Goal: Task Accomplishment & Management: Manage account settings

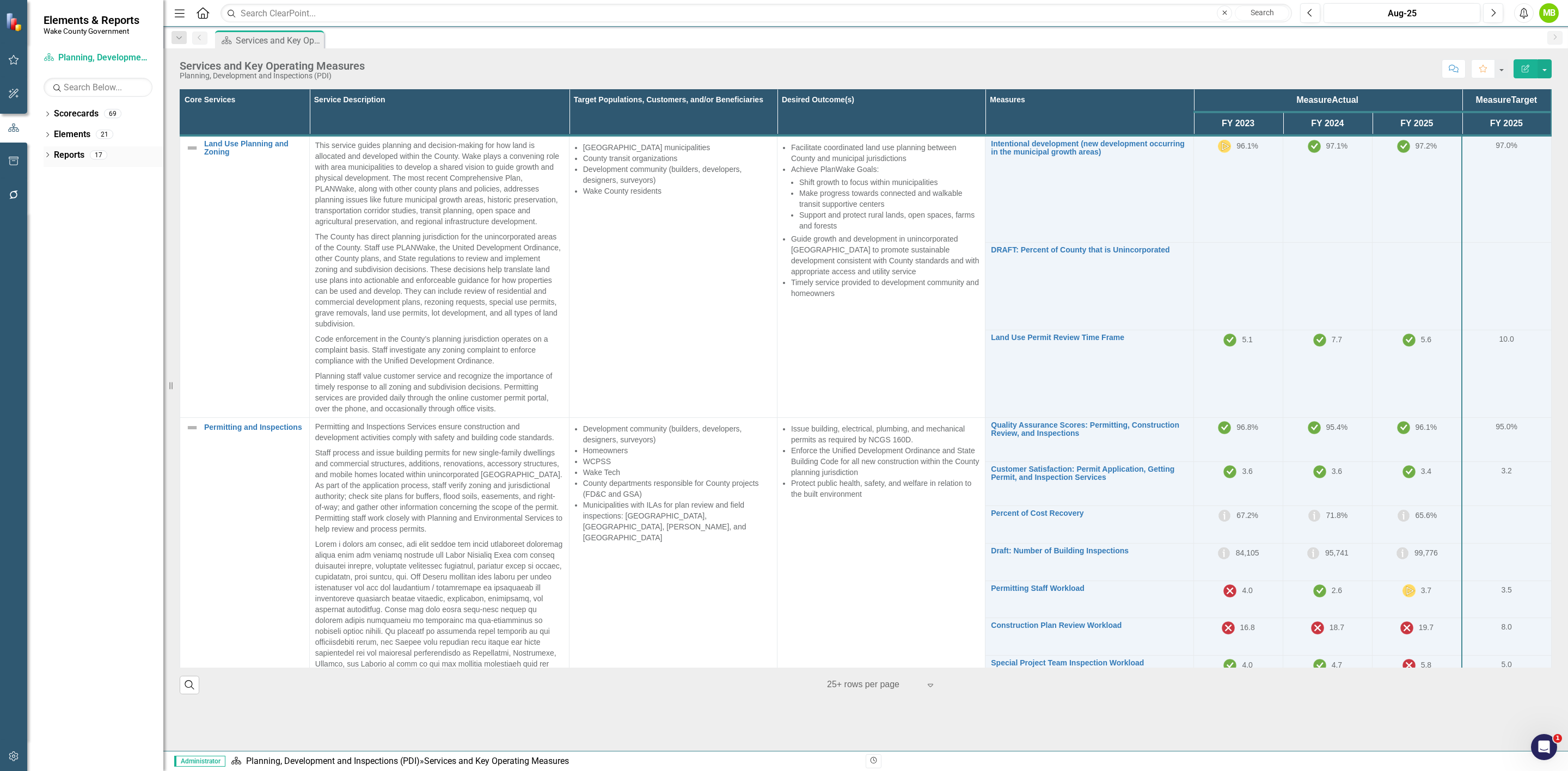
click at [61, 154] on link "Reports" at bounding box center [69, 155] width 31 height 13
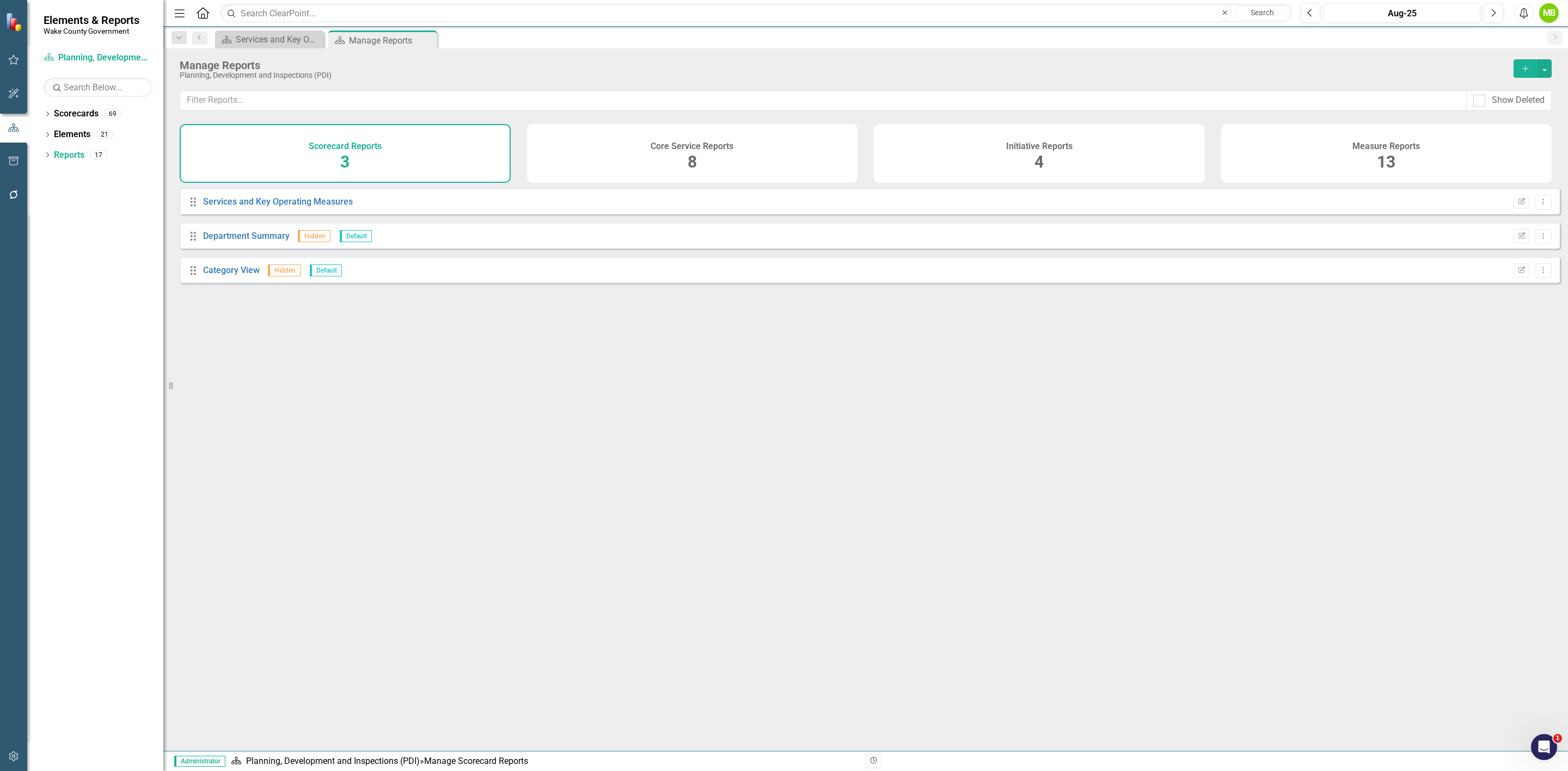
click at [727, 144] on h4 "Core Service Reports" at bounding box center [692, 146] width 83 height 10
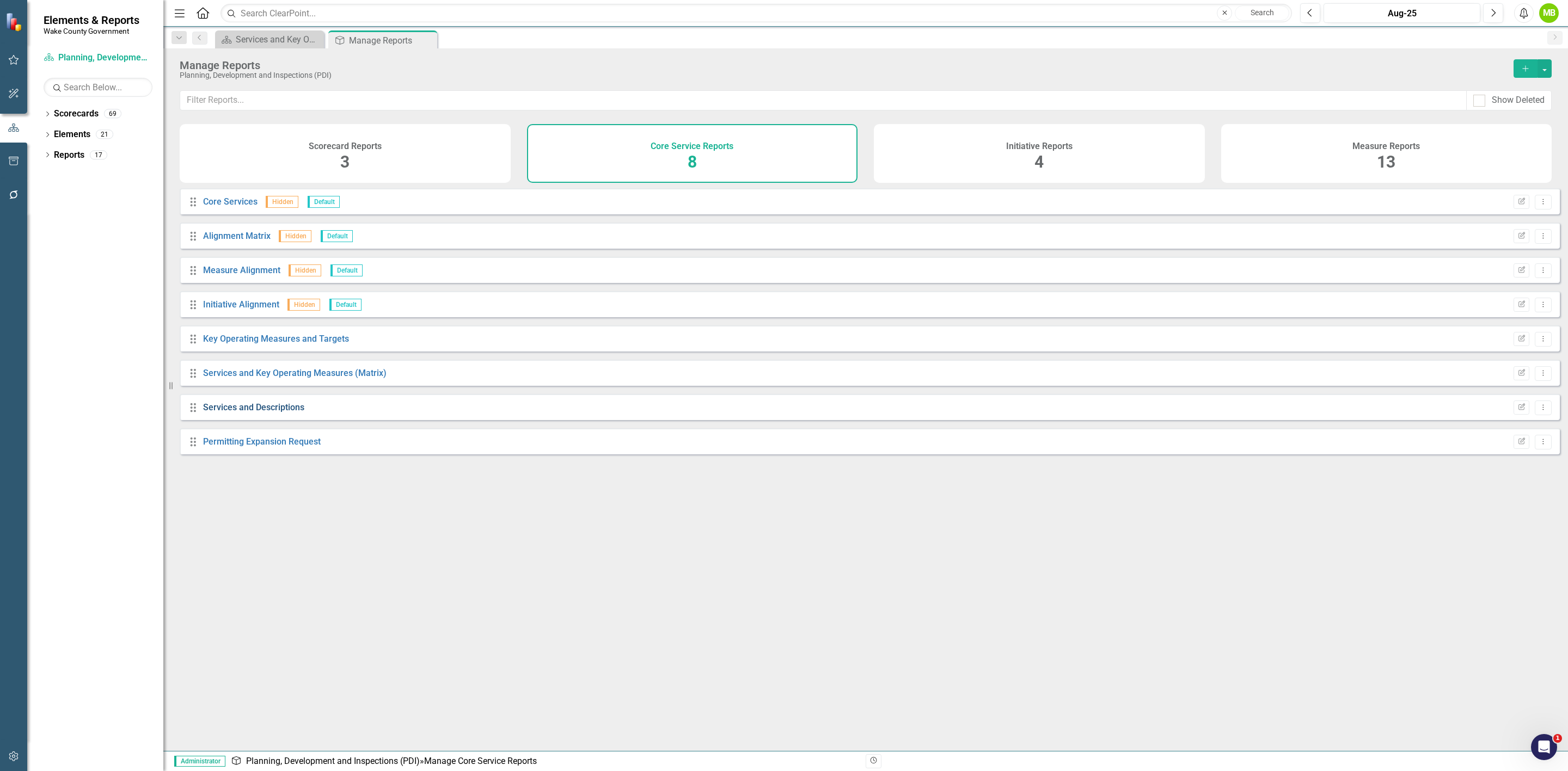
click at [277, 412] on link "Services and Descriptions" at bounding box center [254, 407] width 101 height 11
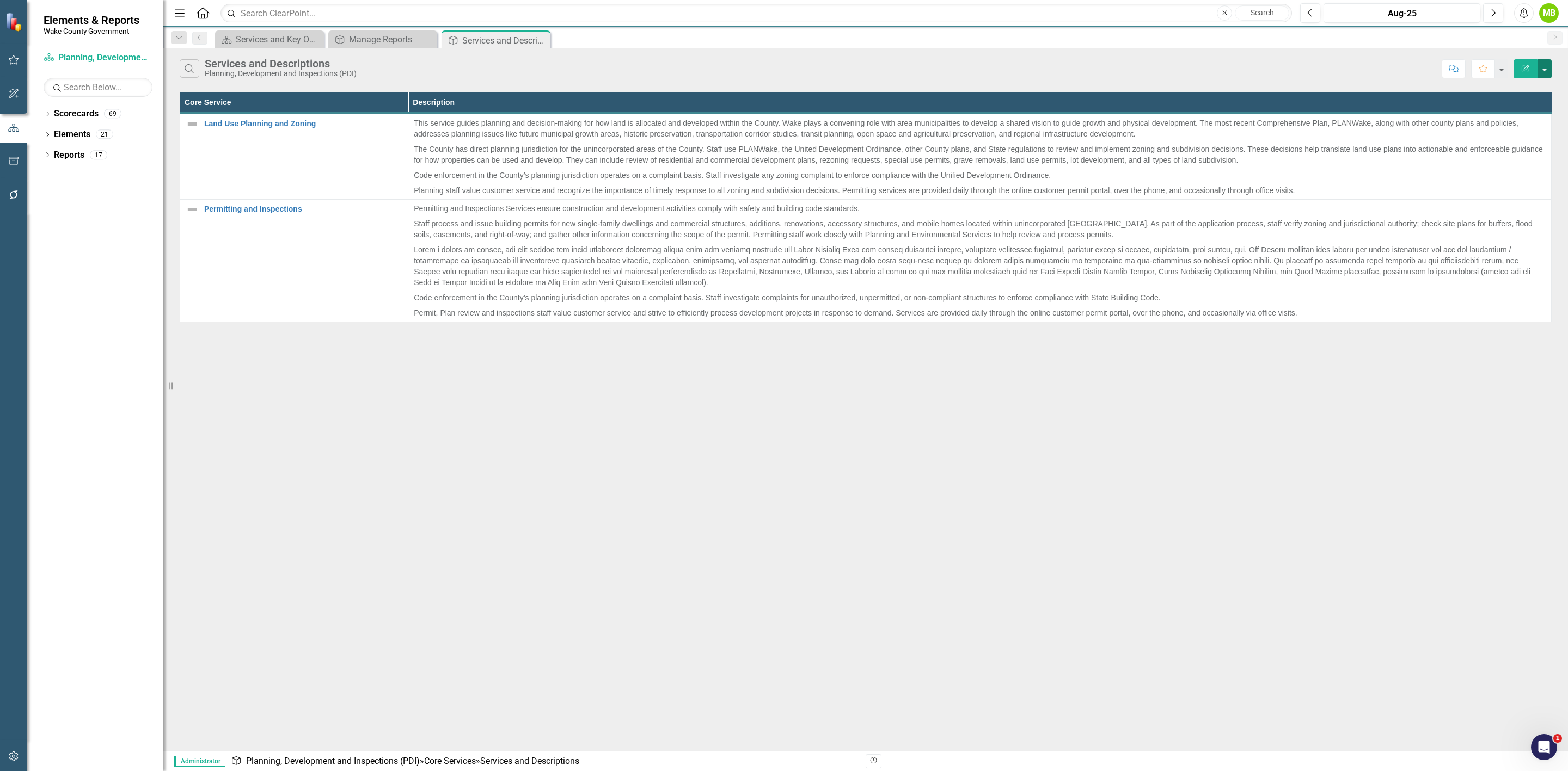
click at [1547, 71] on button "button" at bounding box center [1544, 69] width 14 height 19
click at [1539, 84] on link "Edit Report Edit Report" at bounding box center [1508, 90] width 86 height 20
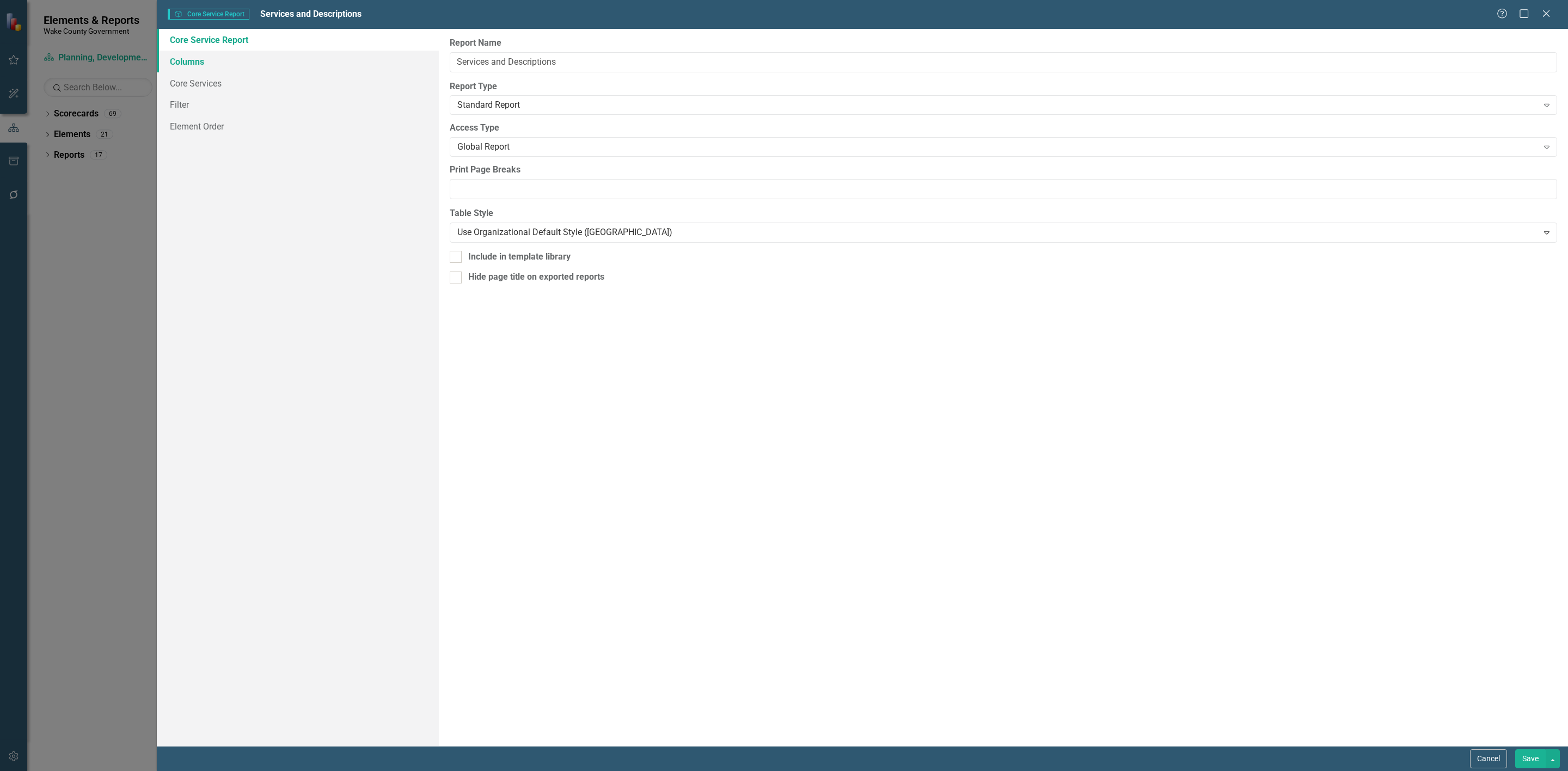
click at [245, 66] on link "Columns" at bounding box center [297, 61] width 282 height 22
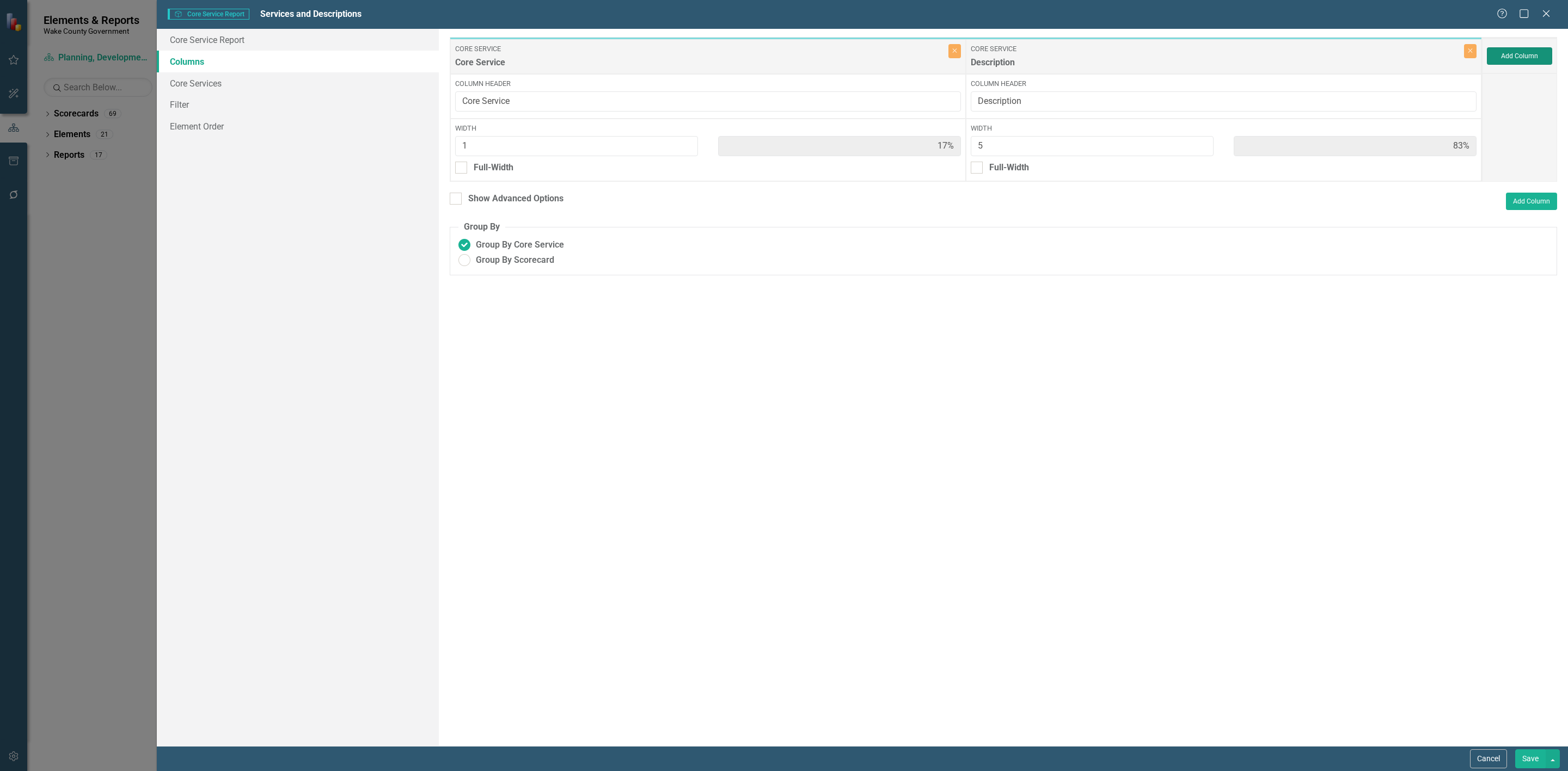
click at [1513, 52] on button "Add Column" at bounding box center [1519, 56] width 65 height 18
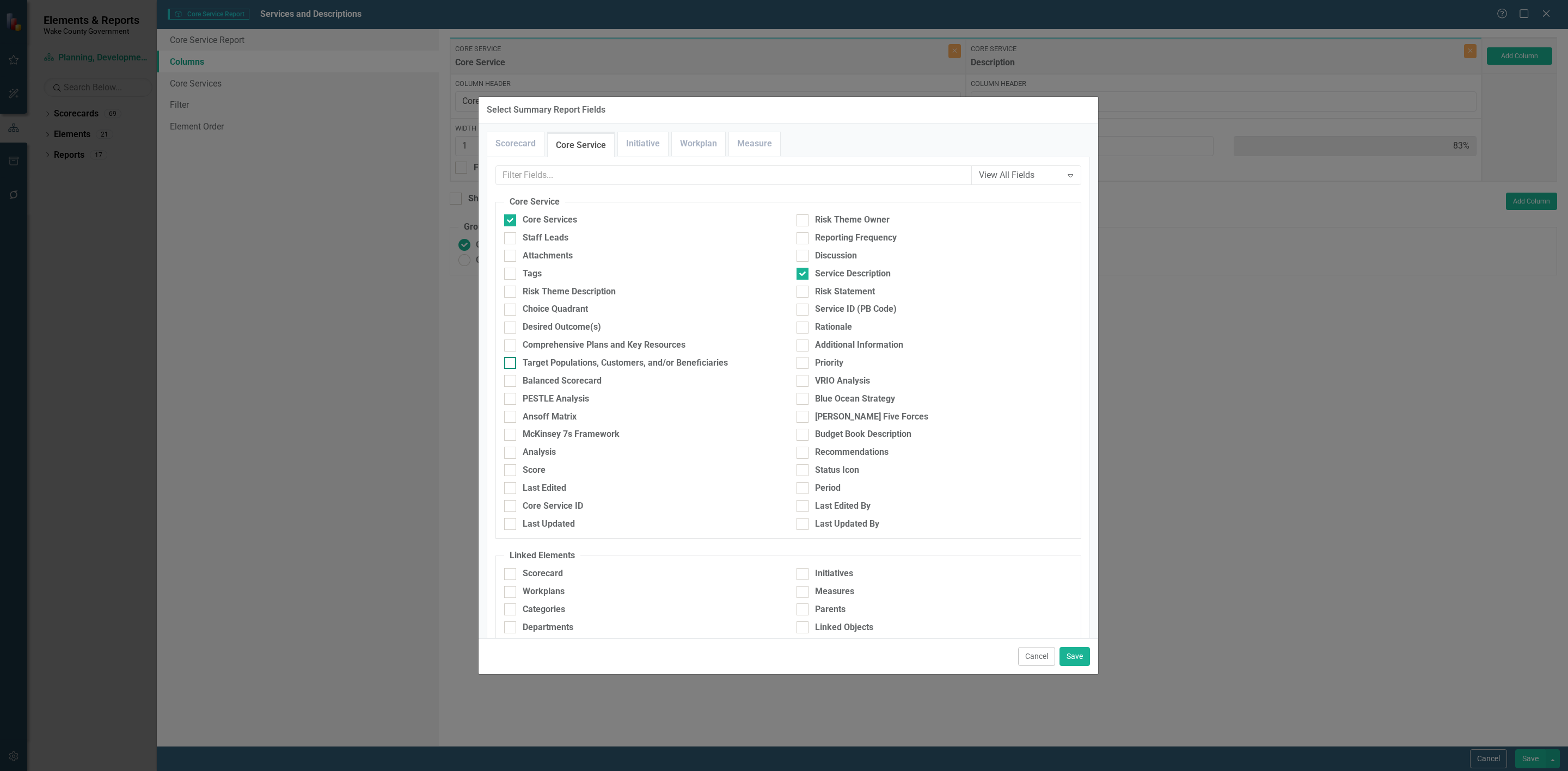
click at [571, 362] on div "Target Populations, Customers, and/or Beneficiaries" at bounding box center [625, 364] width 205 height 13
click at [511, 362] on input "Target Populations, Customers, and/or Beneficiaries" at bounding box center [507, 360] width 7 height 7
checkbox input "true"
click at [557, 328] on div "Desired Outcome(s)" at bounding box center [561, 327] width 78 height 13
click at [511, 328] on input "Desired Outcome(s)" at bounding box center [507, 325] width 7 height 7
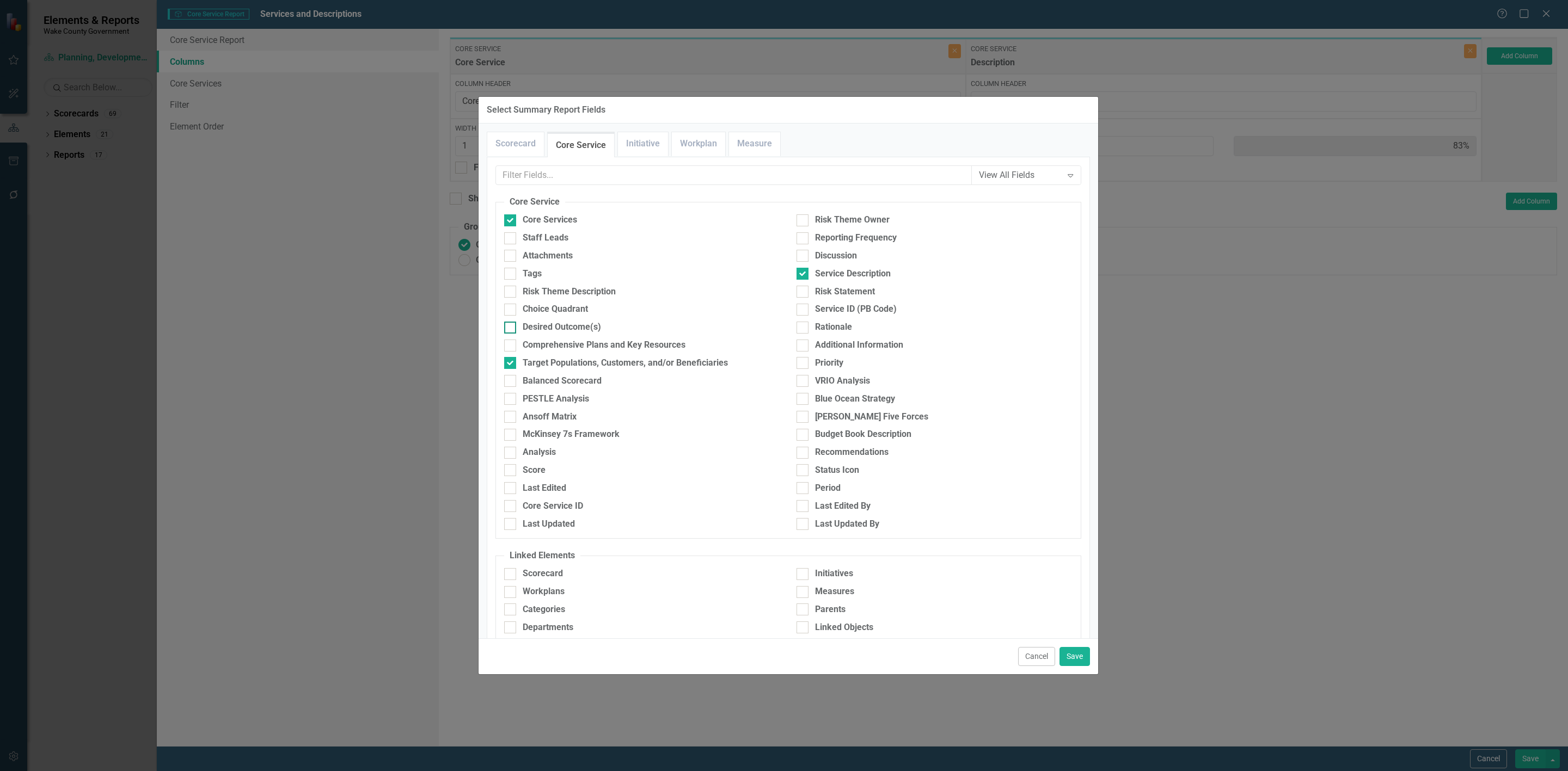
checkbox input "true"
click at [1080, 653] on button "Save" at bounding box center [1075, 656] width 31 height 19
type input "13%"
type input "63%"
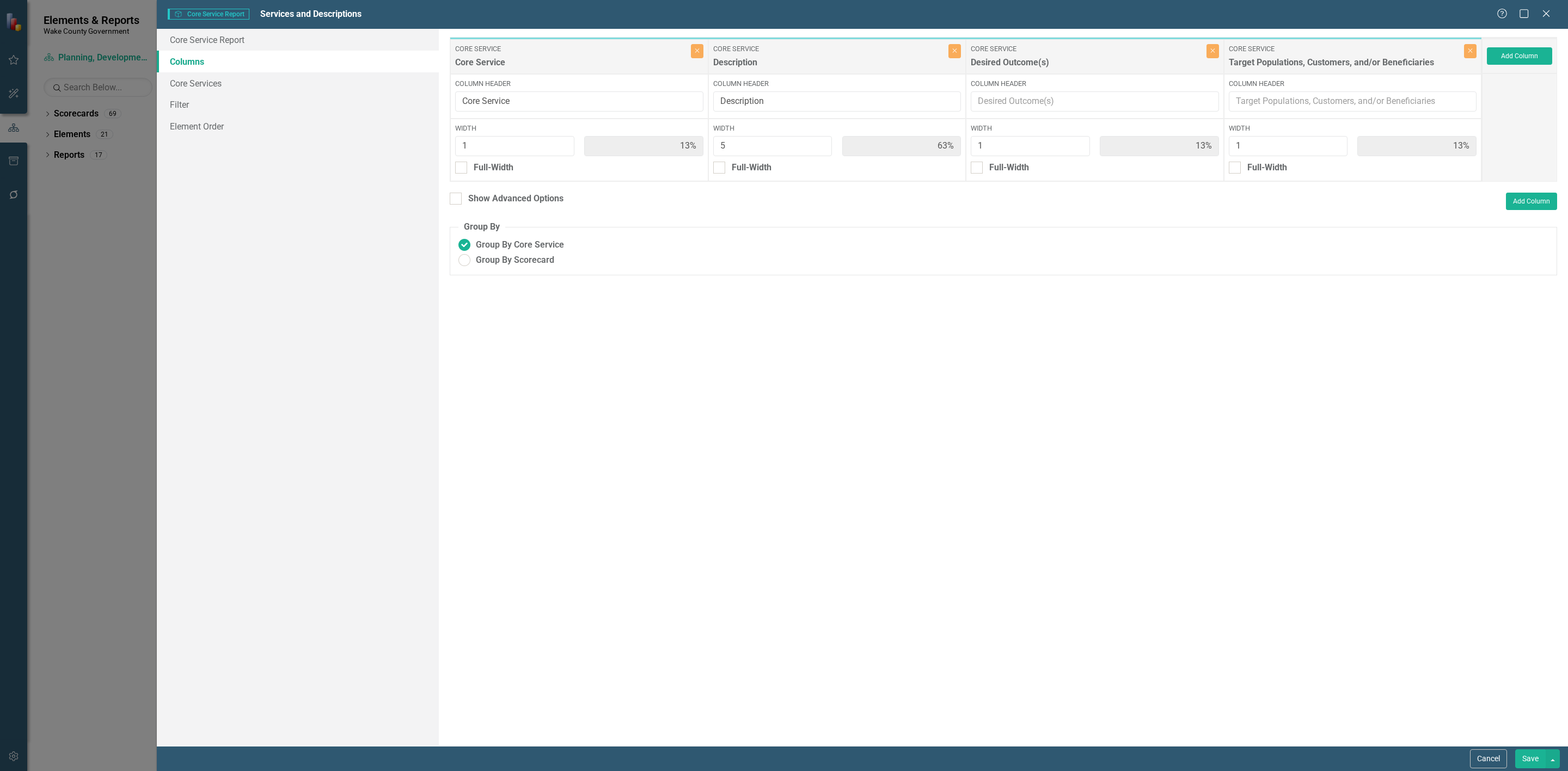
click at [1524, 757] on button "Save" at bounding box center [1530, 759] width 31 height 19
radio input "true"
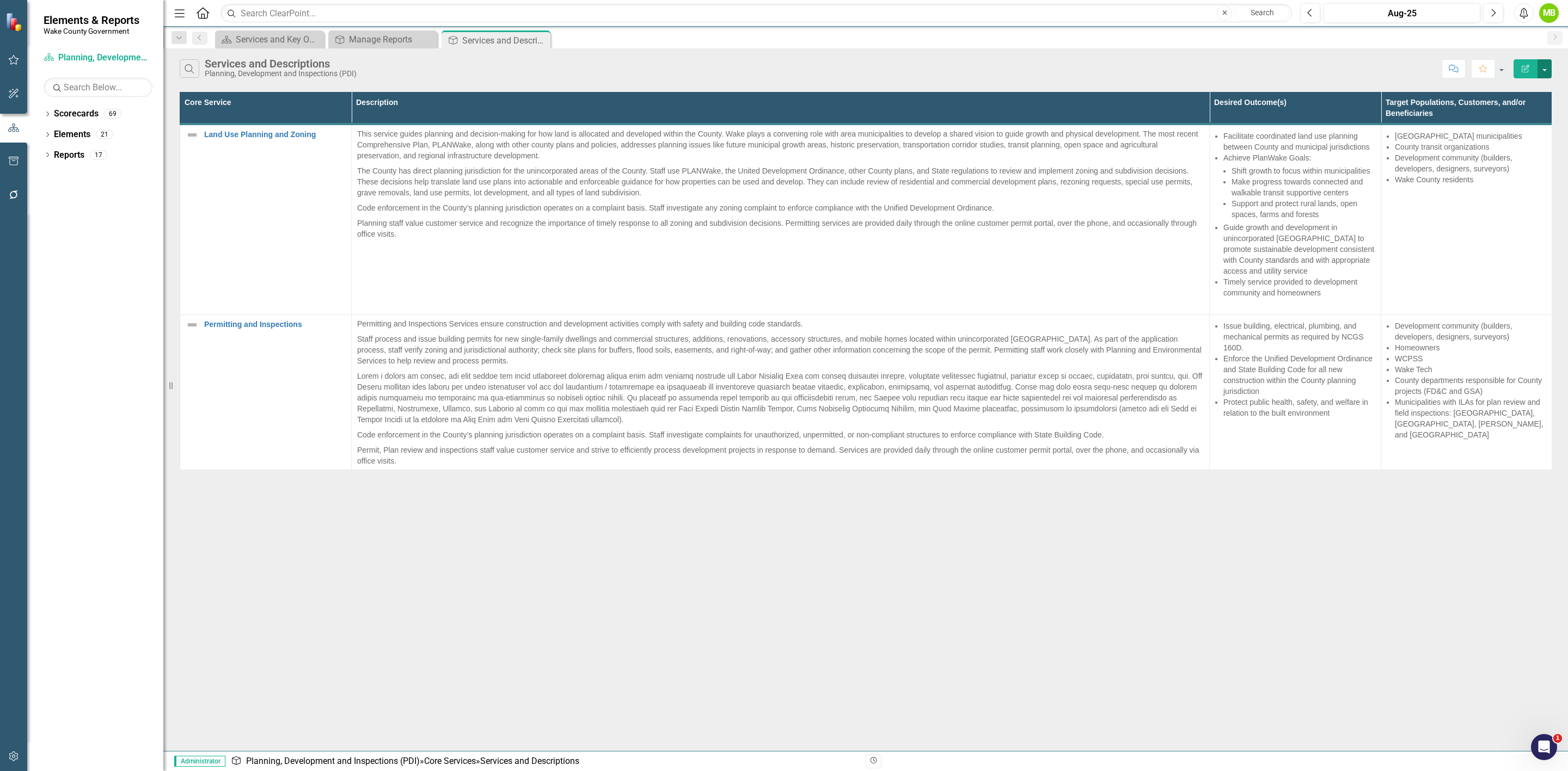
click at [1547, 64] on button "button" at bounding box center [1544, 69] width 14 height 19
click at [1513, 113] on link "PDF Export to PDF" at bounding box center [1508, 112] width 86 height 20
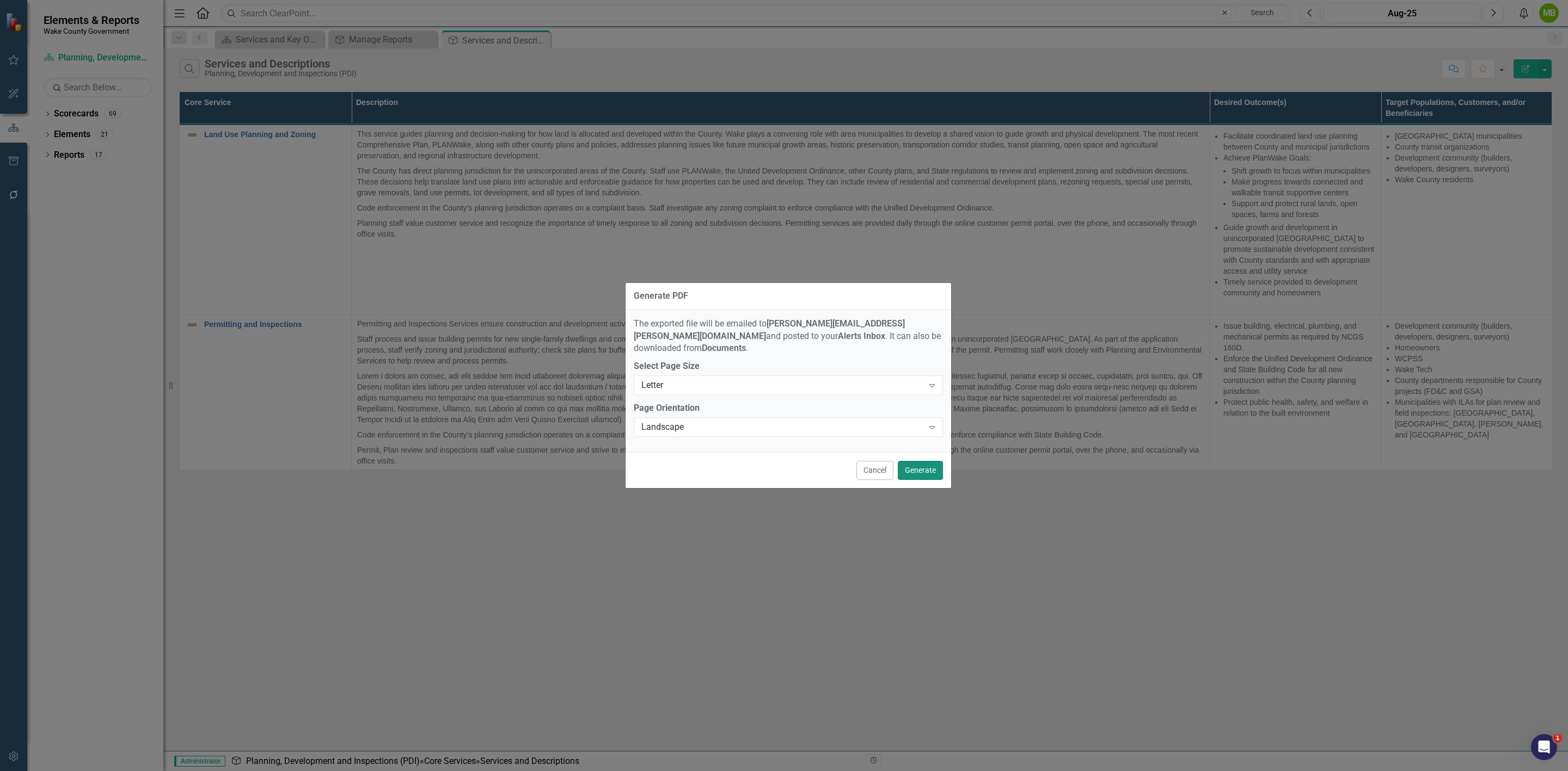
click at [933, 469] on button "Generate" at bounding box center [920, 471] width 45 height 19
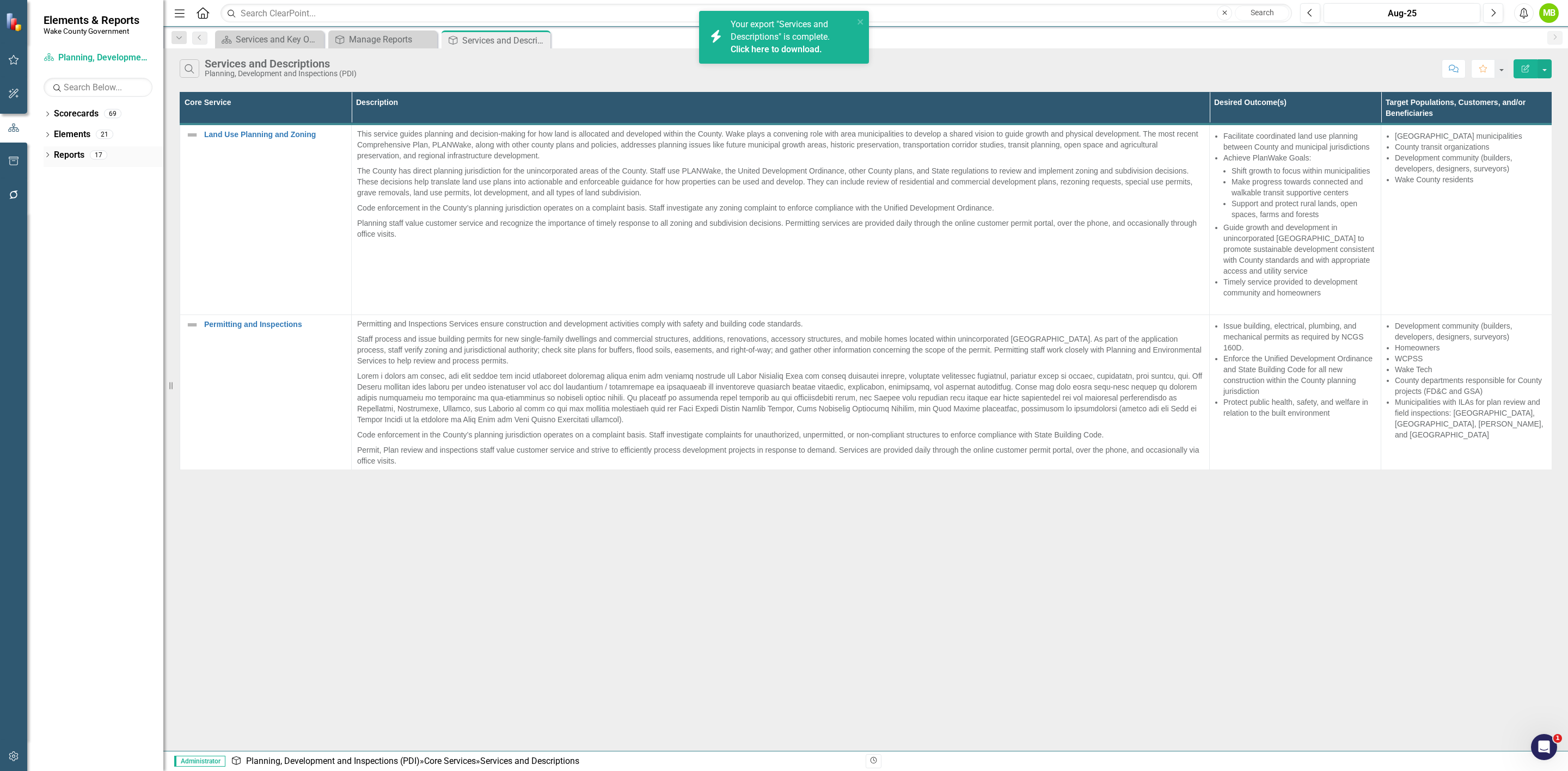
click at [72, 154] on link "Reports" at bounding box center [69, 155] width 31 height 13
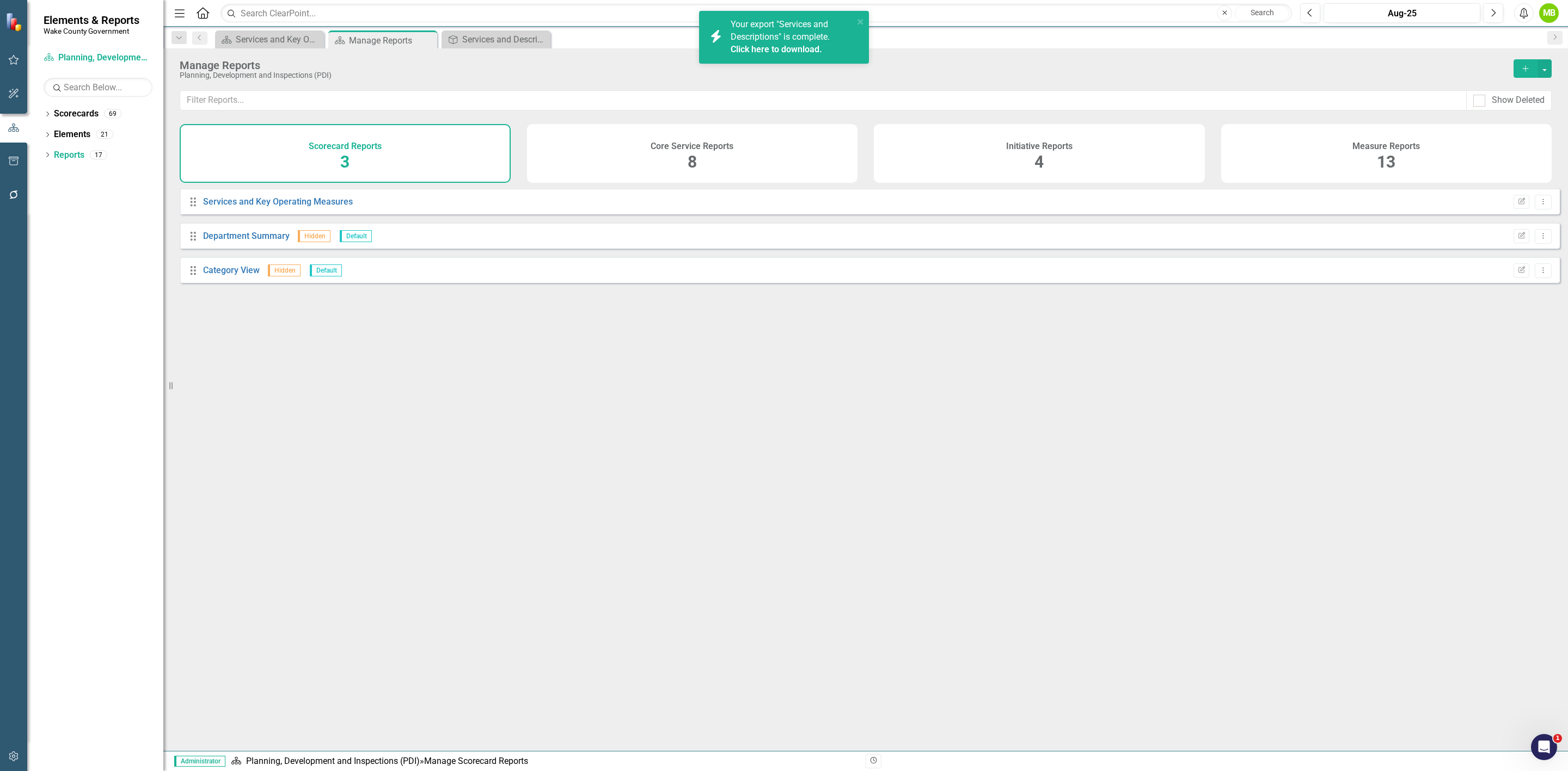
click at [1472, 156] on div "Measure Reports 13" at bounding box center [1386, 153] width 331 height 59
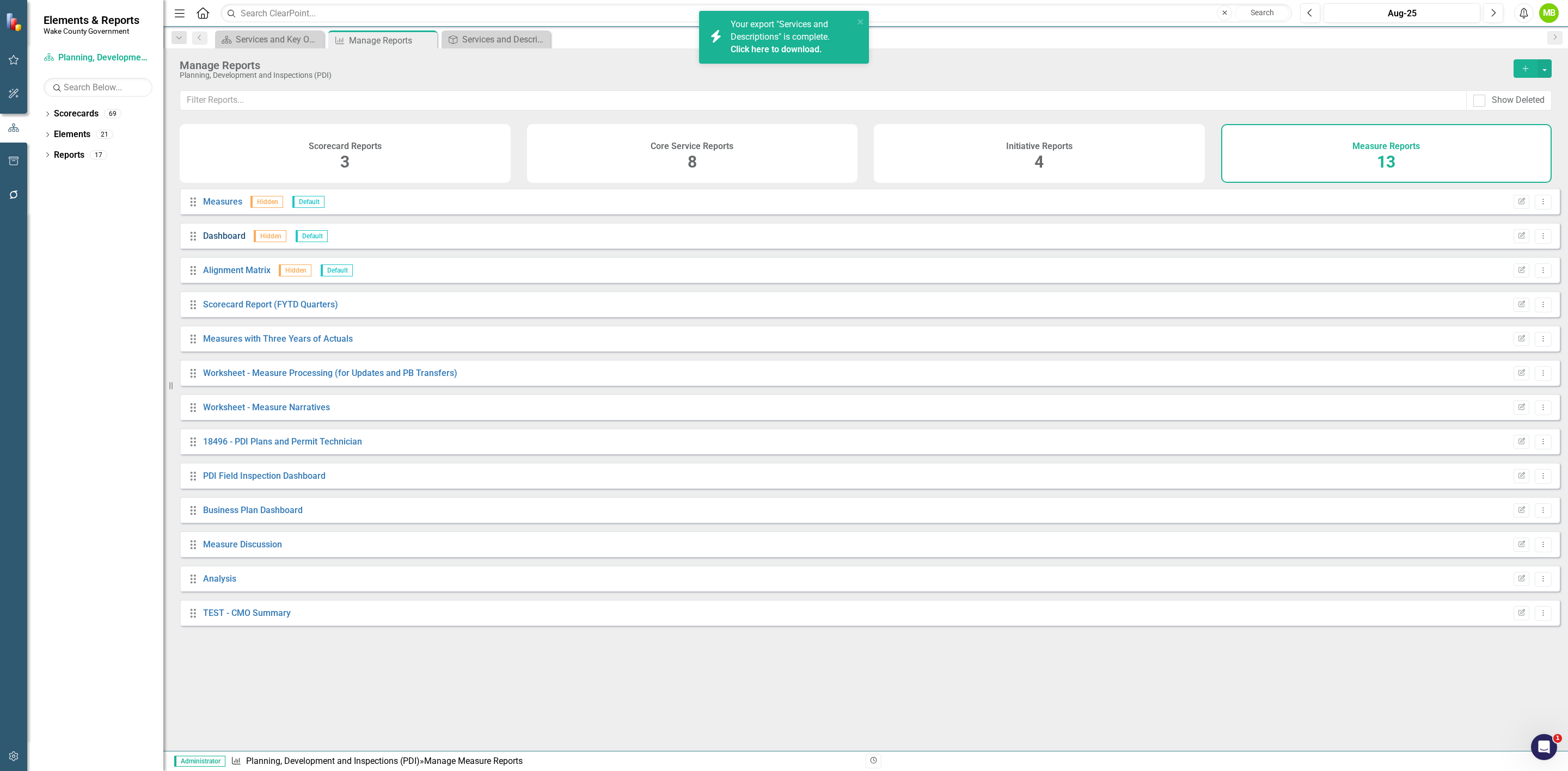
click at [232, 241] on link "Dashboard" at bounding box center [224, 236] width 43 height 11
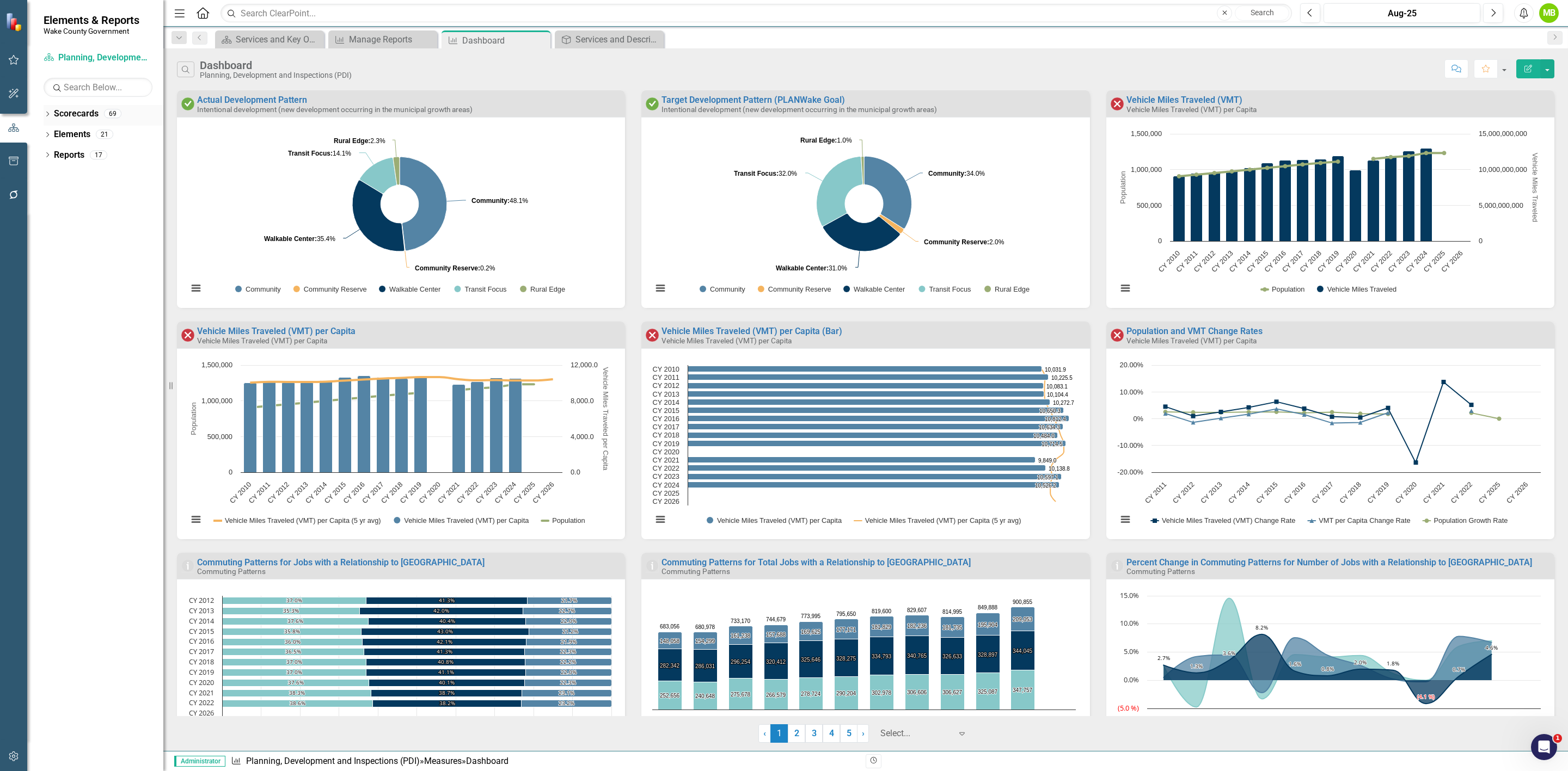
click at [49, 113] on icon "Dropdown" at bounding box center [48, 115] width 8 height 6
click at [51, 148] on div "Dropdown Wake Co Departments" at bounding box center [98, 155] width 131 height 18
click at [41, 156] on icon "Dropdown" at bounding box center [36, 155] width 8 height 6
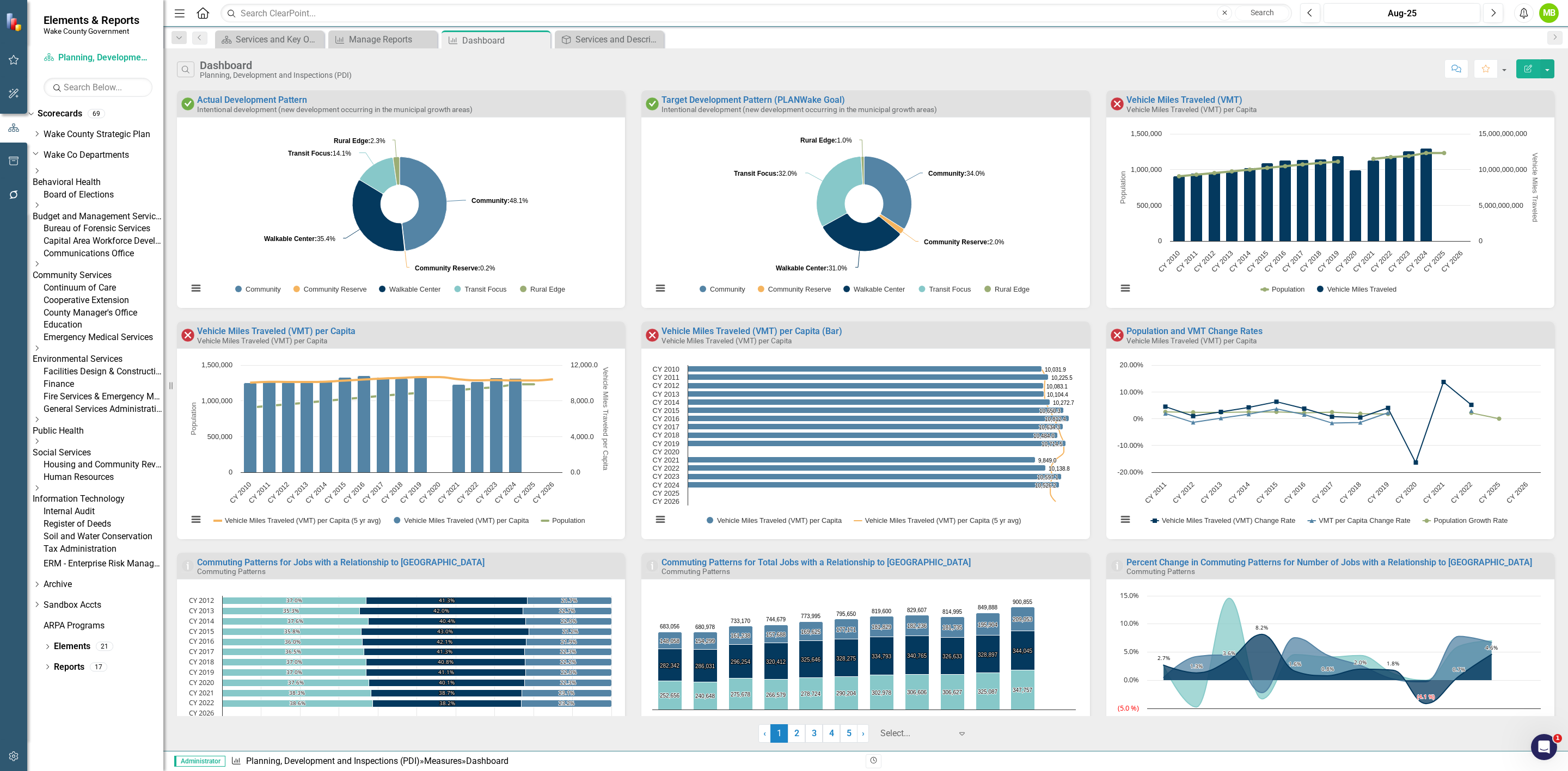
click at [41, 267] on icon "Dropdown" at bounding box center [36, 264] width 8 height 6
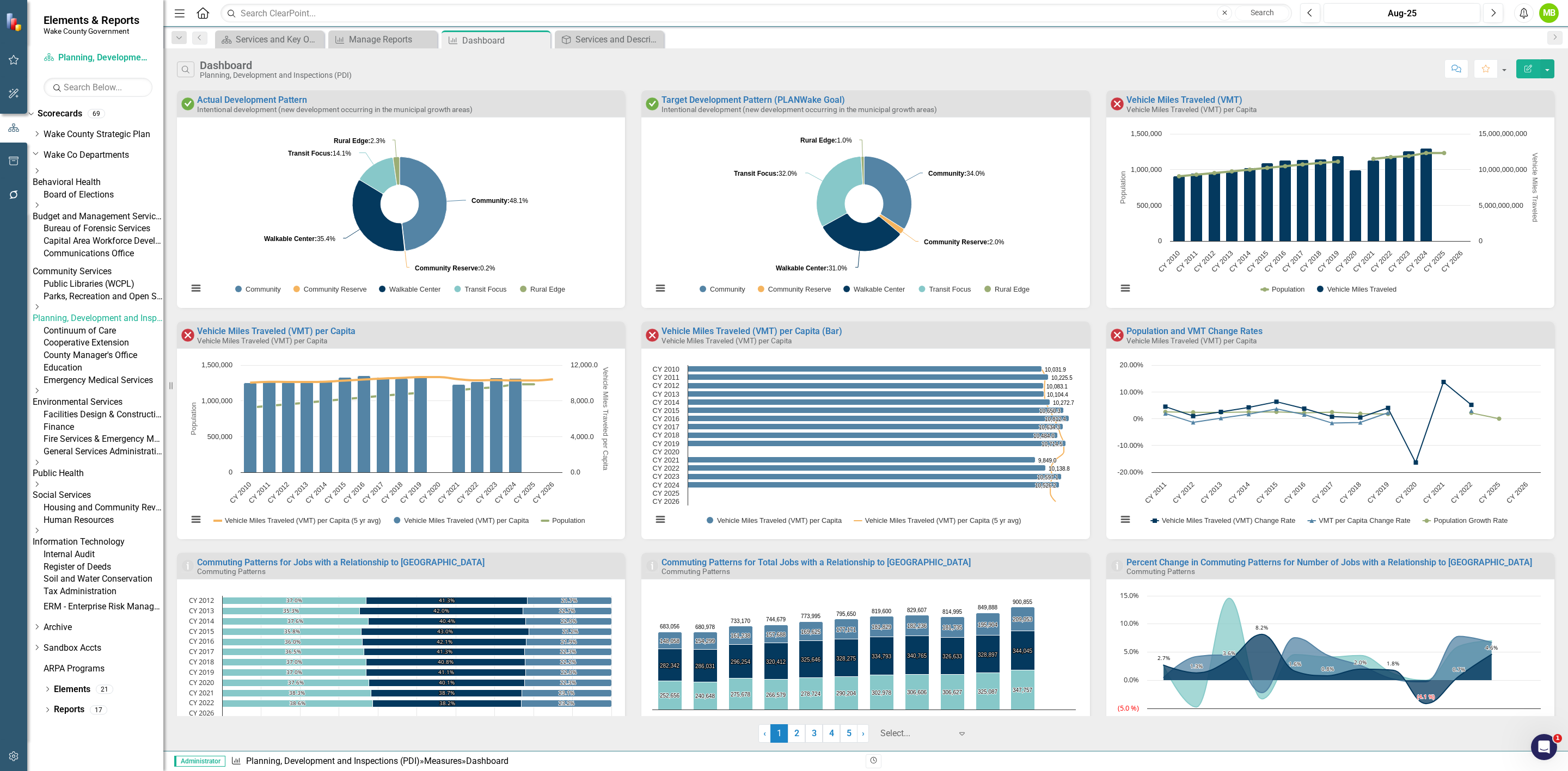
click at [41, 310] on icon "Dropdown" at bounding box center [36, 307] width 8 height 6
click at [115, 321] on link "Planning, Development and Inspections (PDI)" at bounding box center [98, 315] width 131 height 13
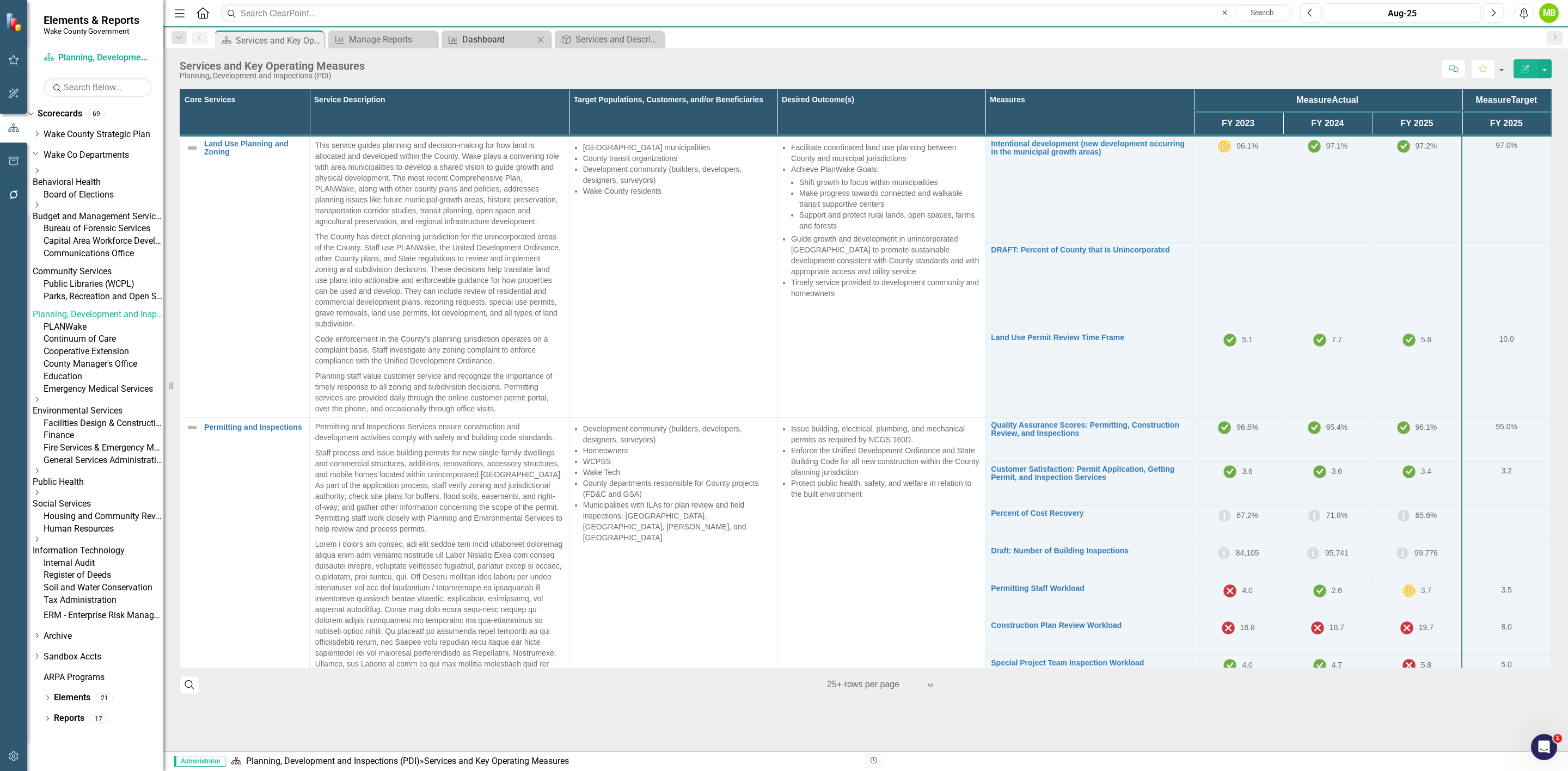
click at [482, 36] on div "Dashboard" at bounding box center [498, 39] width 72 height 14
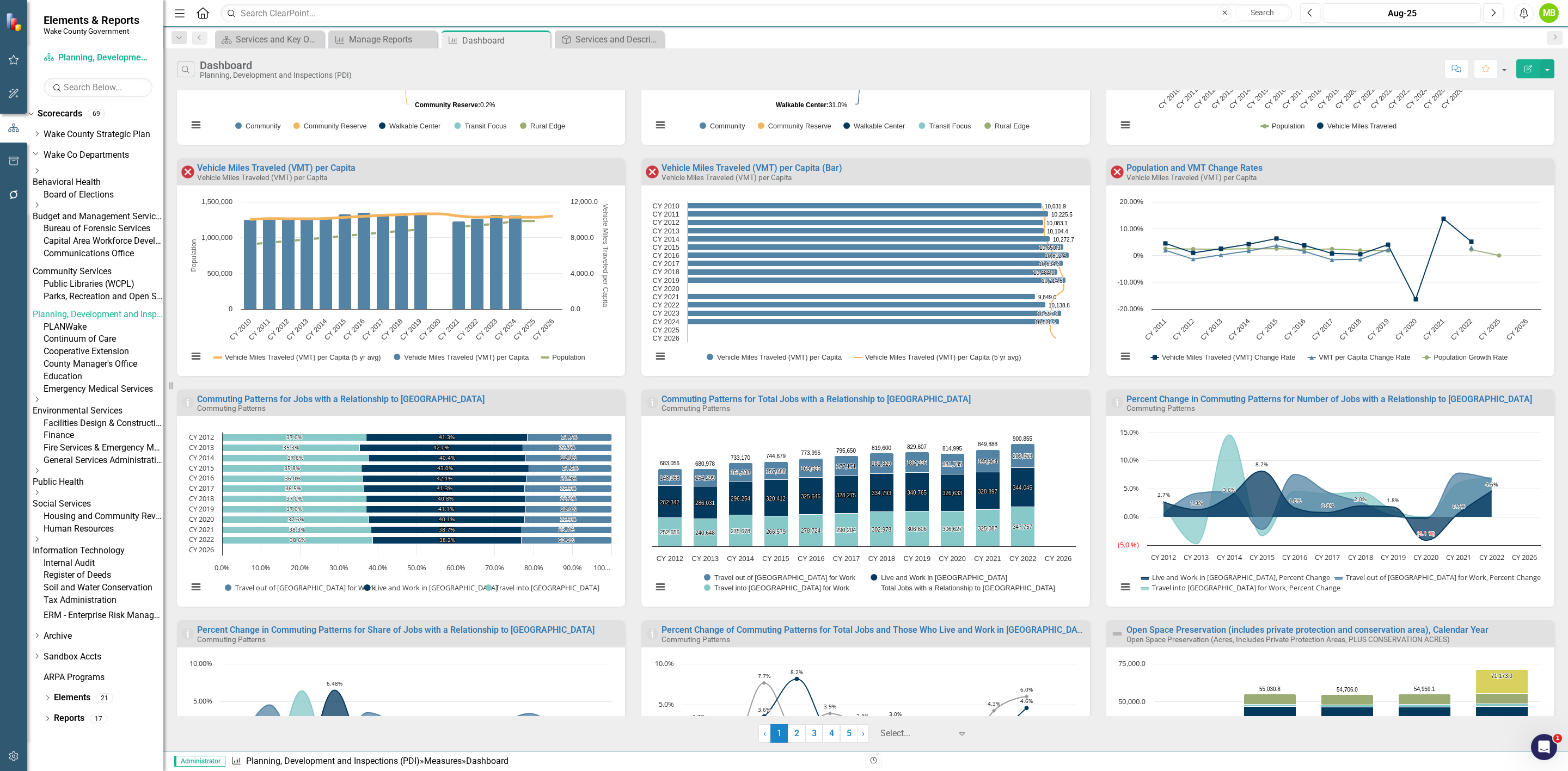
scroll to position [300, 0]
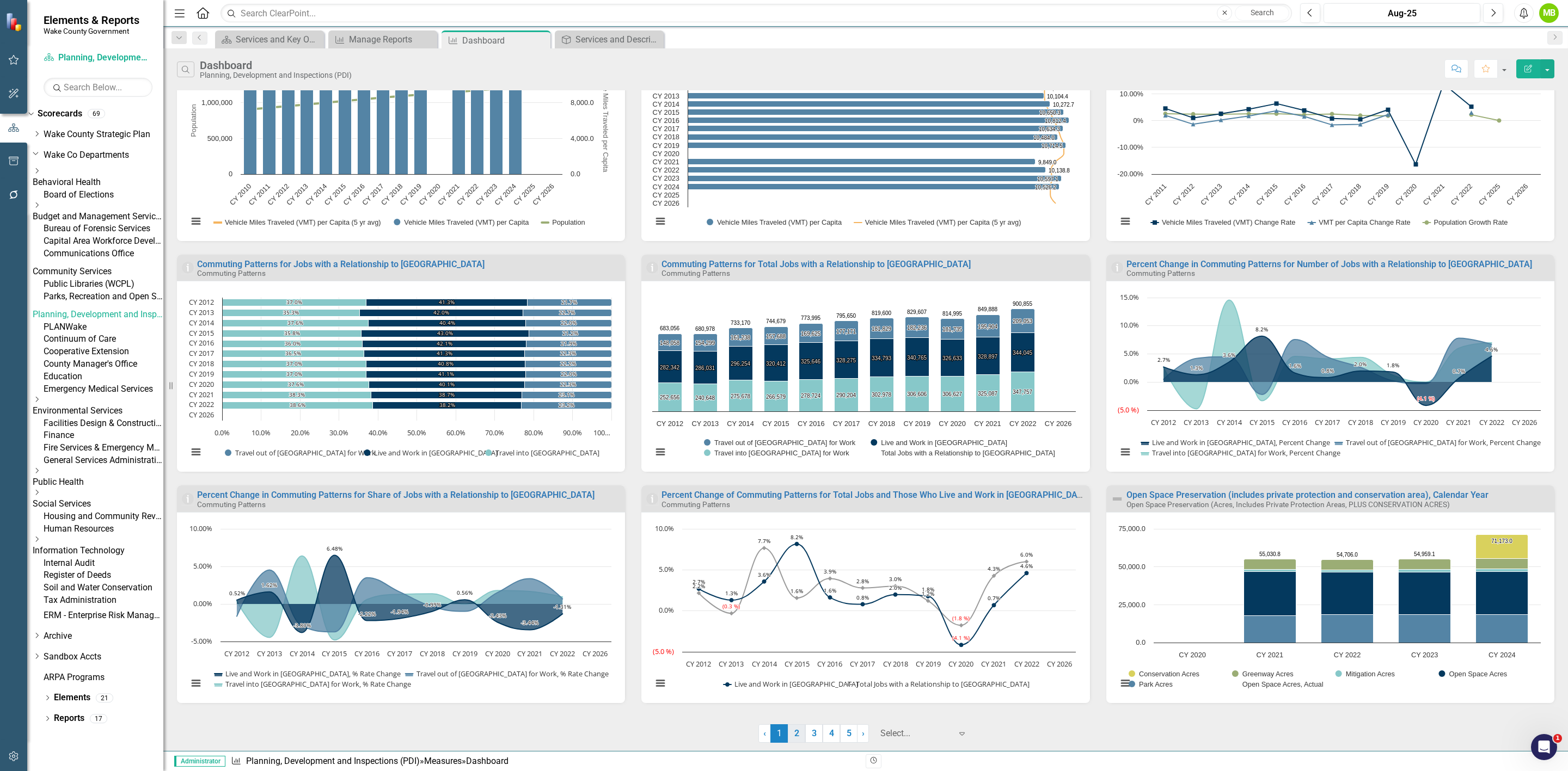
click at [799, 732] on link "2" at bounding box center [797, 734] width 18 height 19
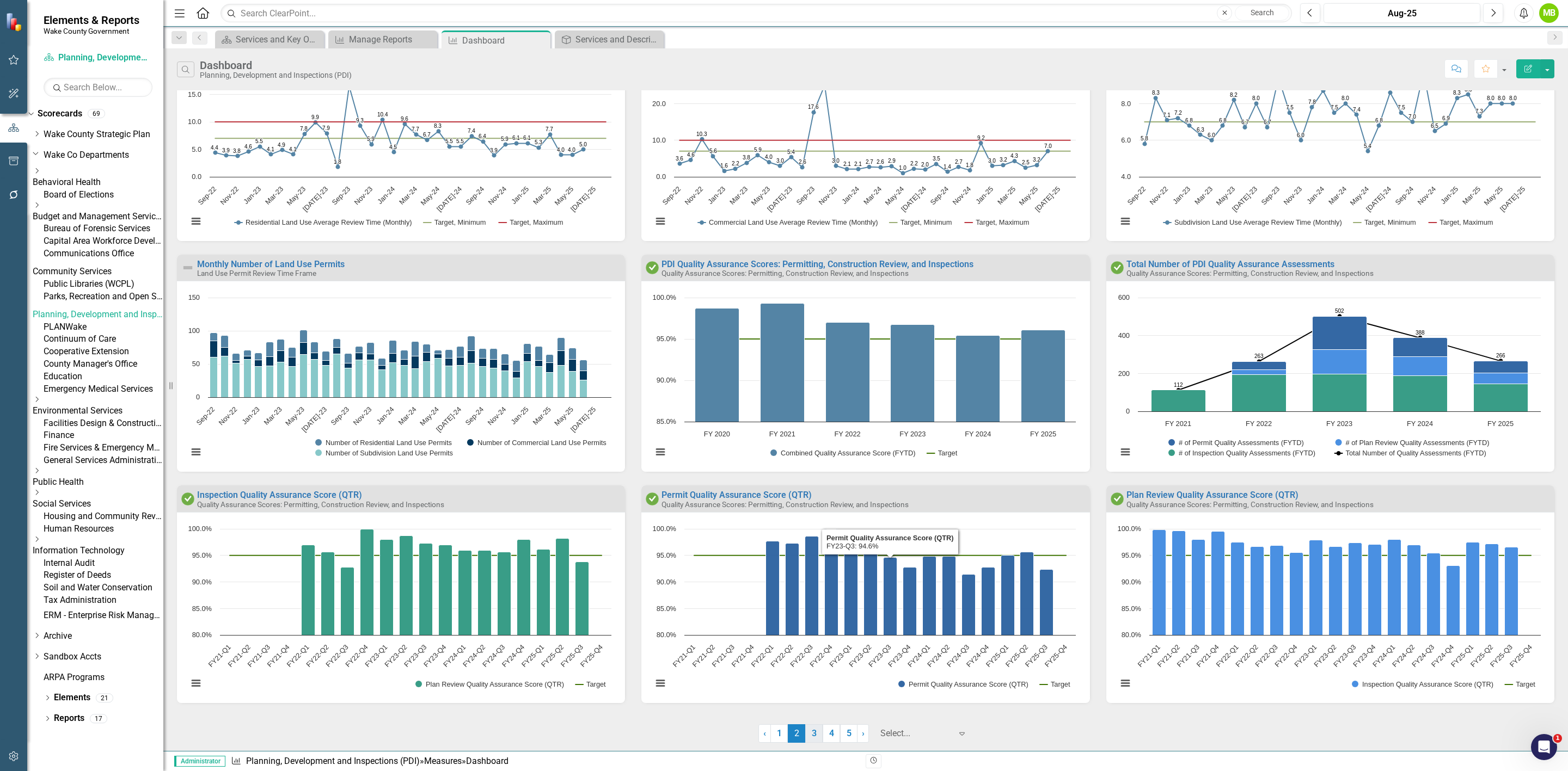
click at [817, 732] on link "3" at bounding box center [814, 734] width 18 height 19
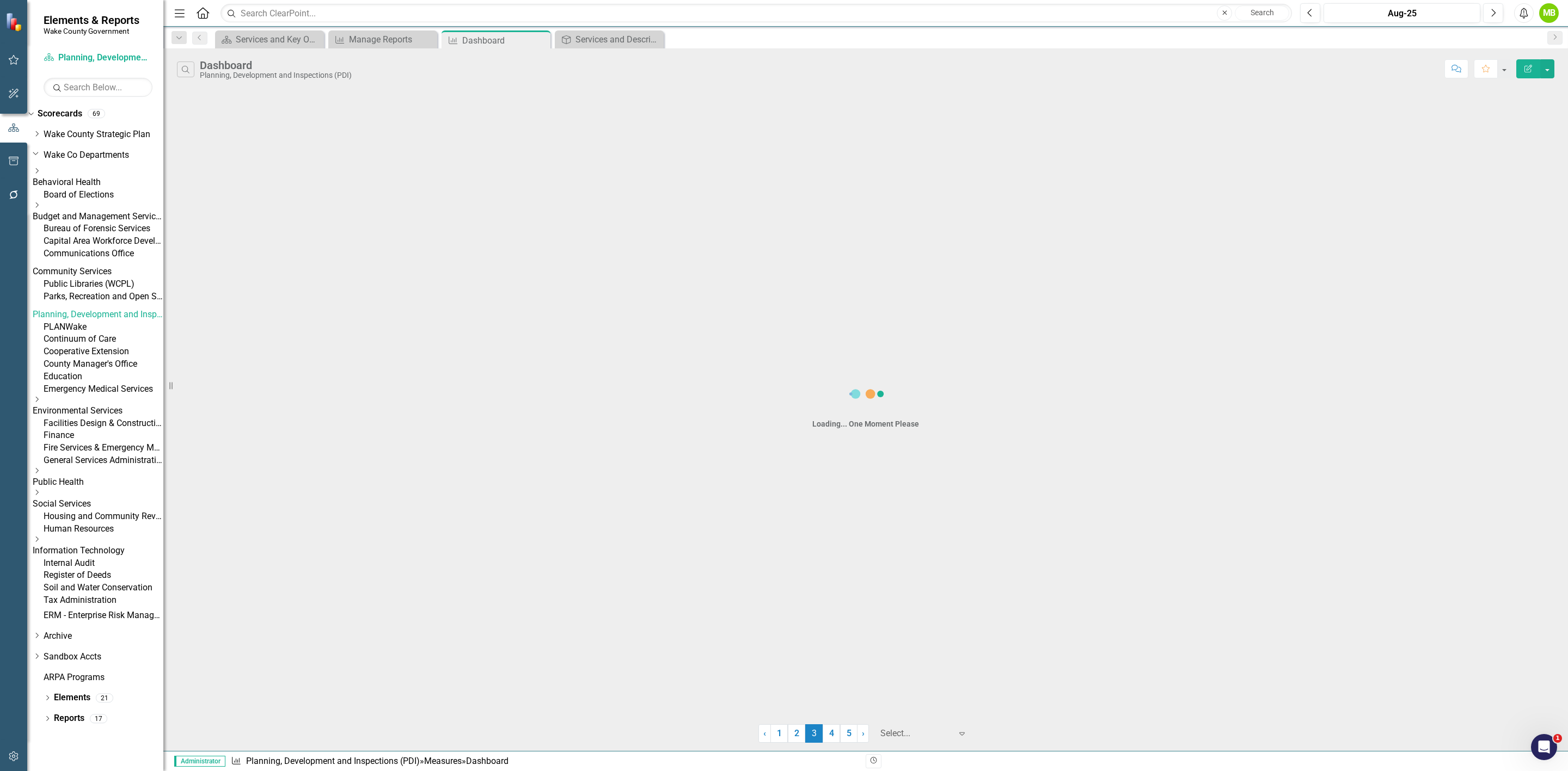
scroll to position [0, 0]
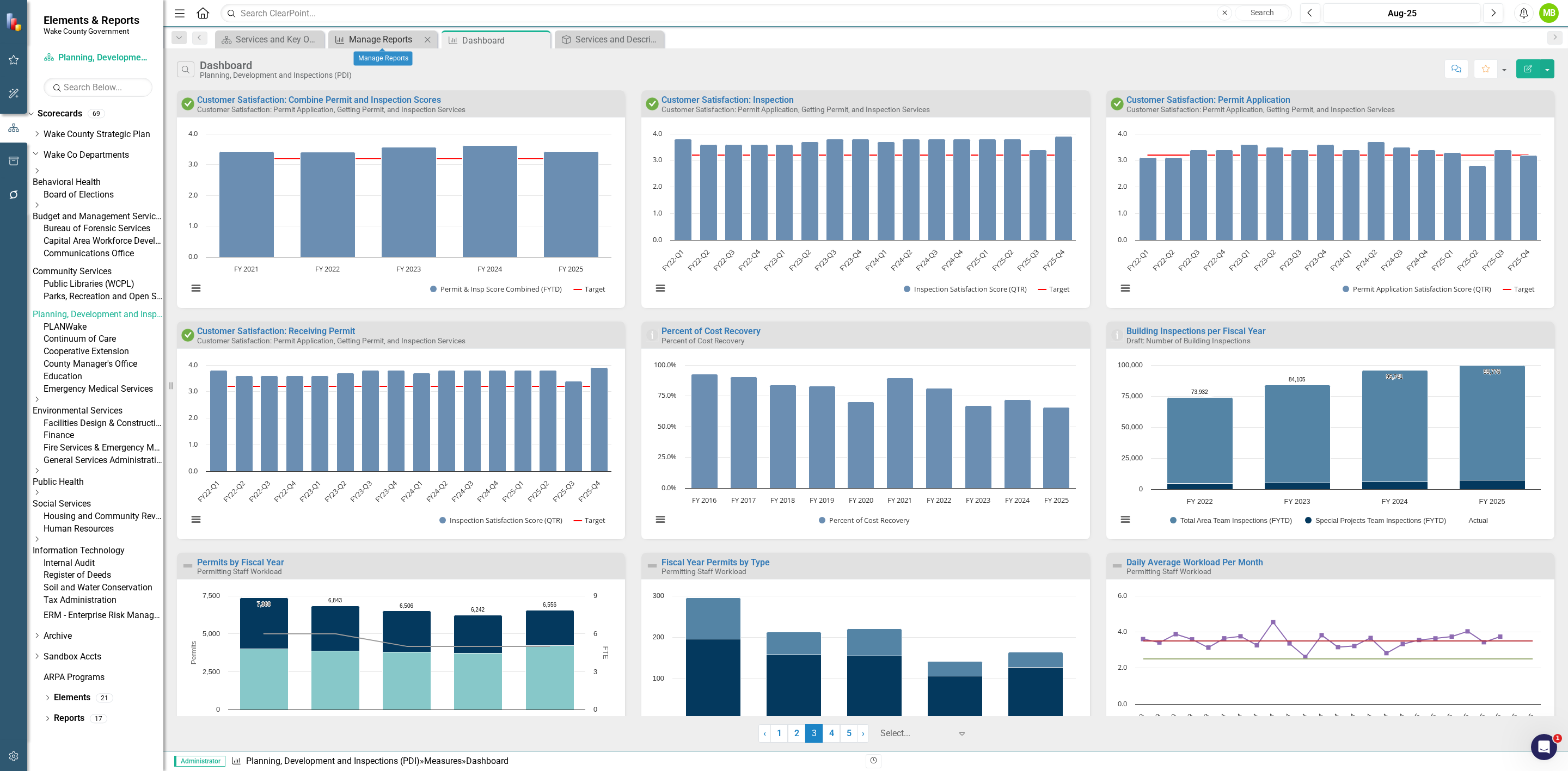
click at [389, 41] on div "Manage Reports" at bounding box center [385, 39] width 72 height 14
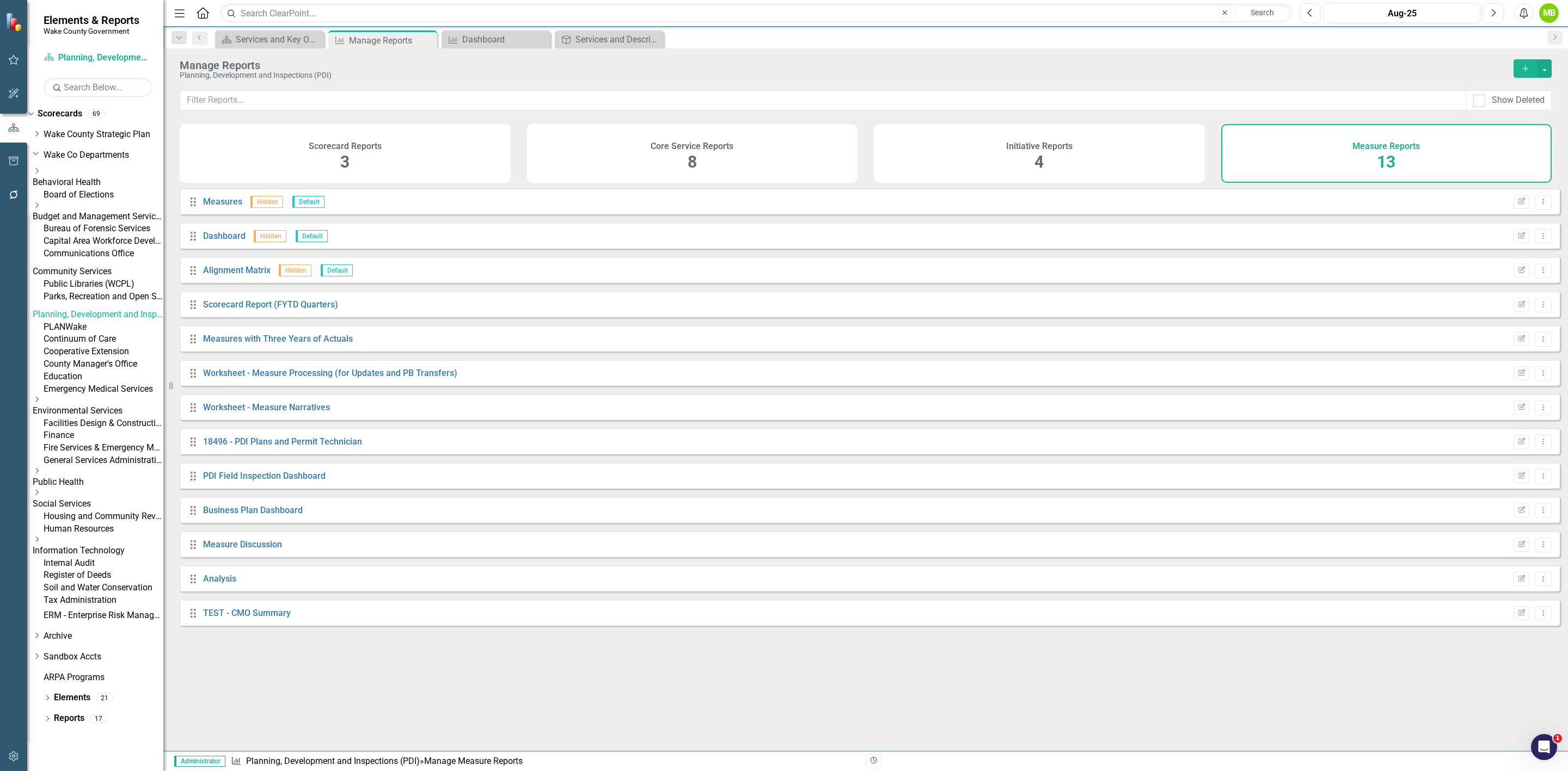
click at [654, 144] on h4 "Core Service Reports" at bounding box center [692, 146] width 83 height 10
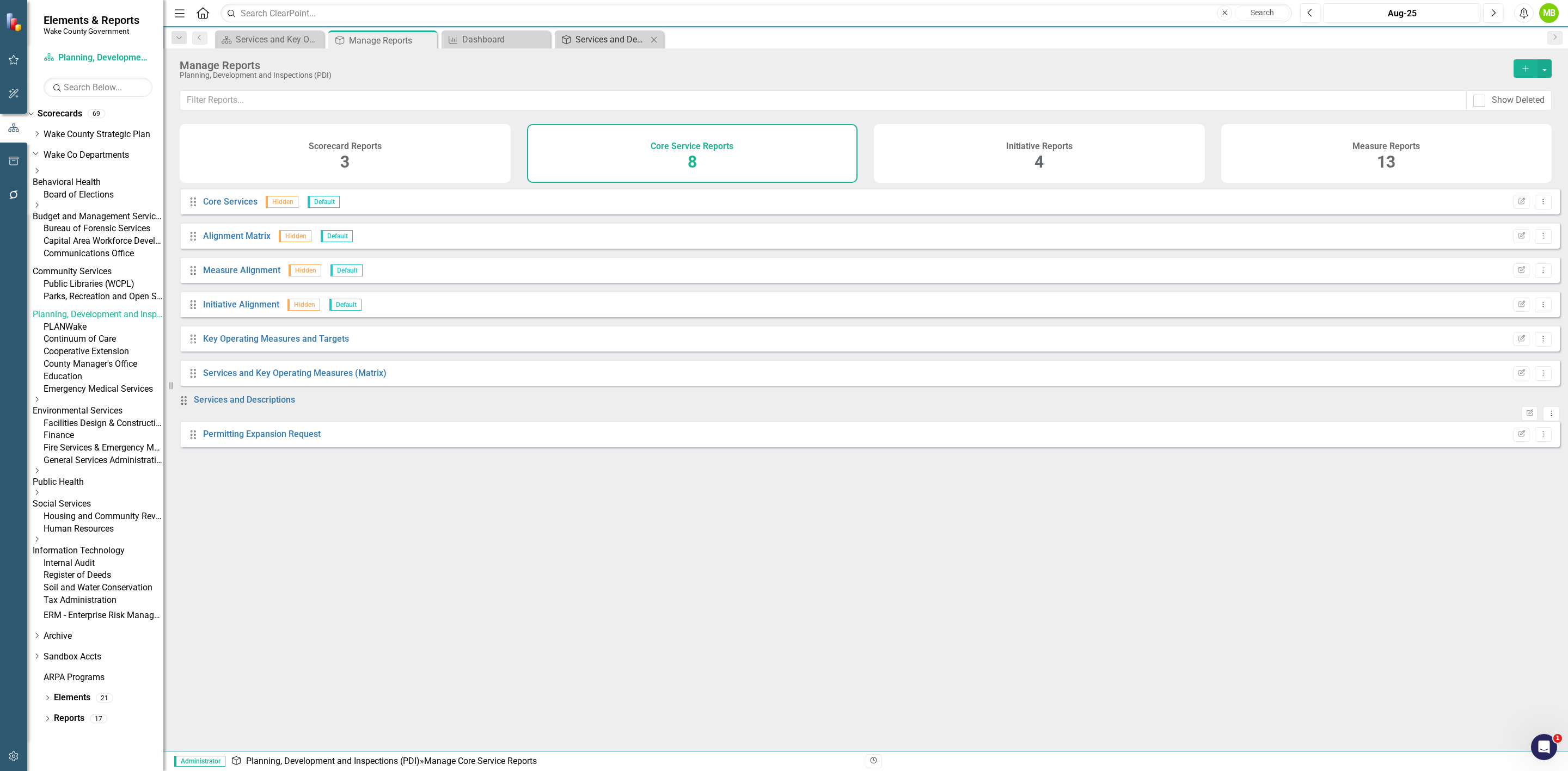
click at [624, 39] on div "Services and Descriptions" at bounding box center [611, 39] width 72 height 14
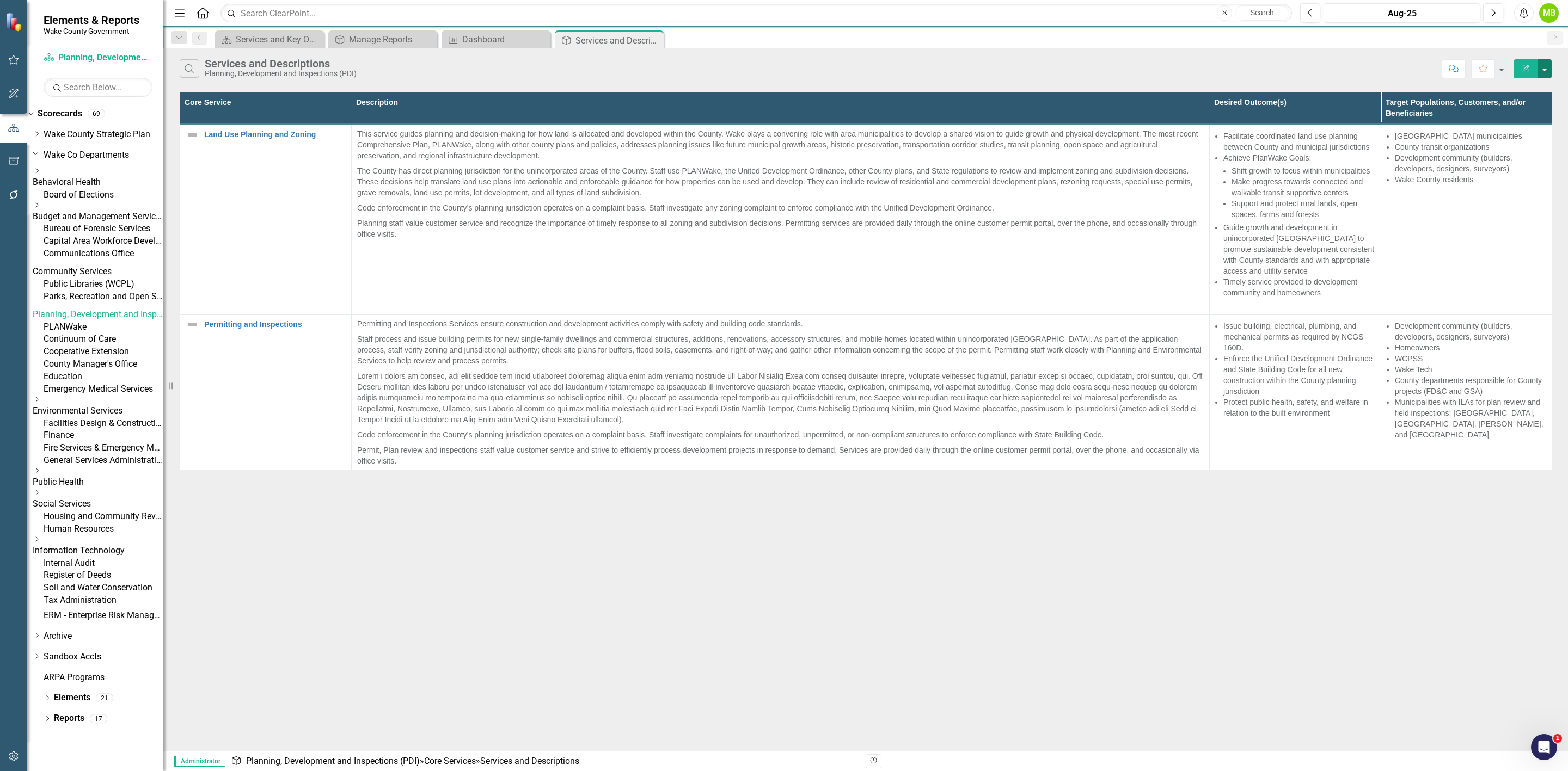
click at [1545, 73] on button "button" at bounding box center [1544, 69] width 14 height 19
click at [1532, 86] on link "Edit Report Edit Report" at bounding box center [1508, 90] width 86 height 20
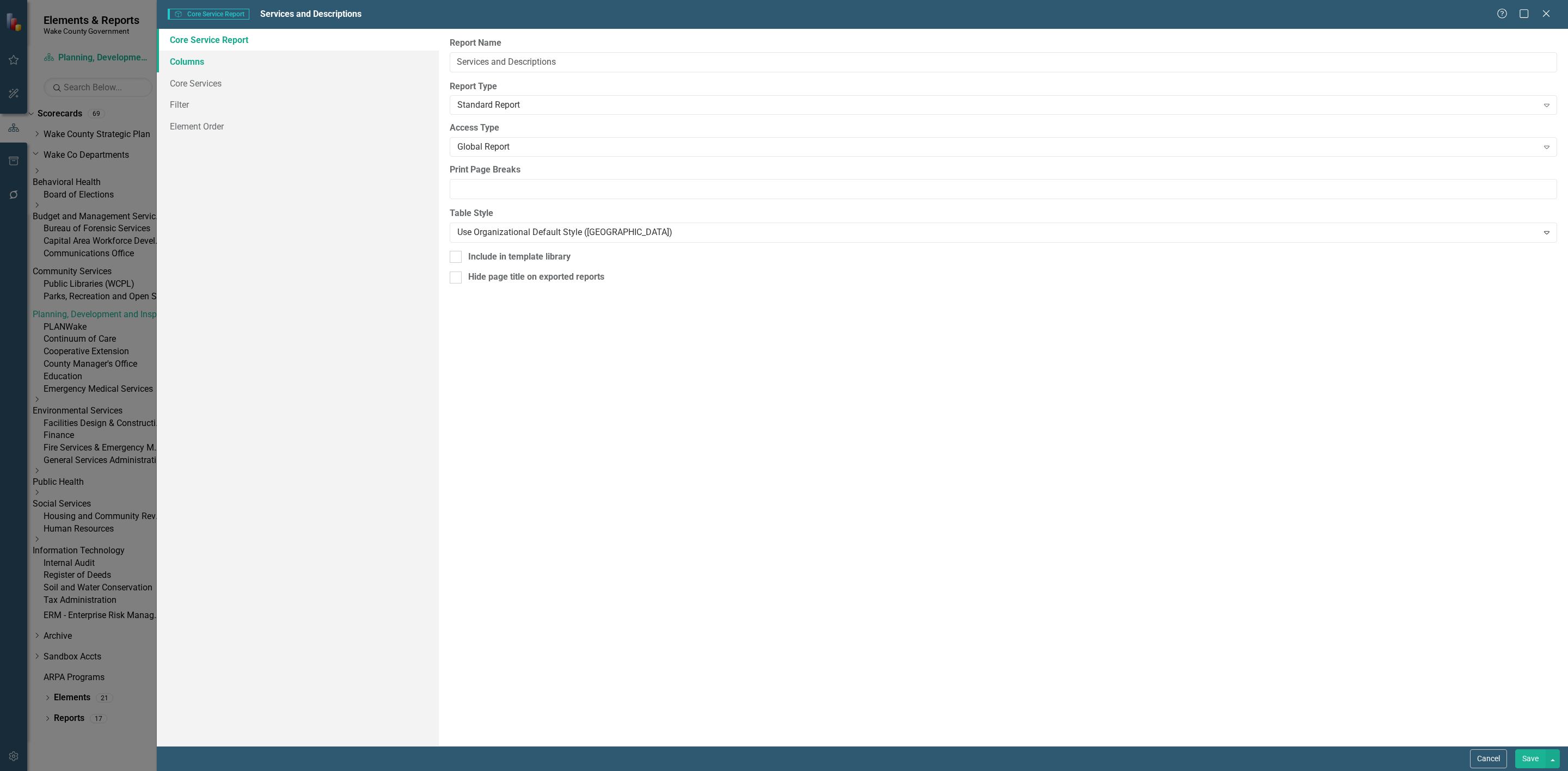
click at [291, 68] on link "Columns" at bounding box center [297, 61] width 282 height 22
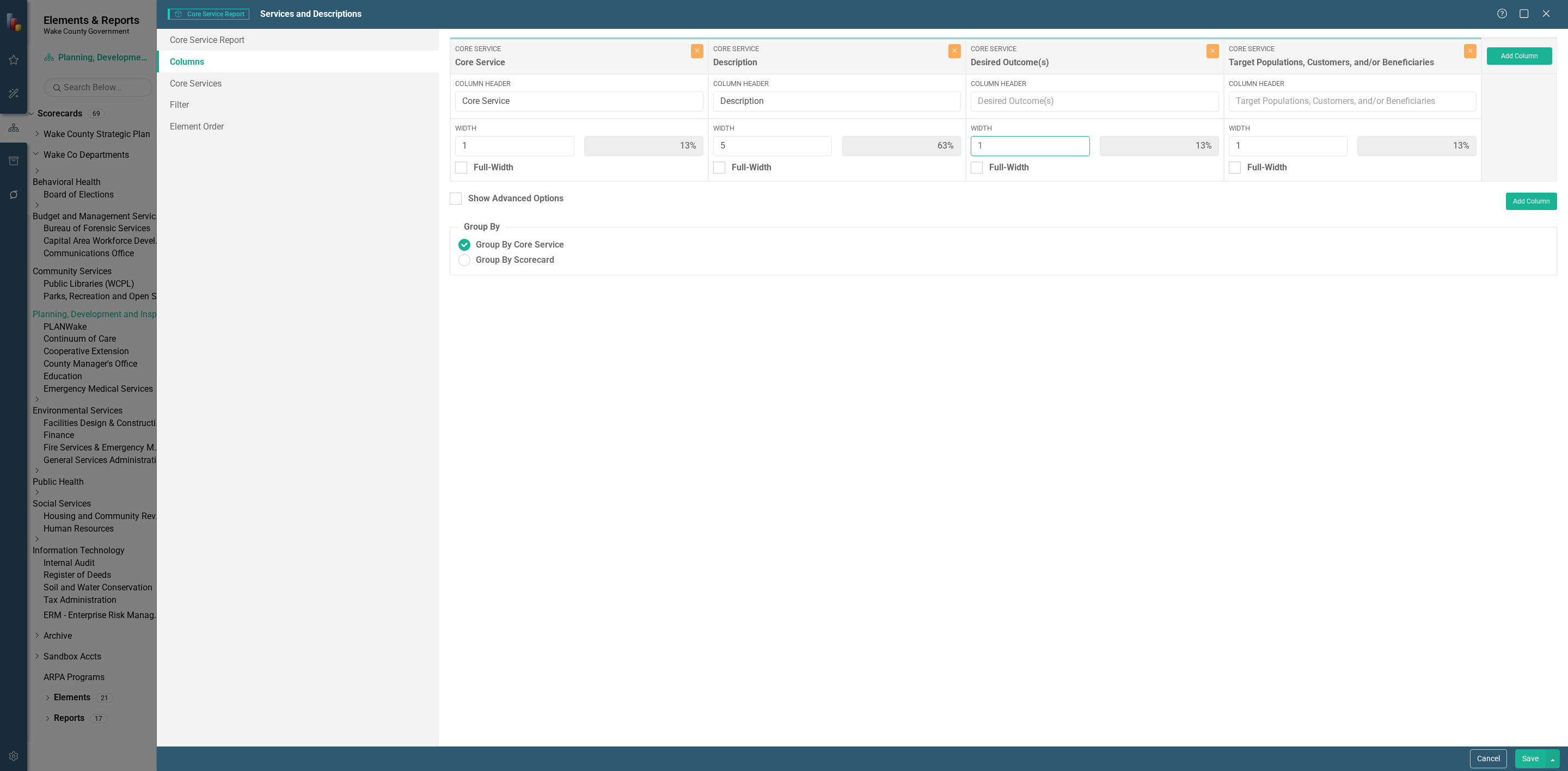
click at [948, 139] on div "Core Service Core Service Close Column Header Core Service Width 1 13% Full-Wid…" at bounding box center [965, 109] width 1032 height 145
type input "2"
type input "11%"
type input "56%"
type input "22%"
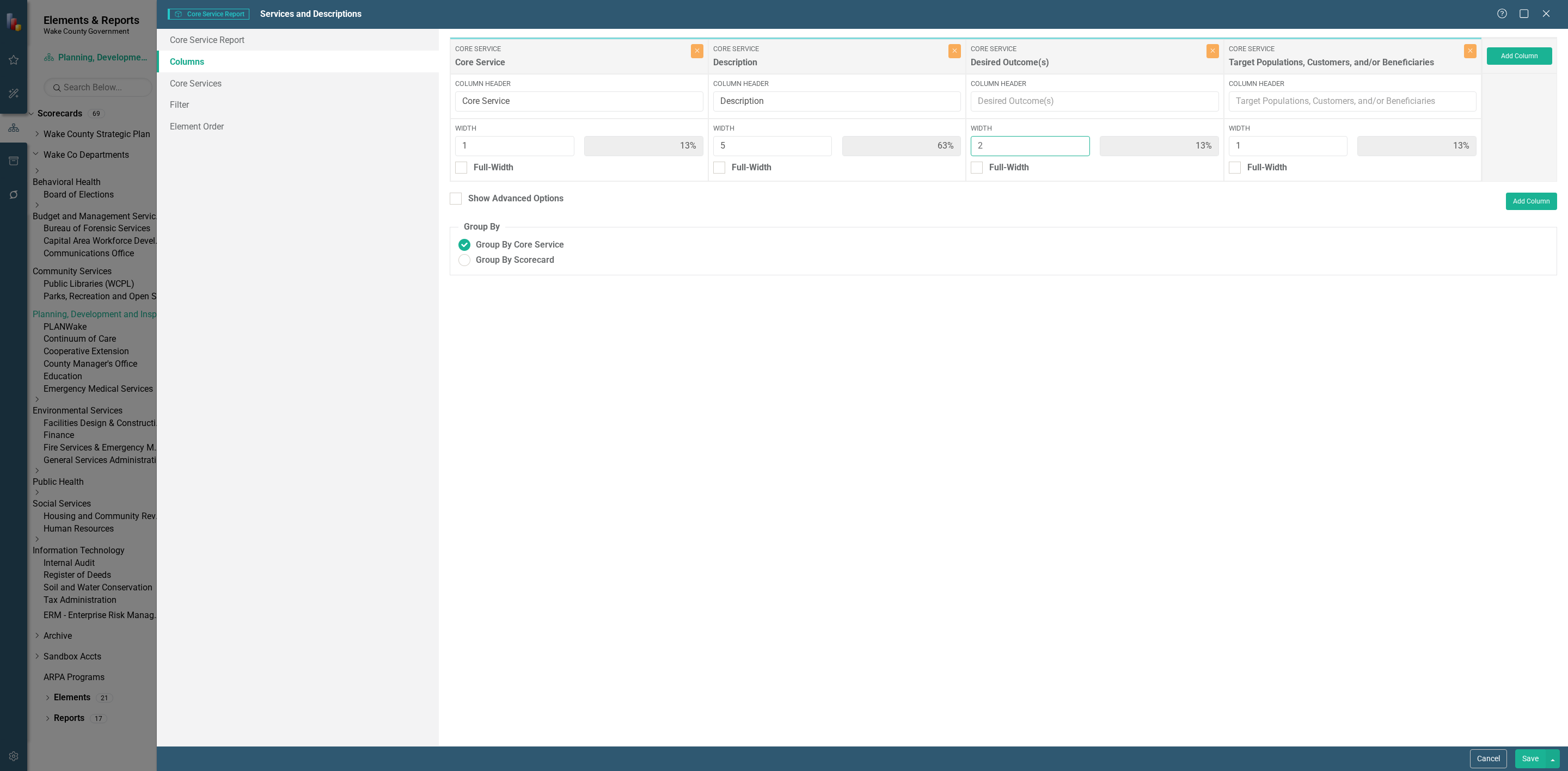
type input "11%"
type input "2"
click at [1530, 755] on button "Save" at bounding box center [1530, 759] width 31 height 19
radio input "true"
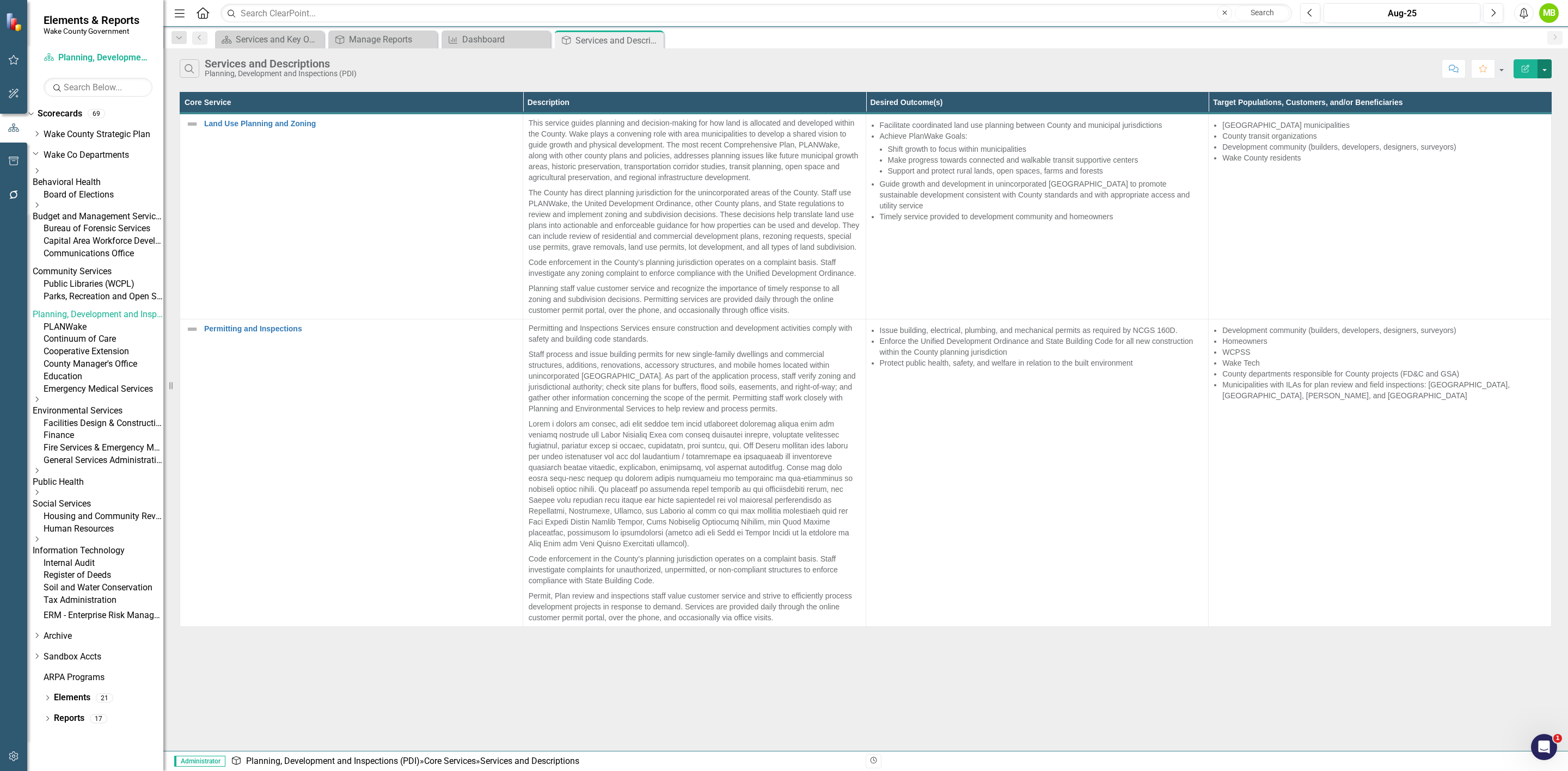
click at [1547, 67] on button "button" at bounding box center [1544, 69] width 14 height 19
click at [1522, 110] on link "PDF Export to PDF" at bounding box center [1508, 112] width 86 height 20
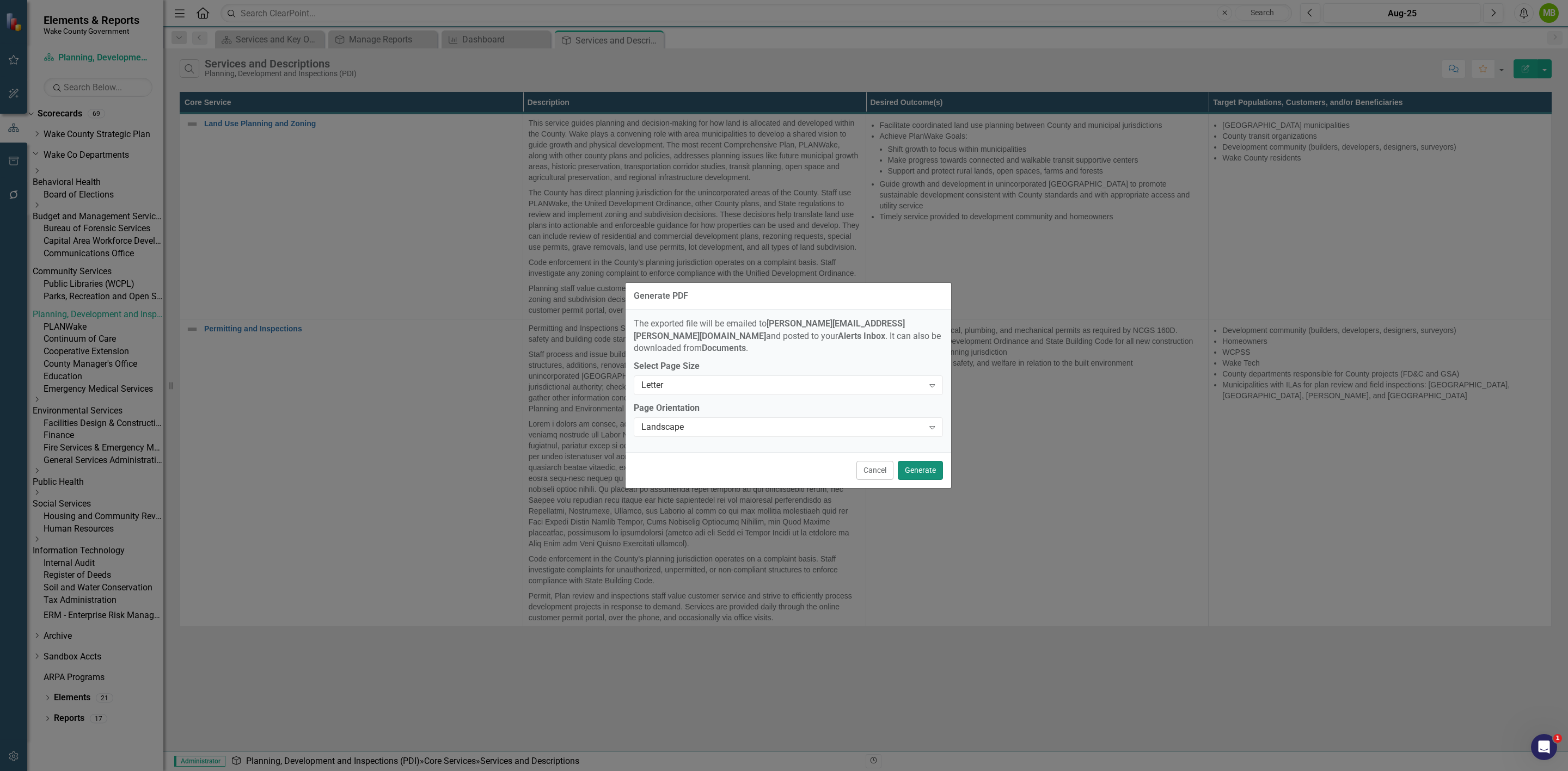
click at [925, 462] on button "Generate" at bounding box center [920, 471] width 45 height 19
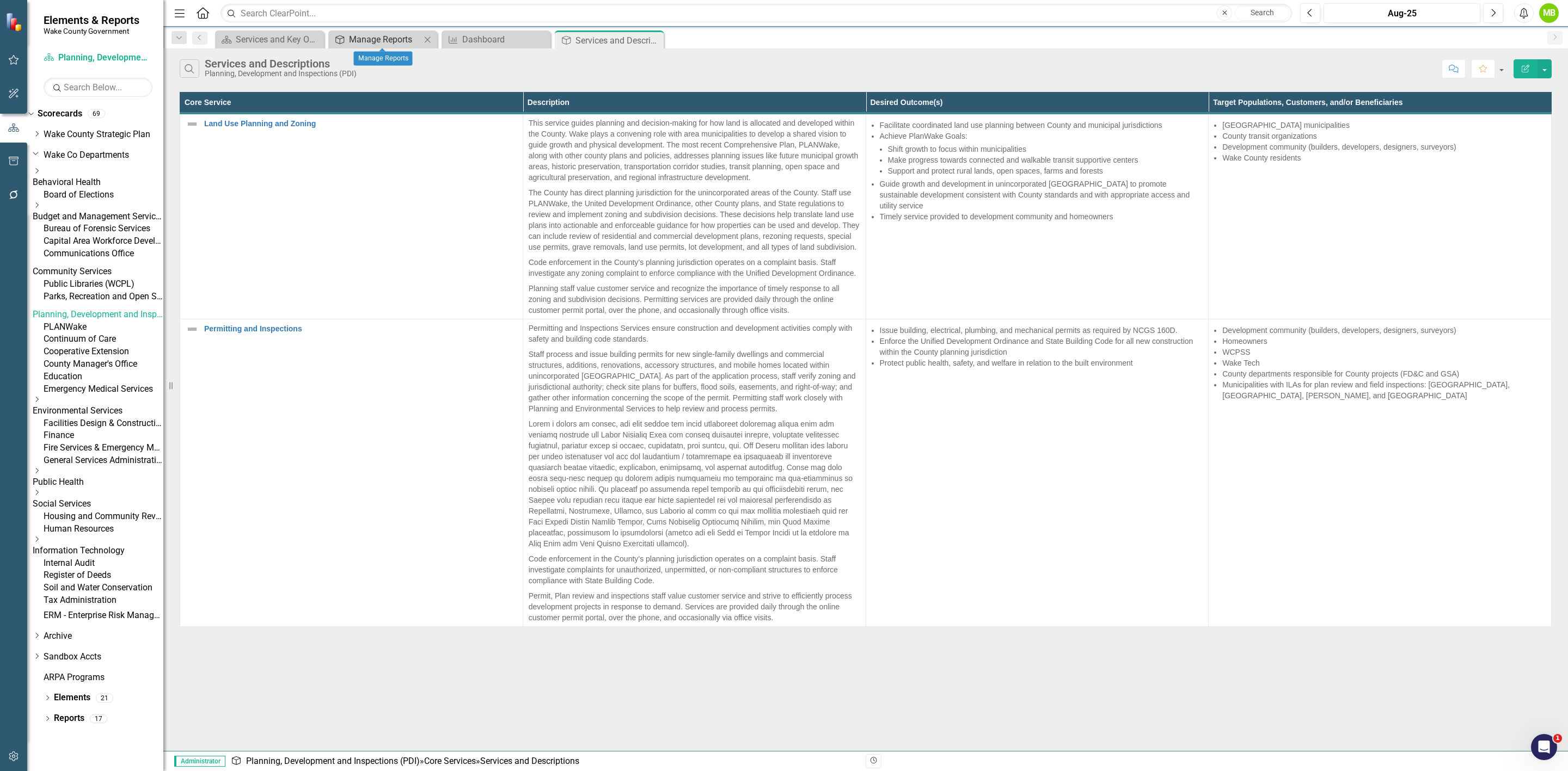
click at [384, 38] on div "Manage Reports" at bounding box center [385, 39] width 72 height 14
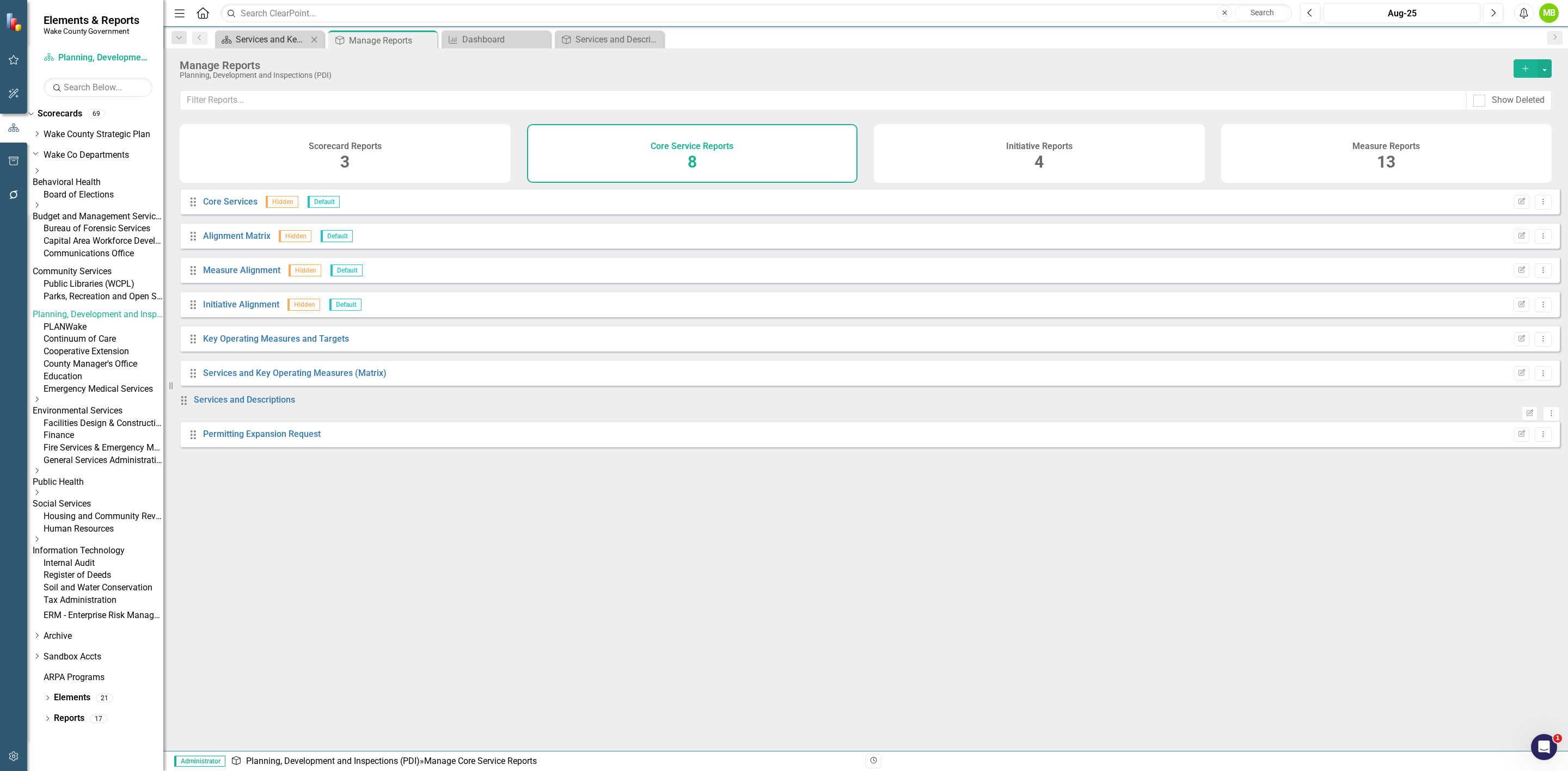
click at [238, 46] on div "Services and Key Operating Measures" at bounding box center [272, 39] width 72 height 14
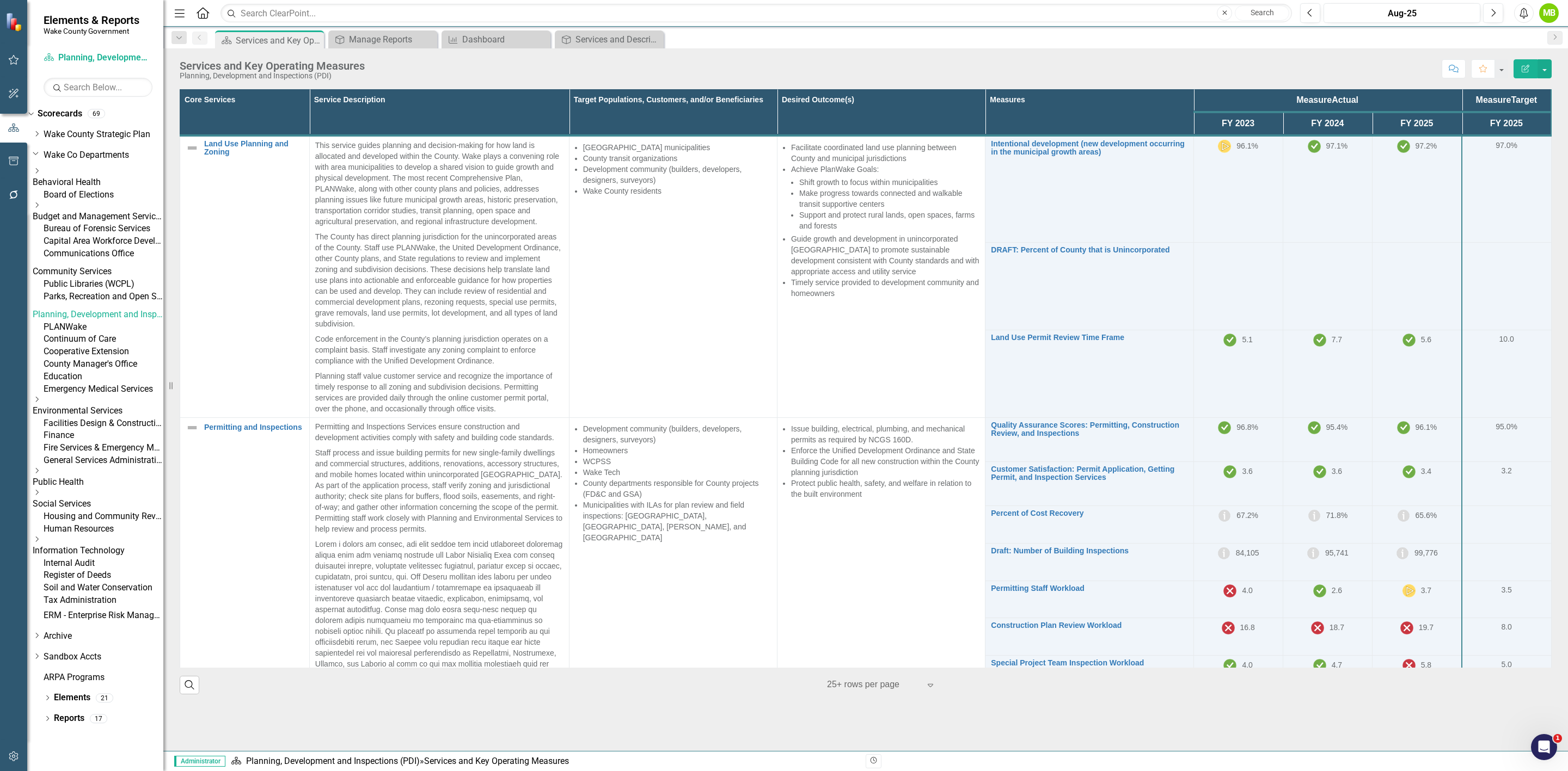
scroll to position [137, 0]
click at [80, 725] on link "Reports" at bounding box center [69, 719] width 31 height 13
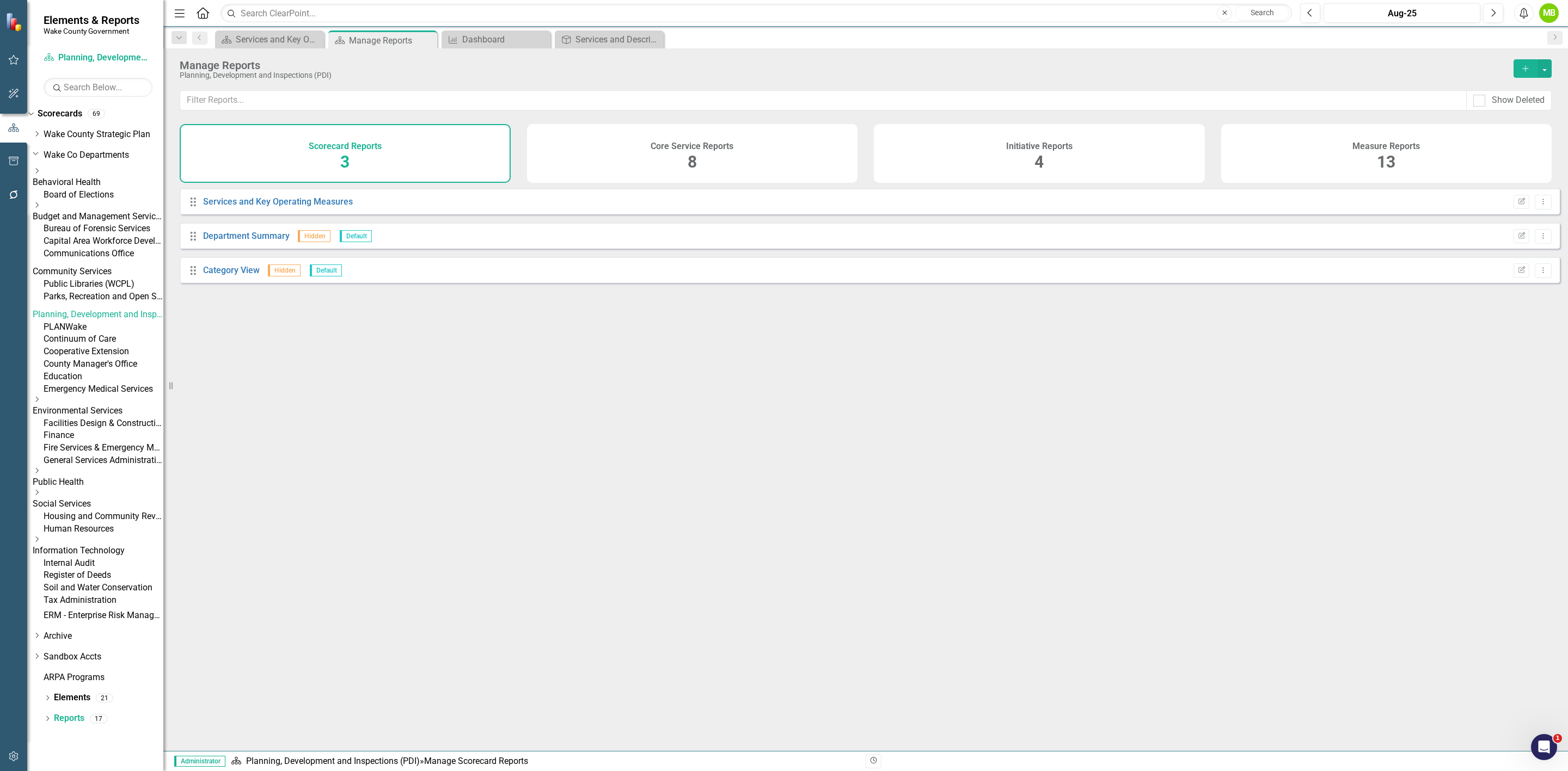
click at [1378, 158] on span "13" at bounding box center [1386, 162] width 19 height 19
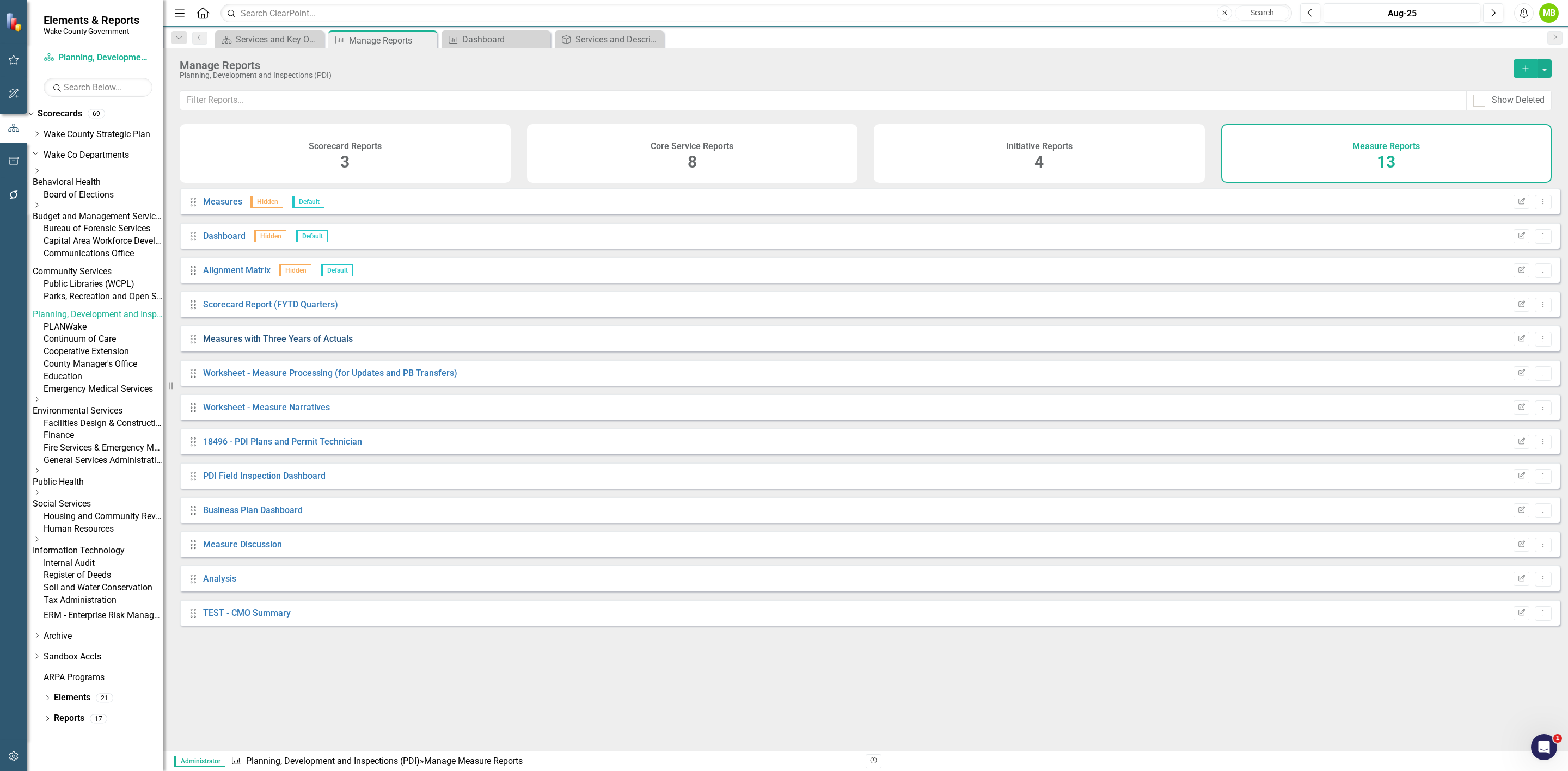
click at [236, 343] on link "Measures with Three Years of Actuals" at bounding box center [277, 339] width 150 height 11
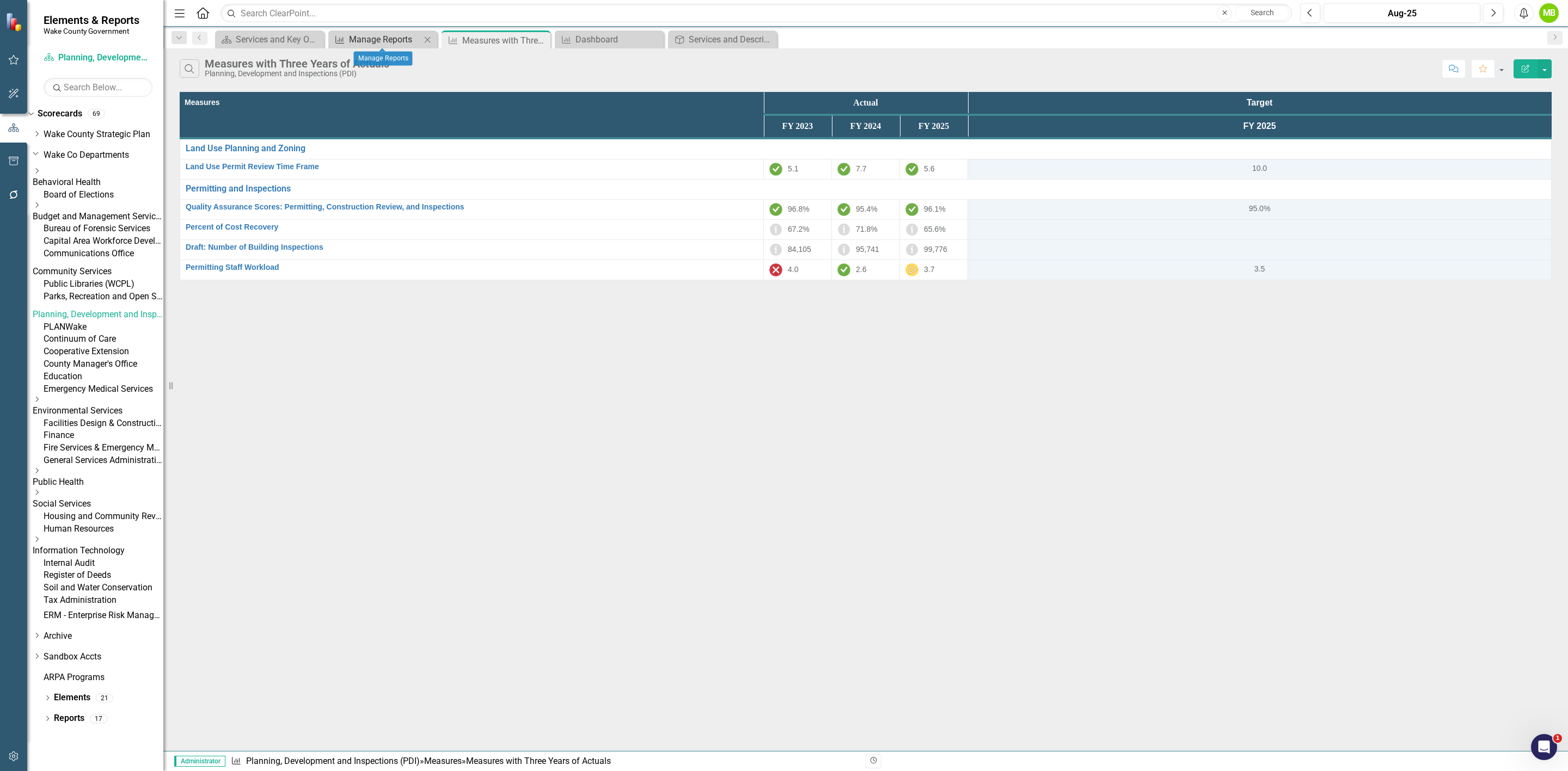
click at [349, 38] on div "Manage Reports" at bounding box center [385, 39] width 72 height 14
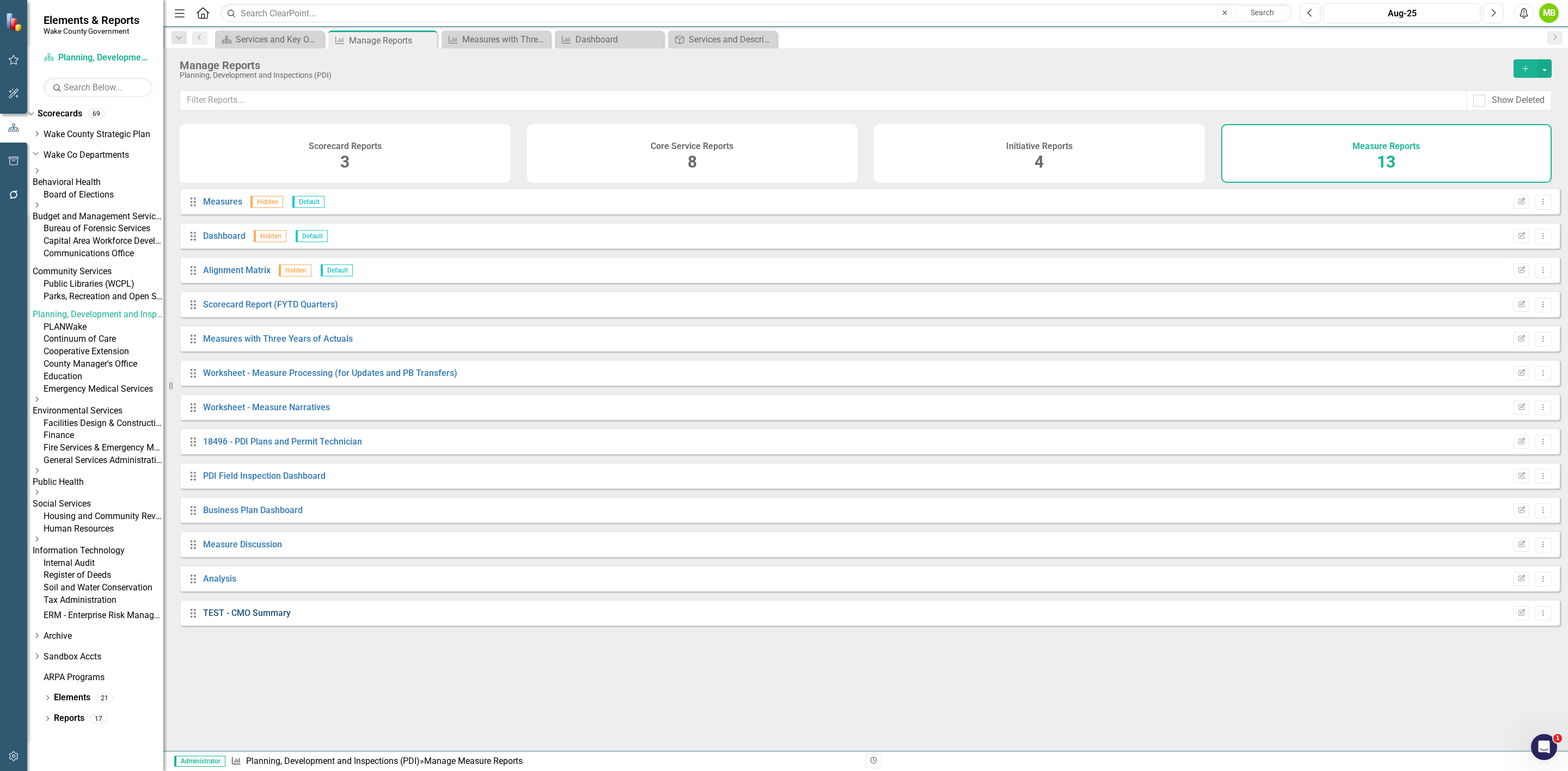
click at [250, 618] on link "TEST - CMO Summary" at bounding box center [247, 613] width 88 height 11
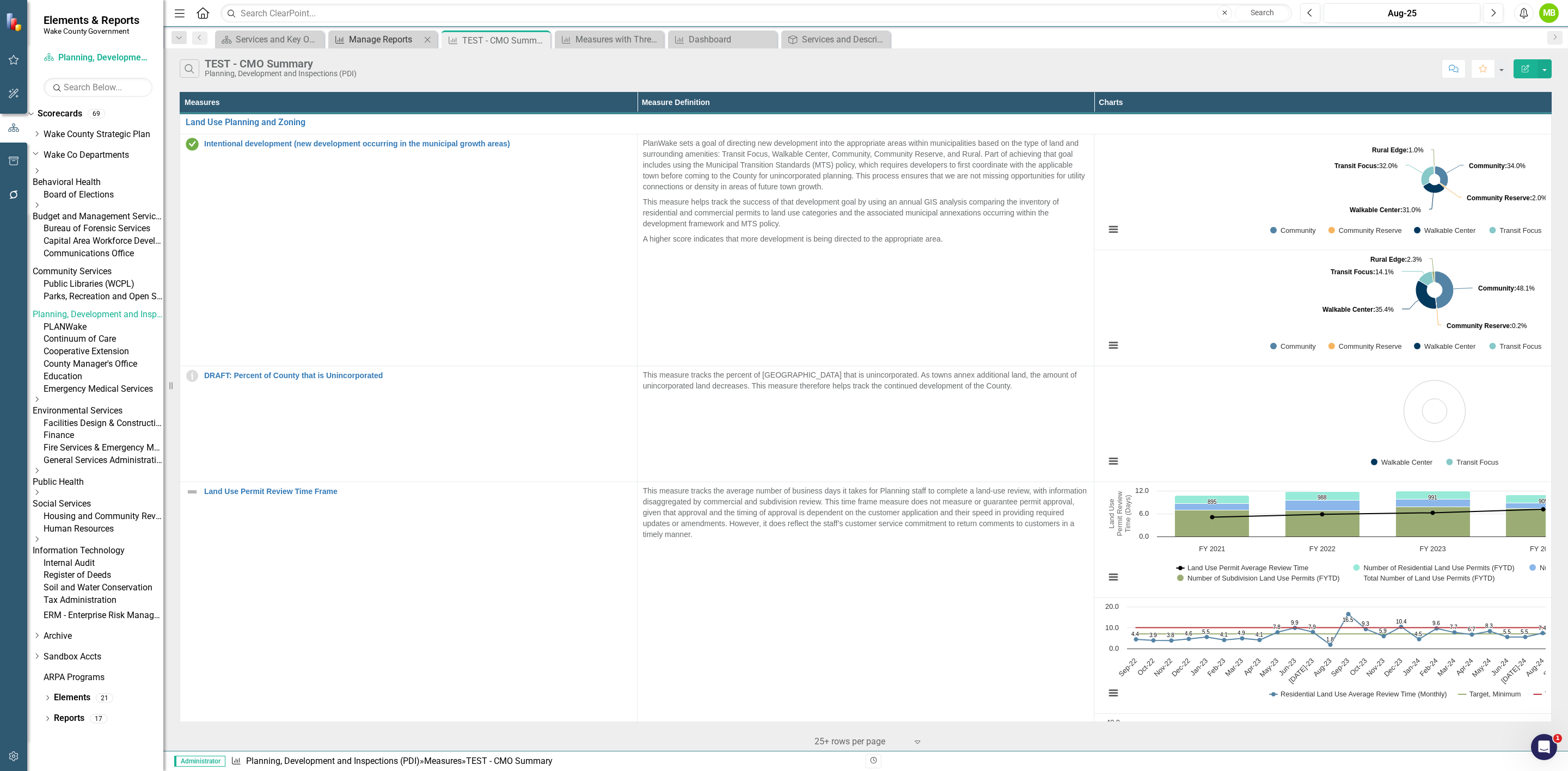
click at [386, 38] on div "Manage Reports" at bounding box center [385, 39] width 72 height 14
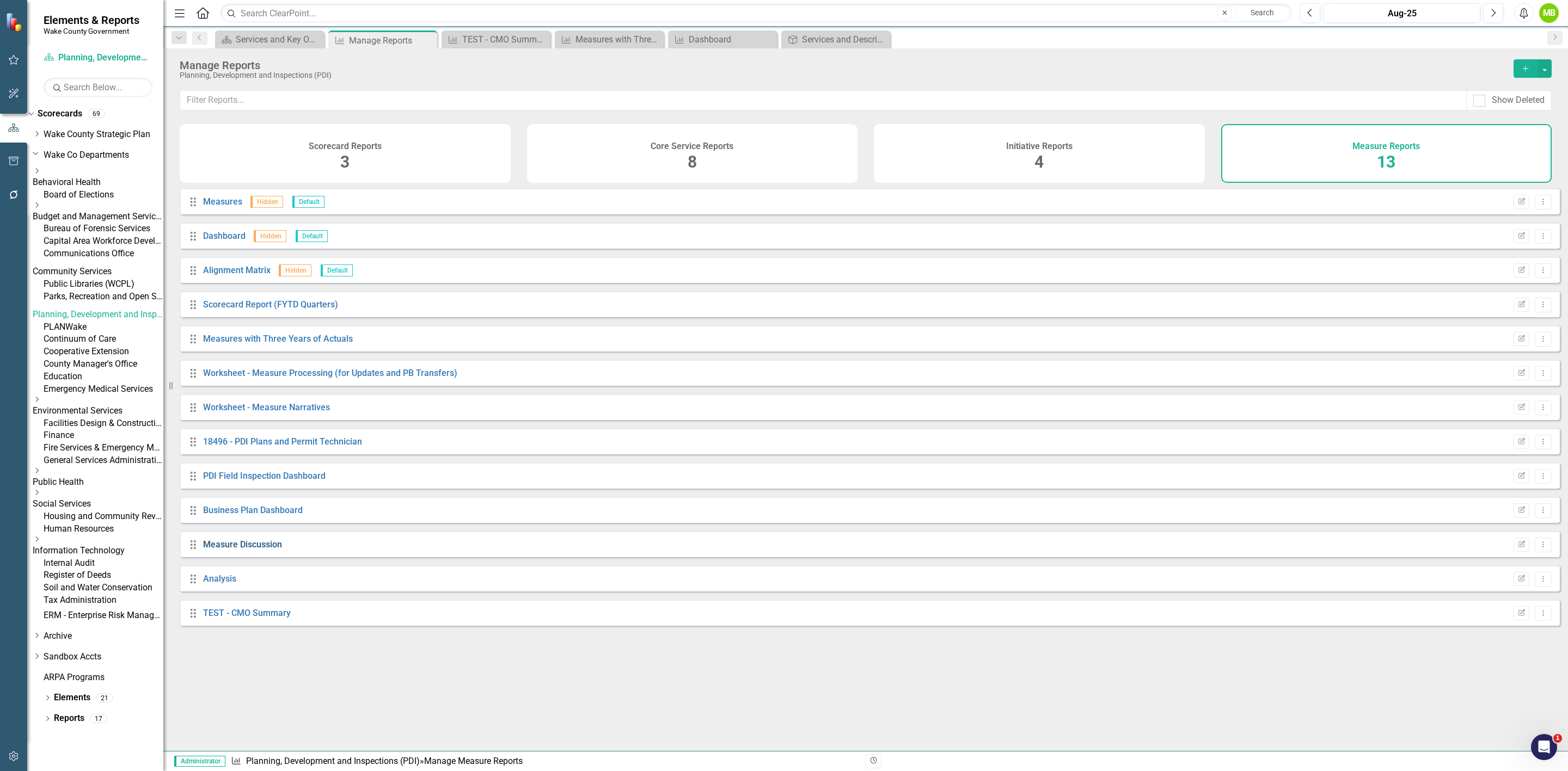
click at [258, 549] on link "Measure Discussion" at bounding box center [242, 544] width 79 height 11
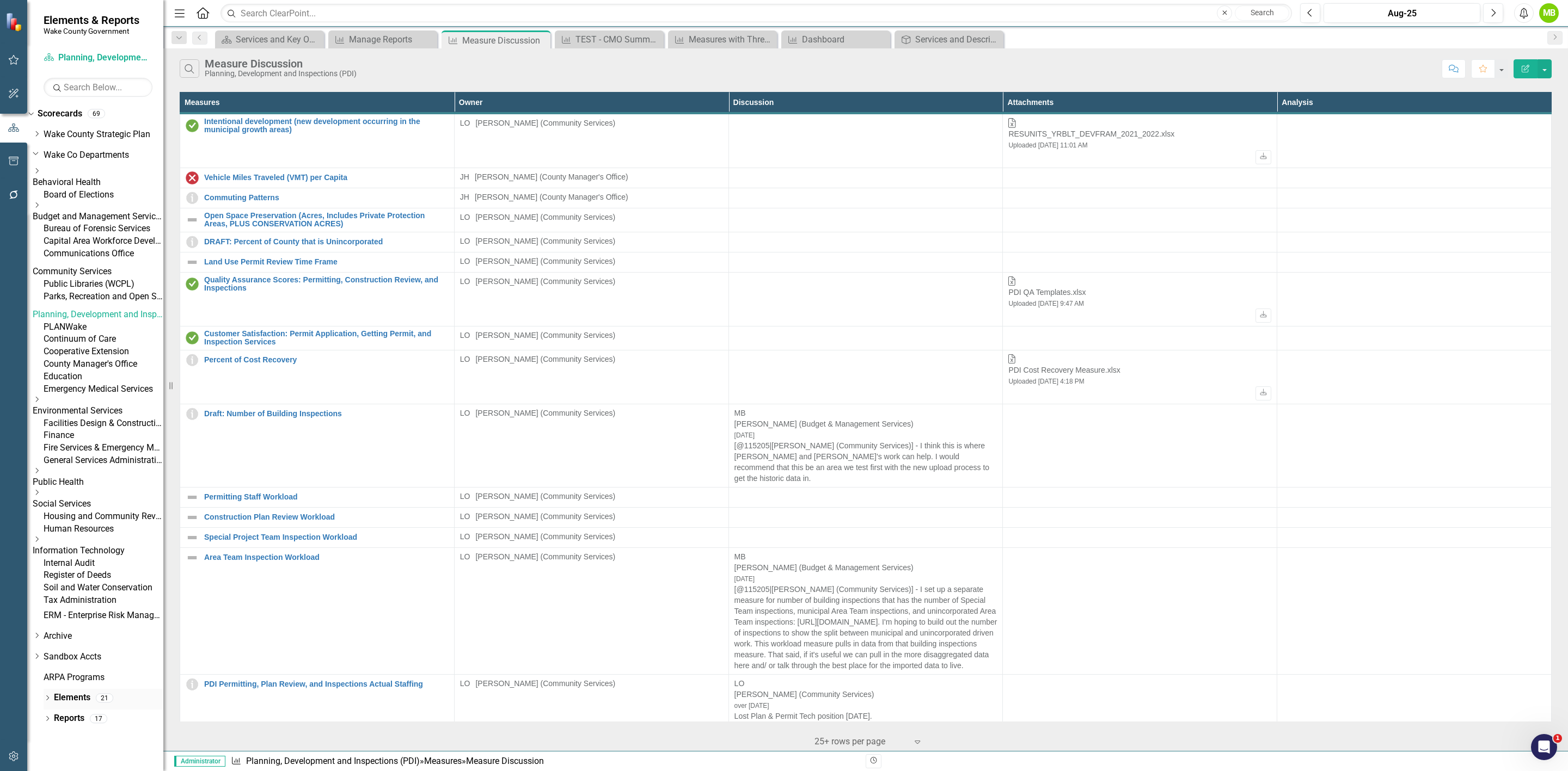
click at [64, 705] on link "Elements" at bounding box center [72, 698] width 36 height 13
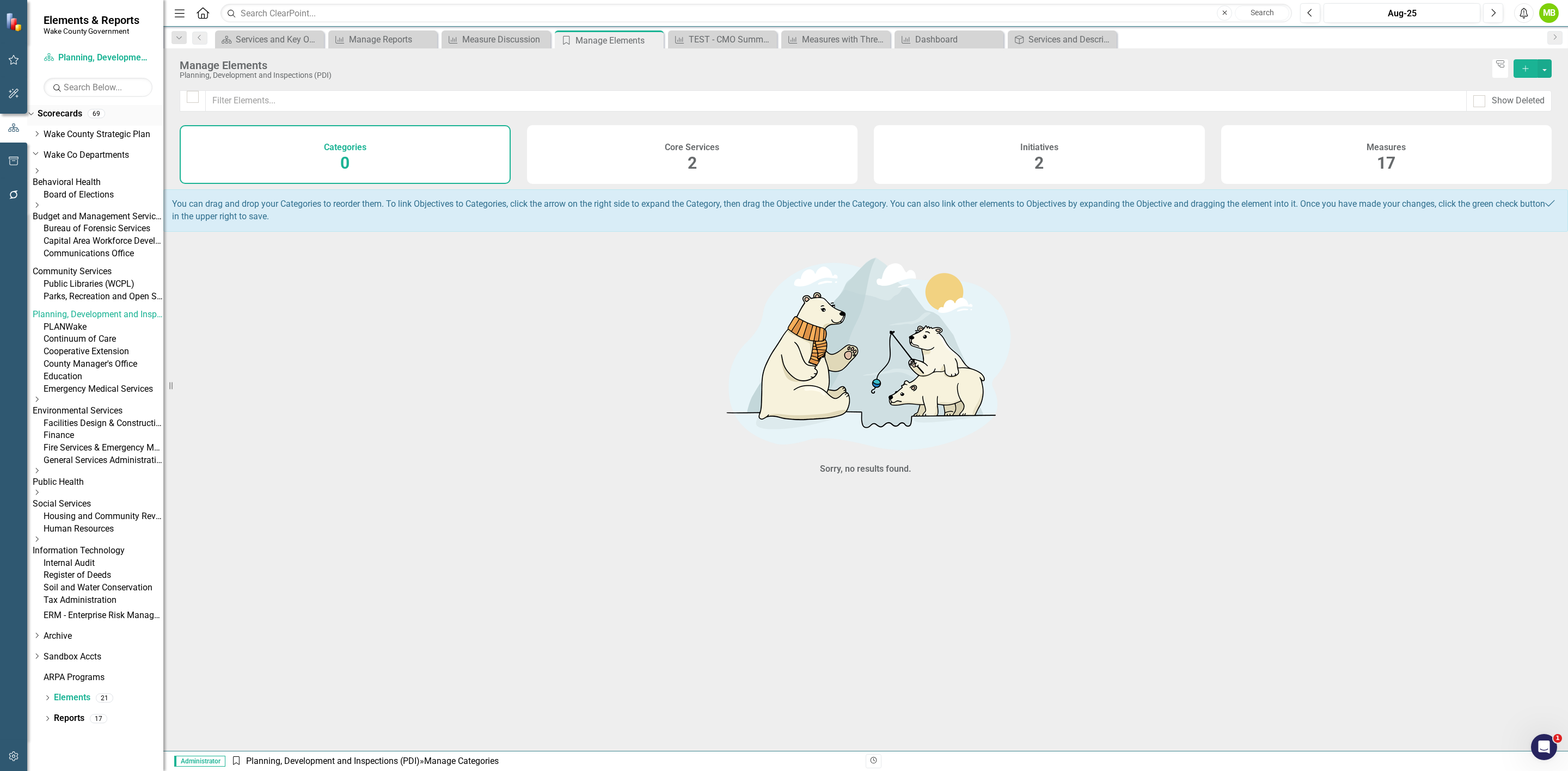
click at [75, 113] on link "Scorecards" at bounding box center [59, 114] width 44 height 13
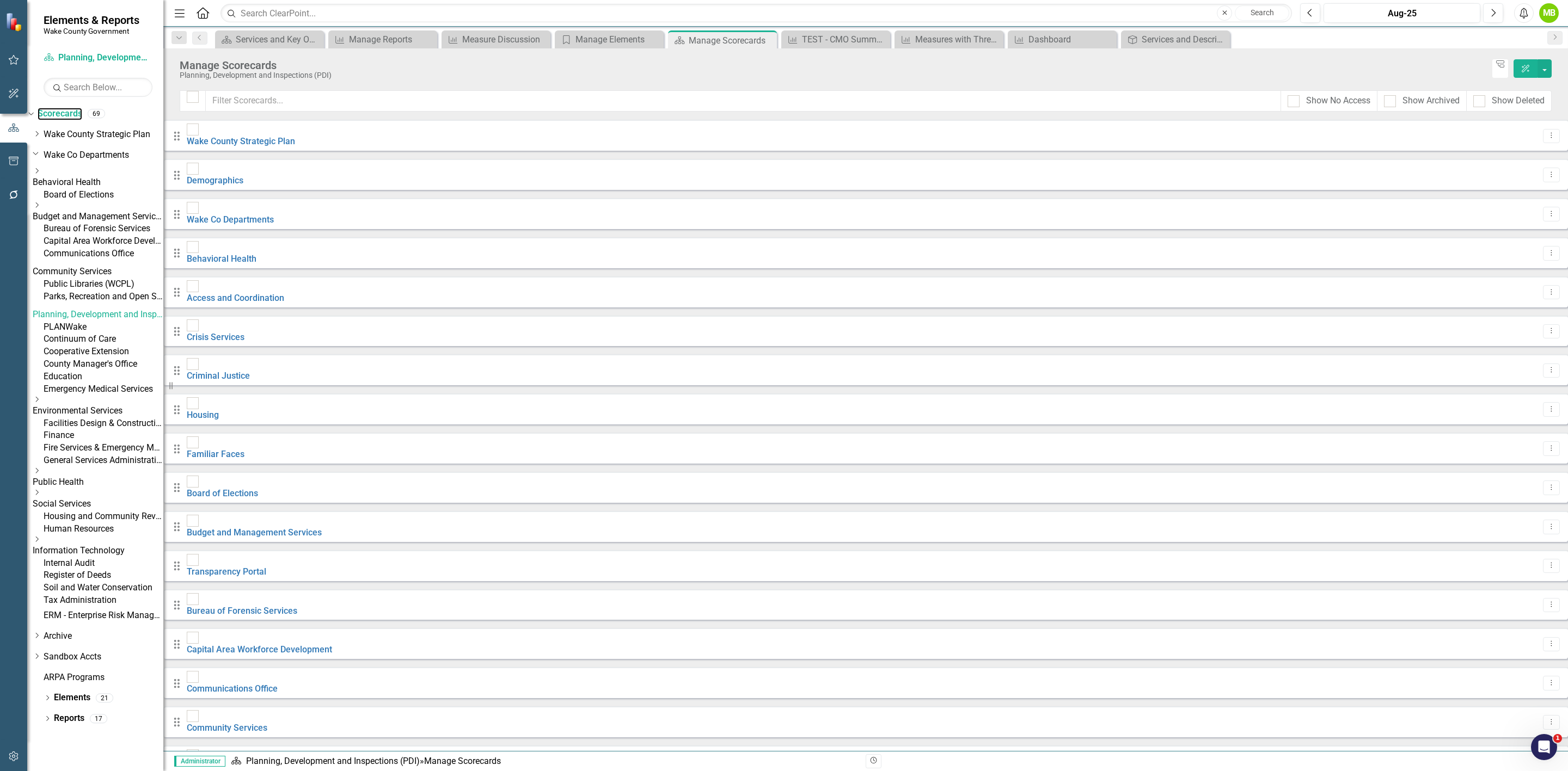
scroll to position [137, 0]
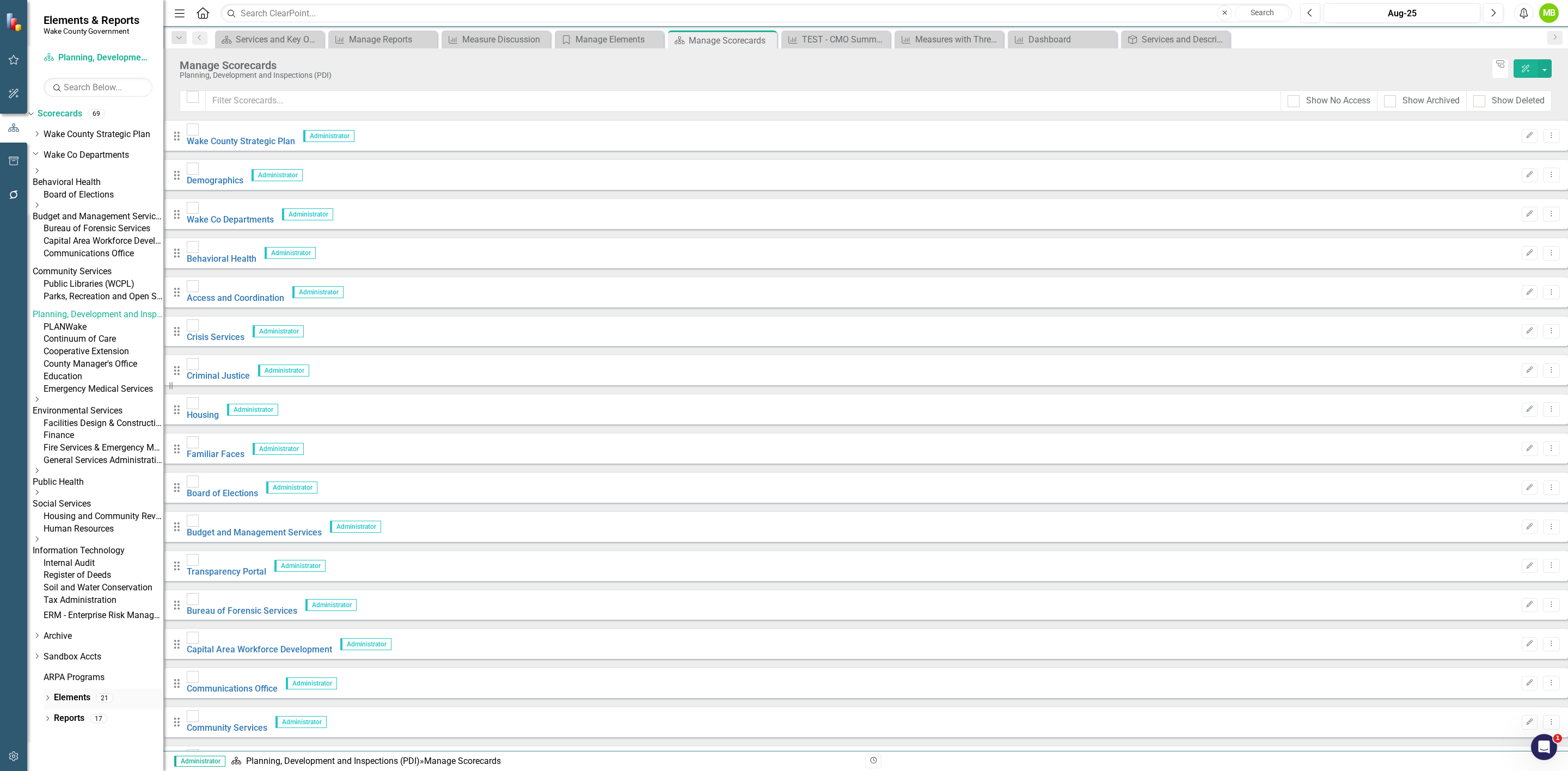
click at [49, 710] on div "Dropdown Elements 21" at bounding box center [103, 699] width 120 height 21
click at [44, 702] on icon "Dropdown" at bounding box center [48, 699] width 8 height 6
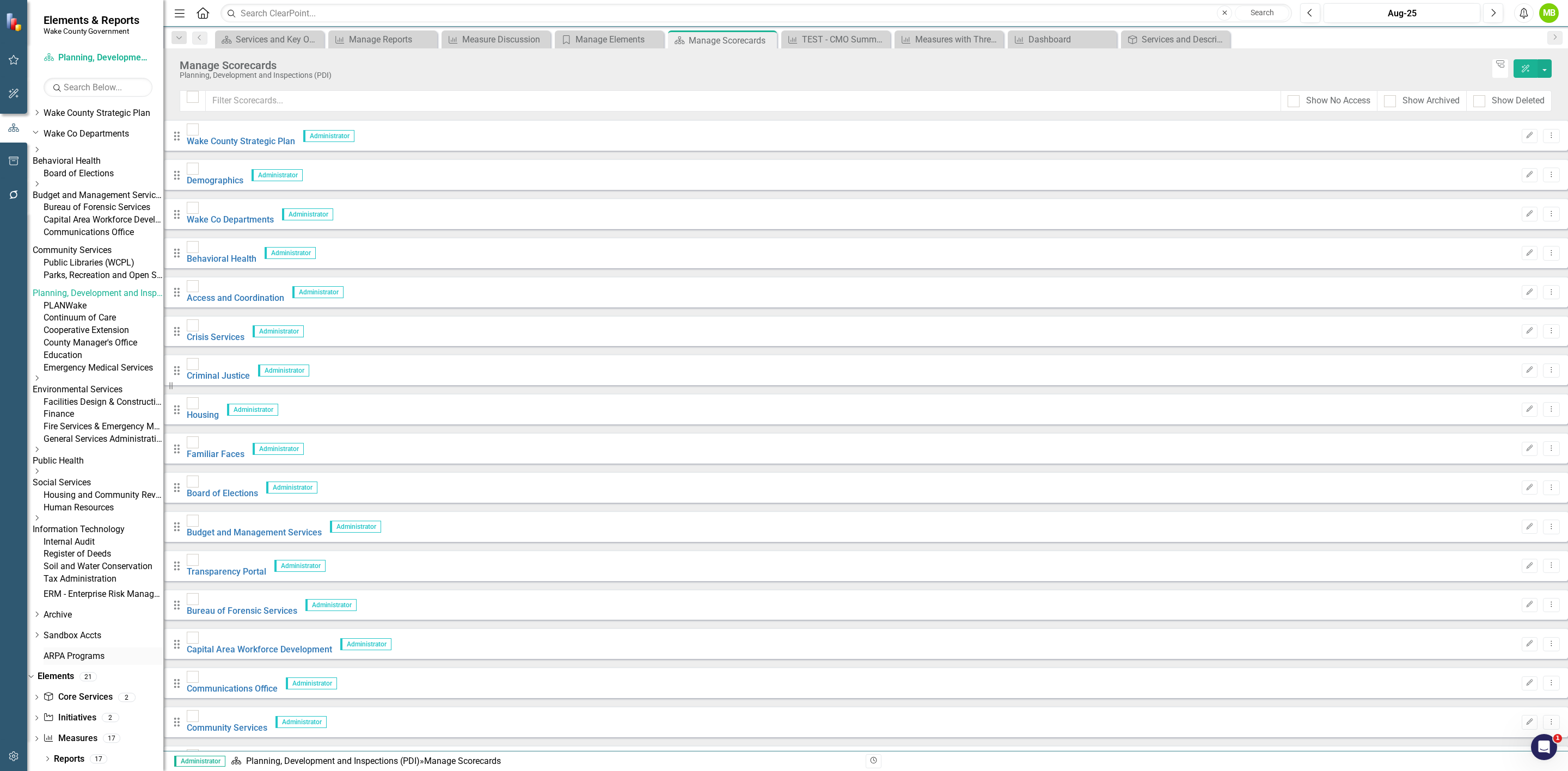
scroll to position [198, 0]
click at [74, 680] on link "Elements" at bounding box center [56, 677] width 36 height 13
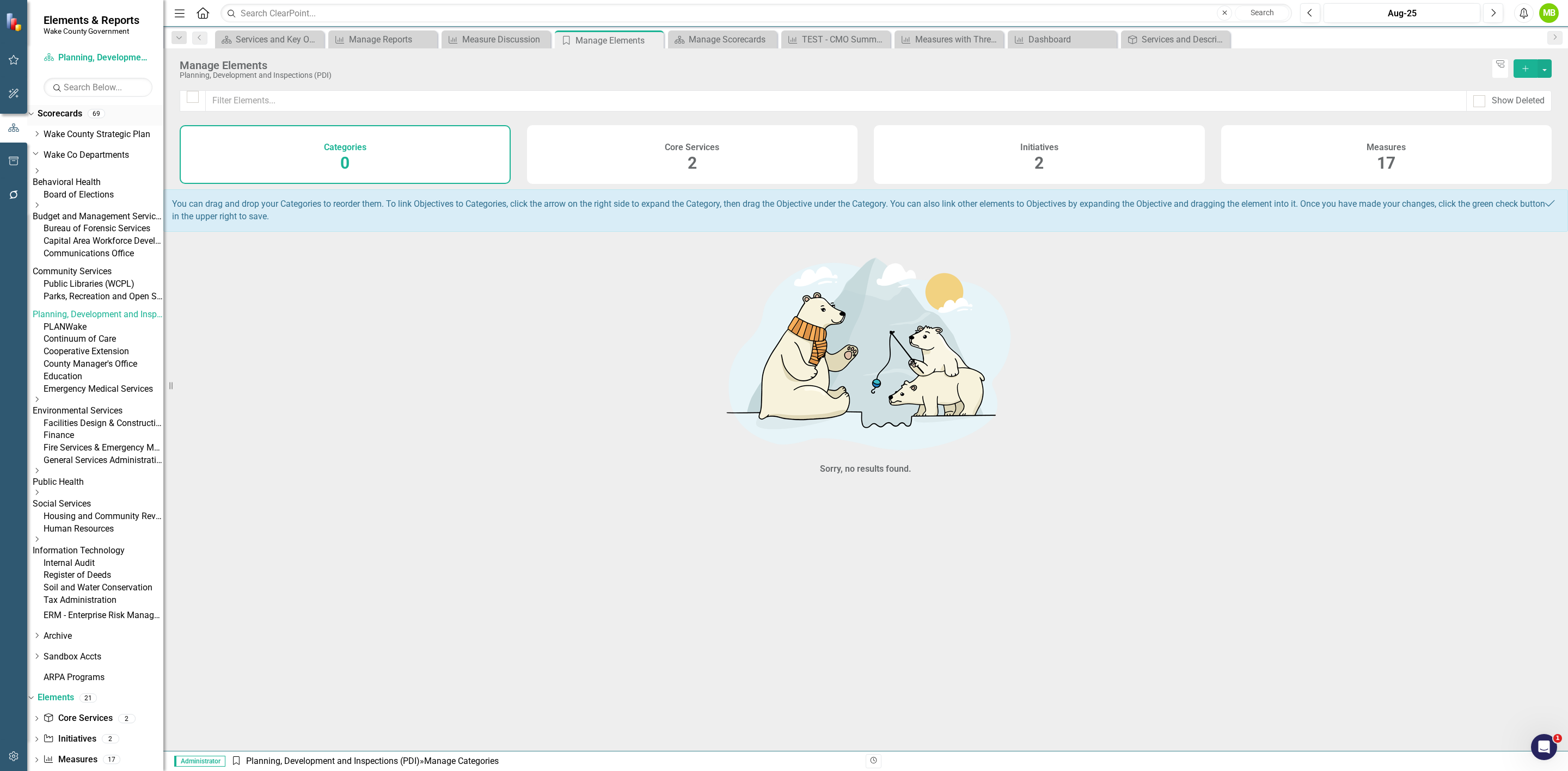
click at [56, 108] on link "Scorecards" at bounding box center [59, 114] width 44 height 13
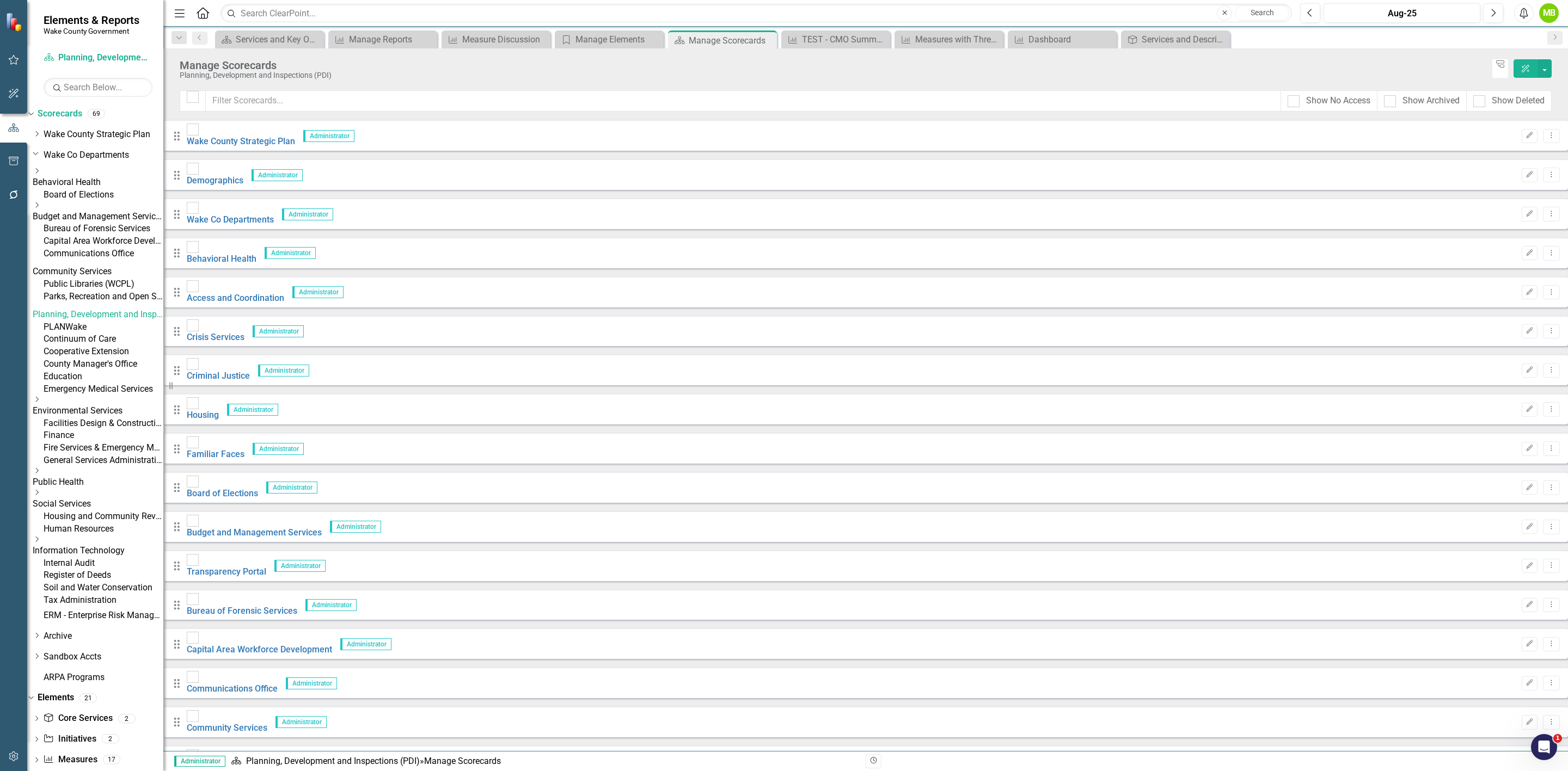
click at [1379, 100] on div "Show Archived" at bounding box center [1422, 101] width 90 height 21
click at [1387, 101] on input "Show Archived" at bounding box center [1387, 98] width 7 height 7
checkbox input "true"
click at [322, 105] on input "text" at bounding box center [743, 101] width 1076 height 21
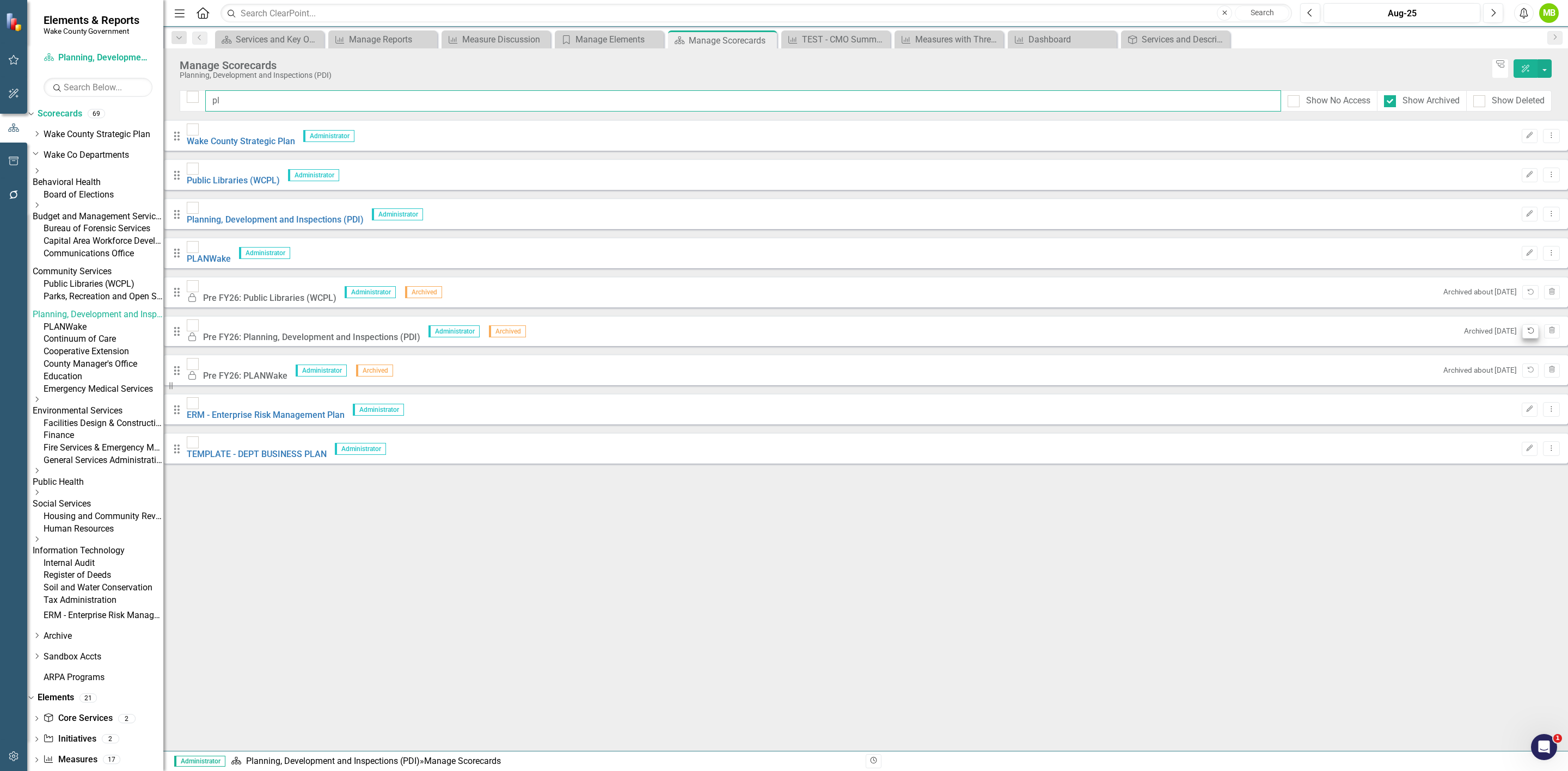
type input "pl"
click at [1526, 328] on icon "Unarchive" at bounding box center [1530, 331] width 8 height 6
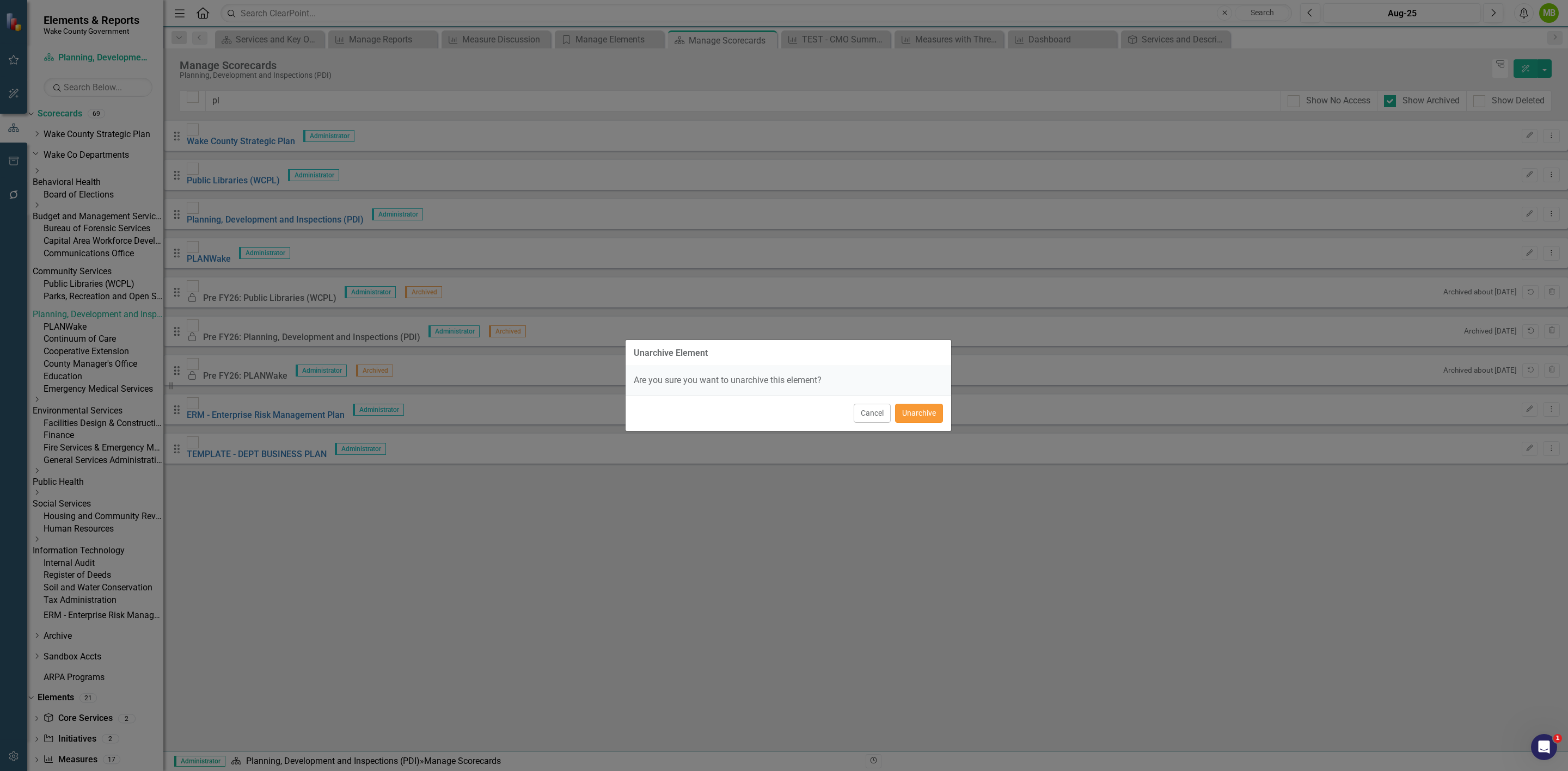
click at [913, 413] on button "Unarchive" at bounding box center [919, 413] width 48 height 19
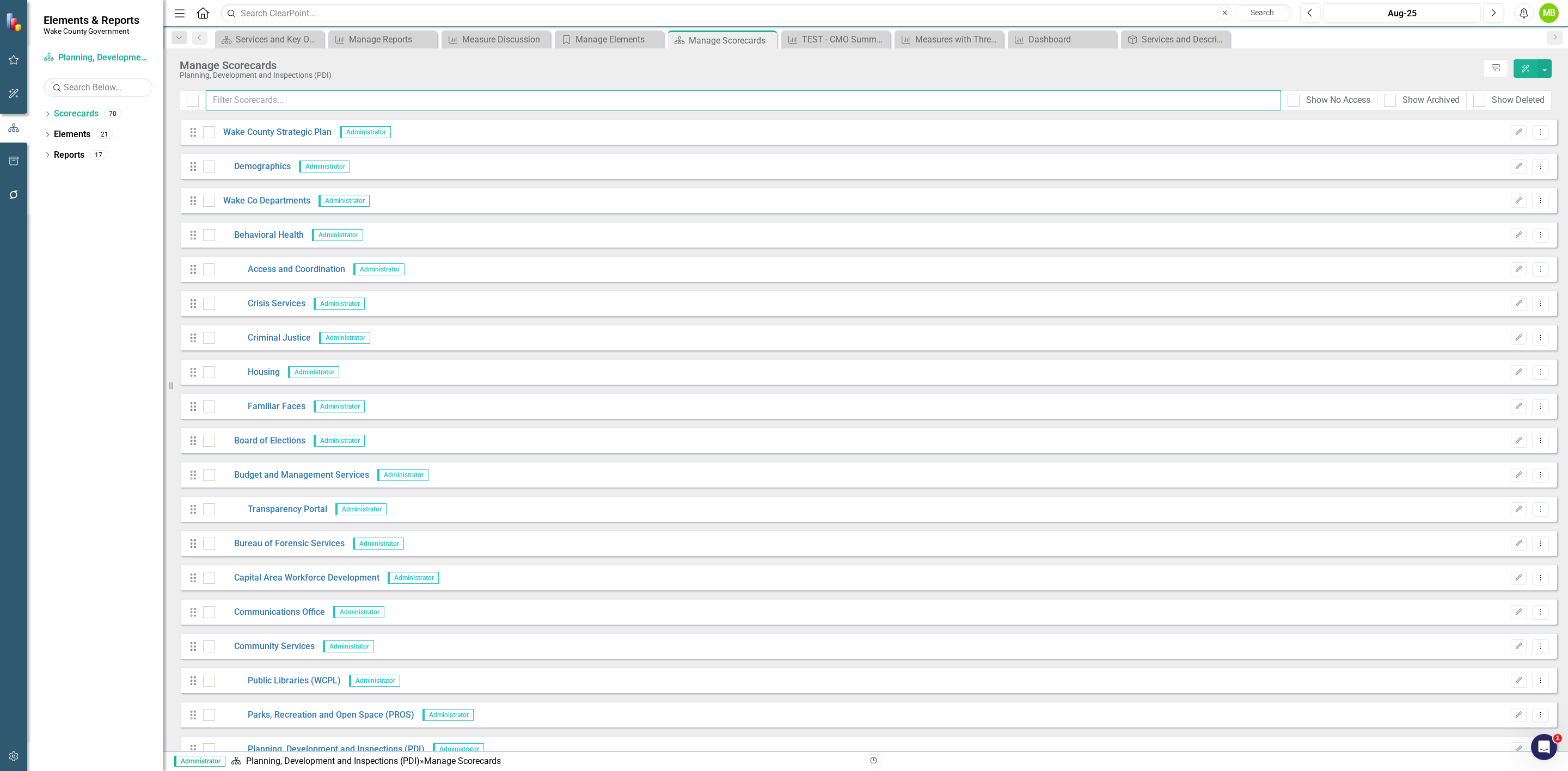
click at [302, 111] on input "text" at bounding box center [744, 100] width 1075 height 20
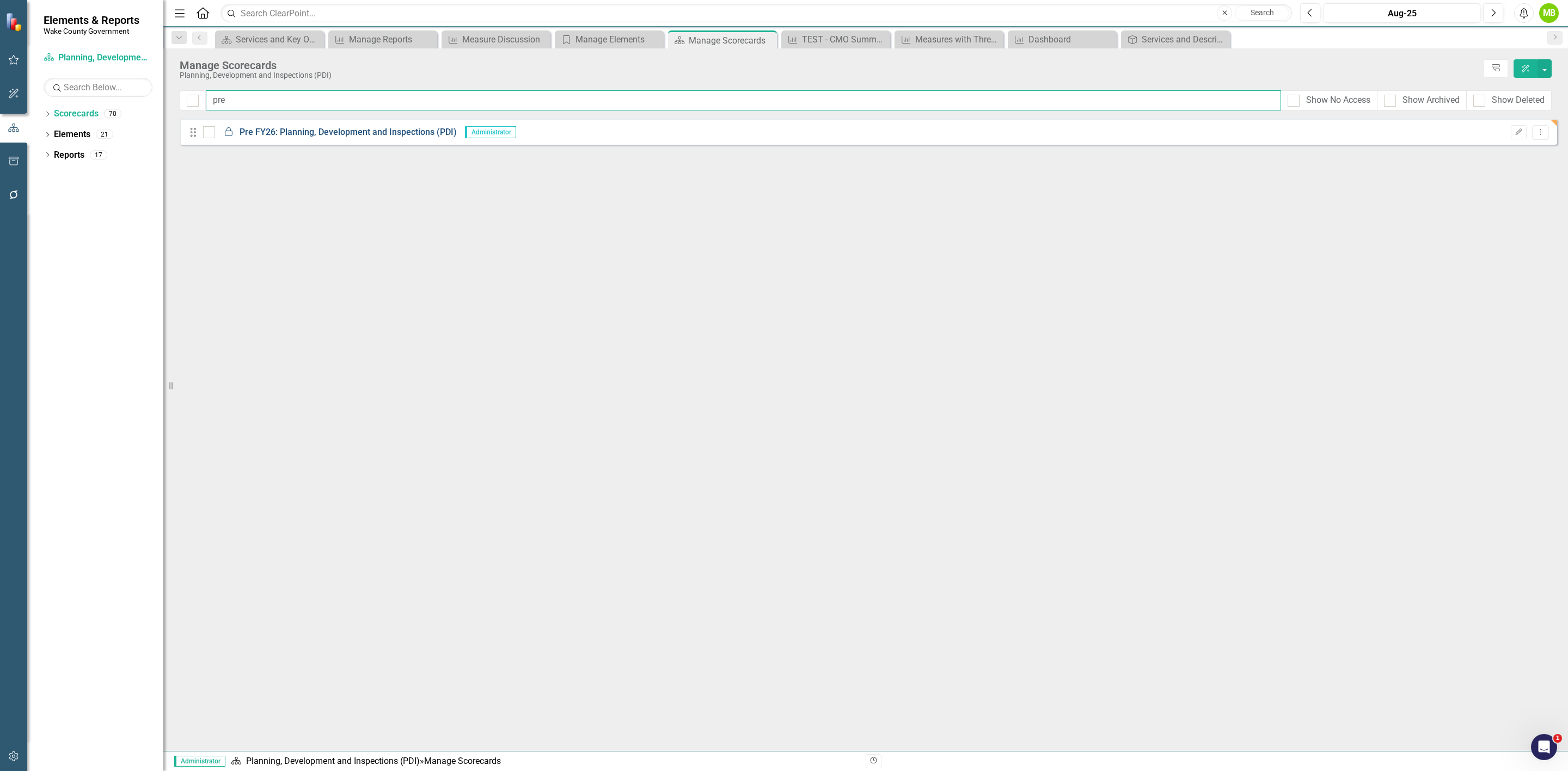
type input "pre"
click at [312, 136] on link "Locked Pre FY26: Planning, Development and Inspections (PDI)" at bounding box center [336, 133] width 242 height 13
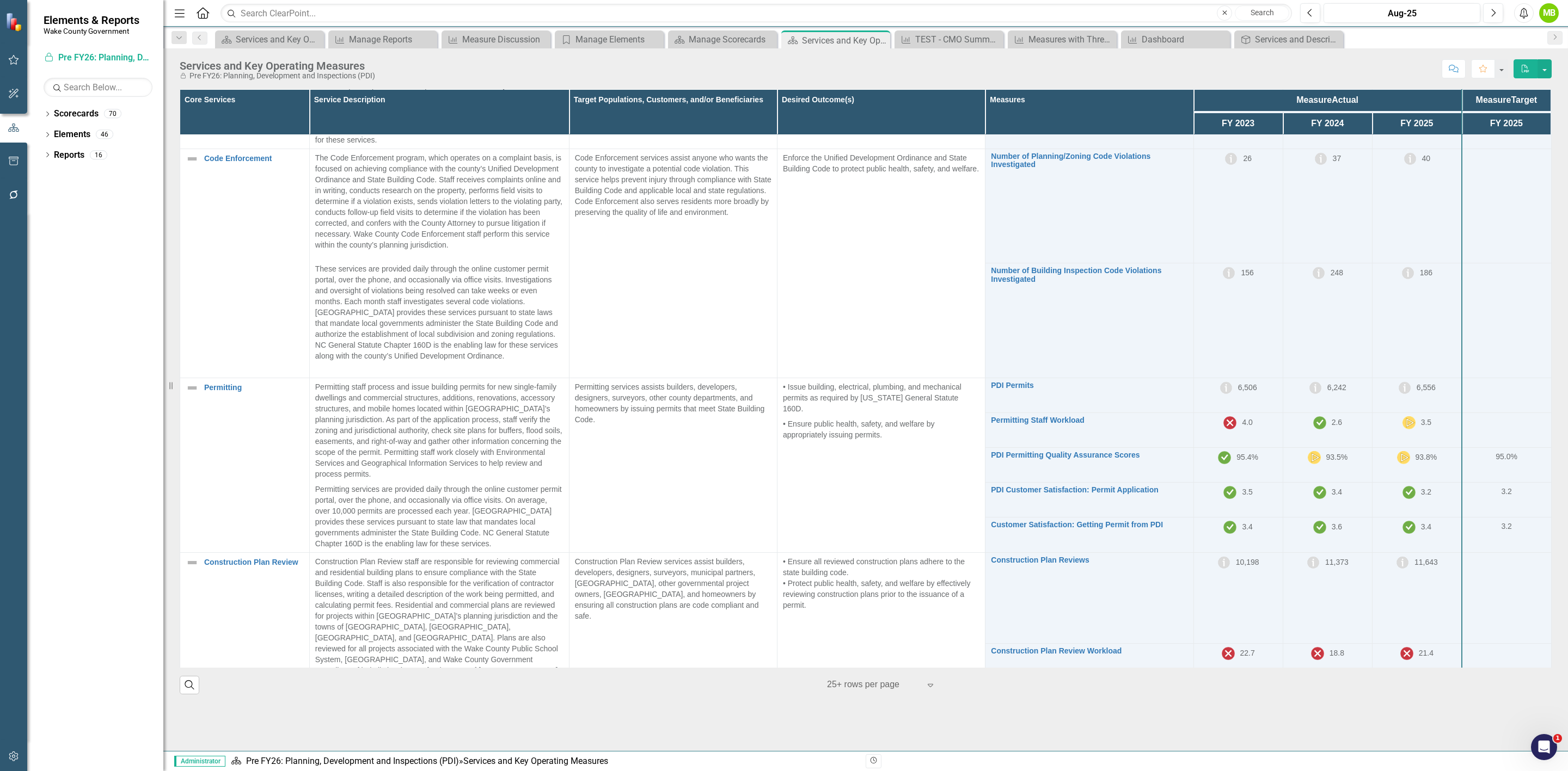
scroll to position [587, 0]
click at [881, 41] on icon "Close" at bounding box center [879, 40] width 11 height 9
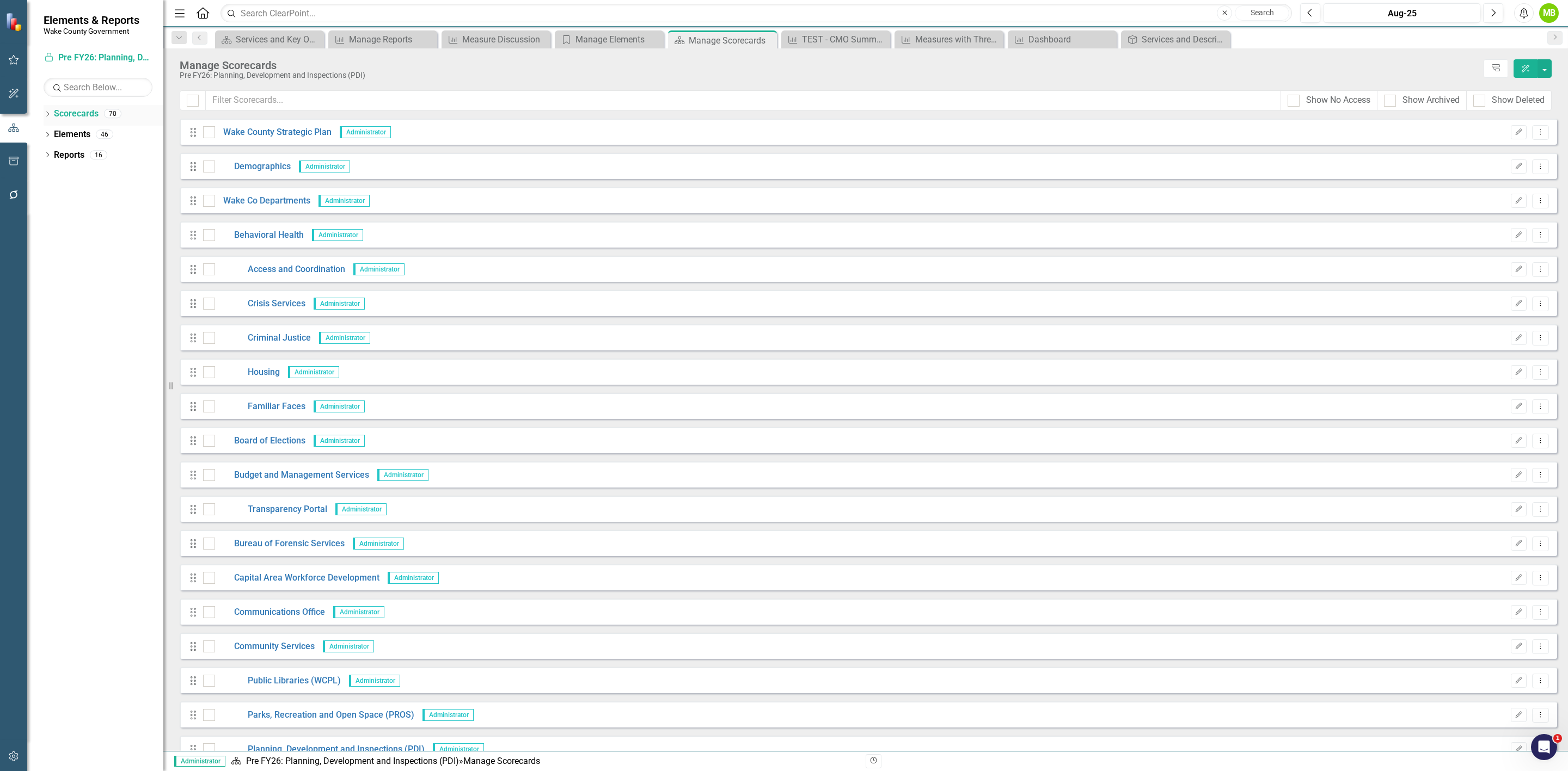
click at [78, 116] on link "Scorecards" at bounding box center [76, 114] width 44 height 13
click at [240, 105] on input "text" at bounding box center [744, 100] width 1075 height 20
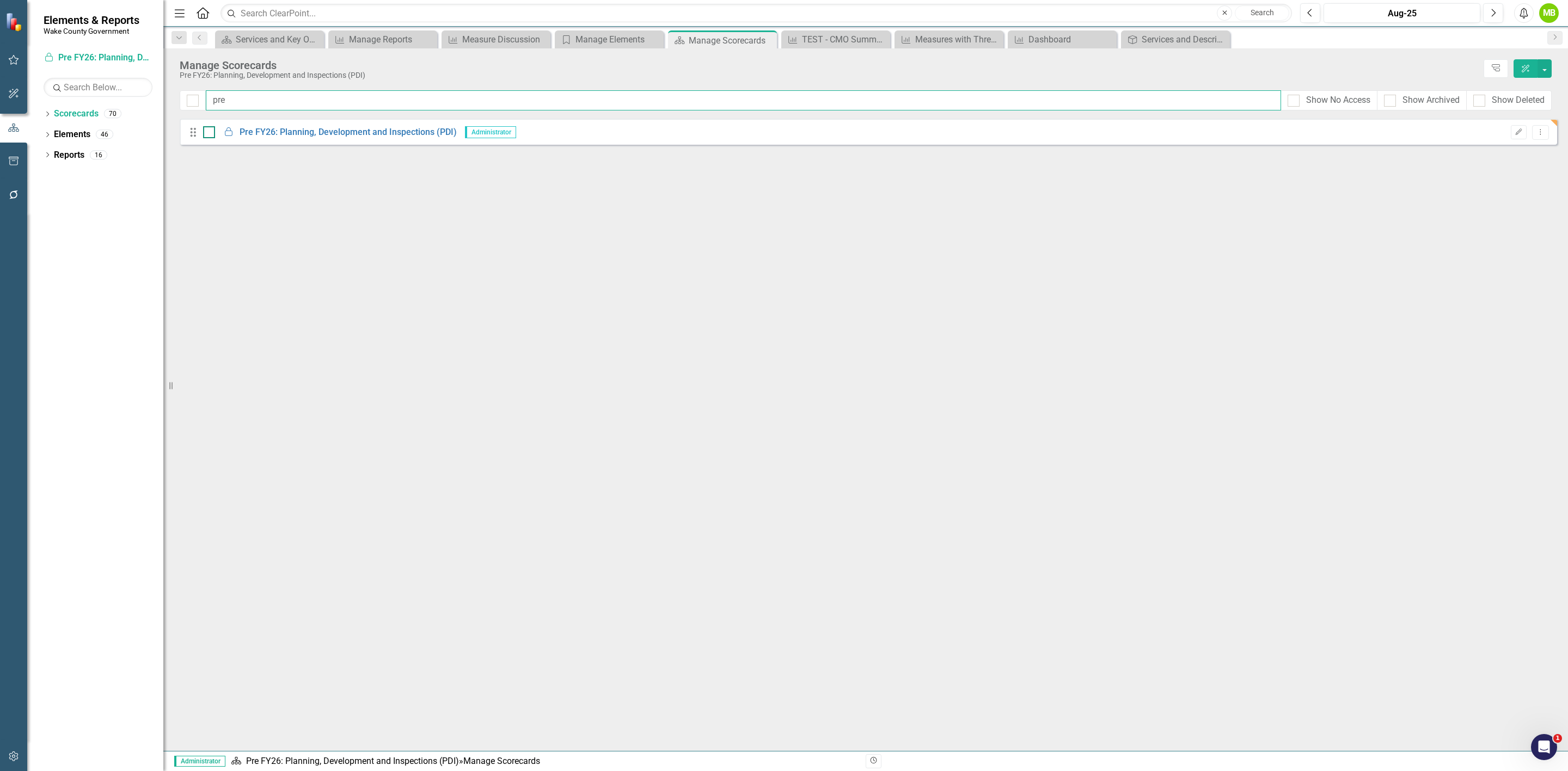
type input "pre"
click at [211, 132] on div at bounding box center [208, 132] width 12 height 12
click at [210, 132] on input "checkbox" at bounding box center [206, 130] width 7 height 7
checkbox input "true"
click at [1539, 73] on button "button" at bounding box center [1544, 69] width 14 height 19
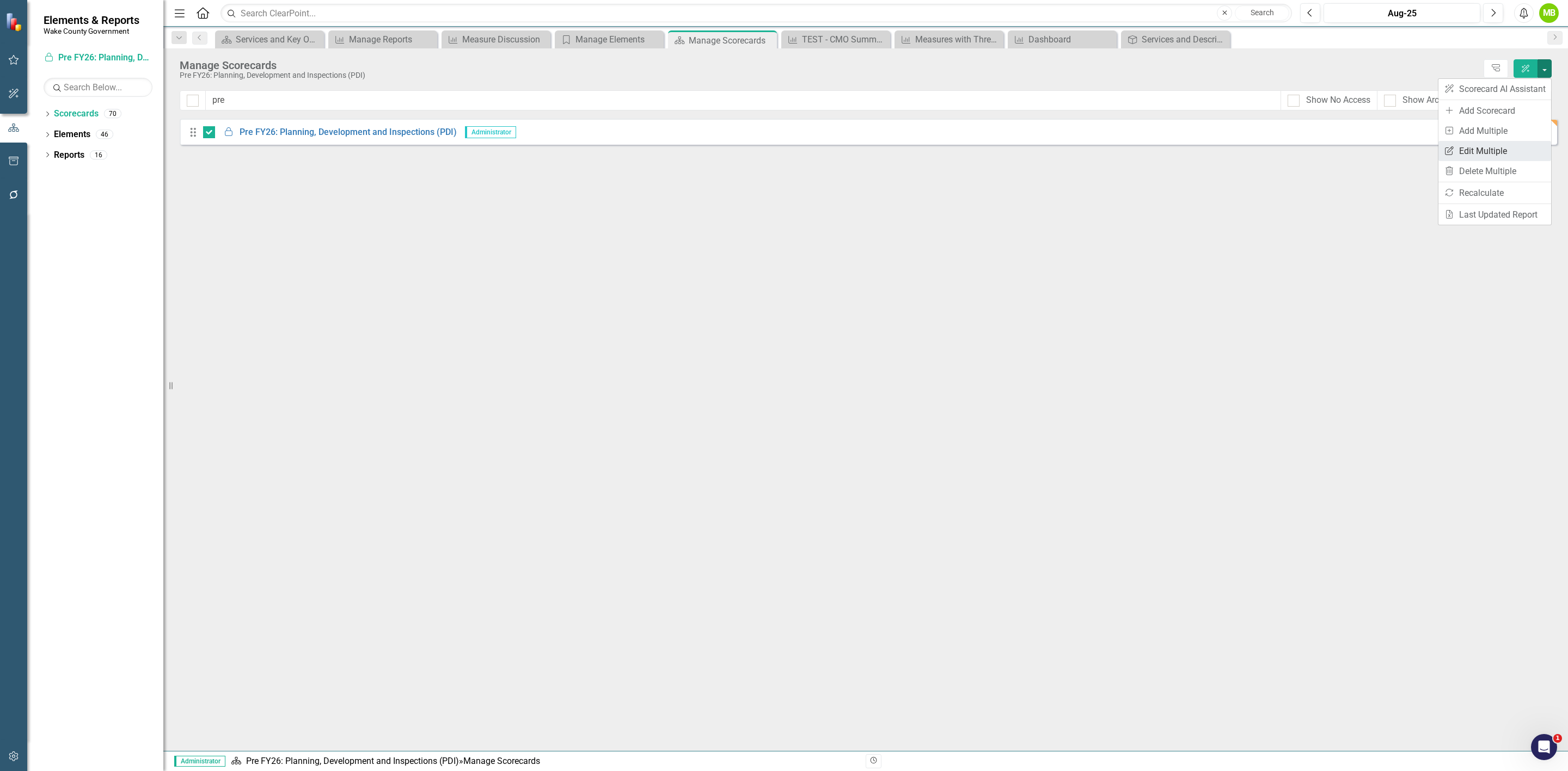
click at [1528, 146] on link "Edit Multiple Edit Multiple" at bounding box center [1495, 151] width 113 height 20
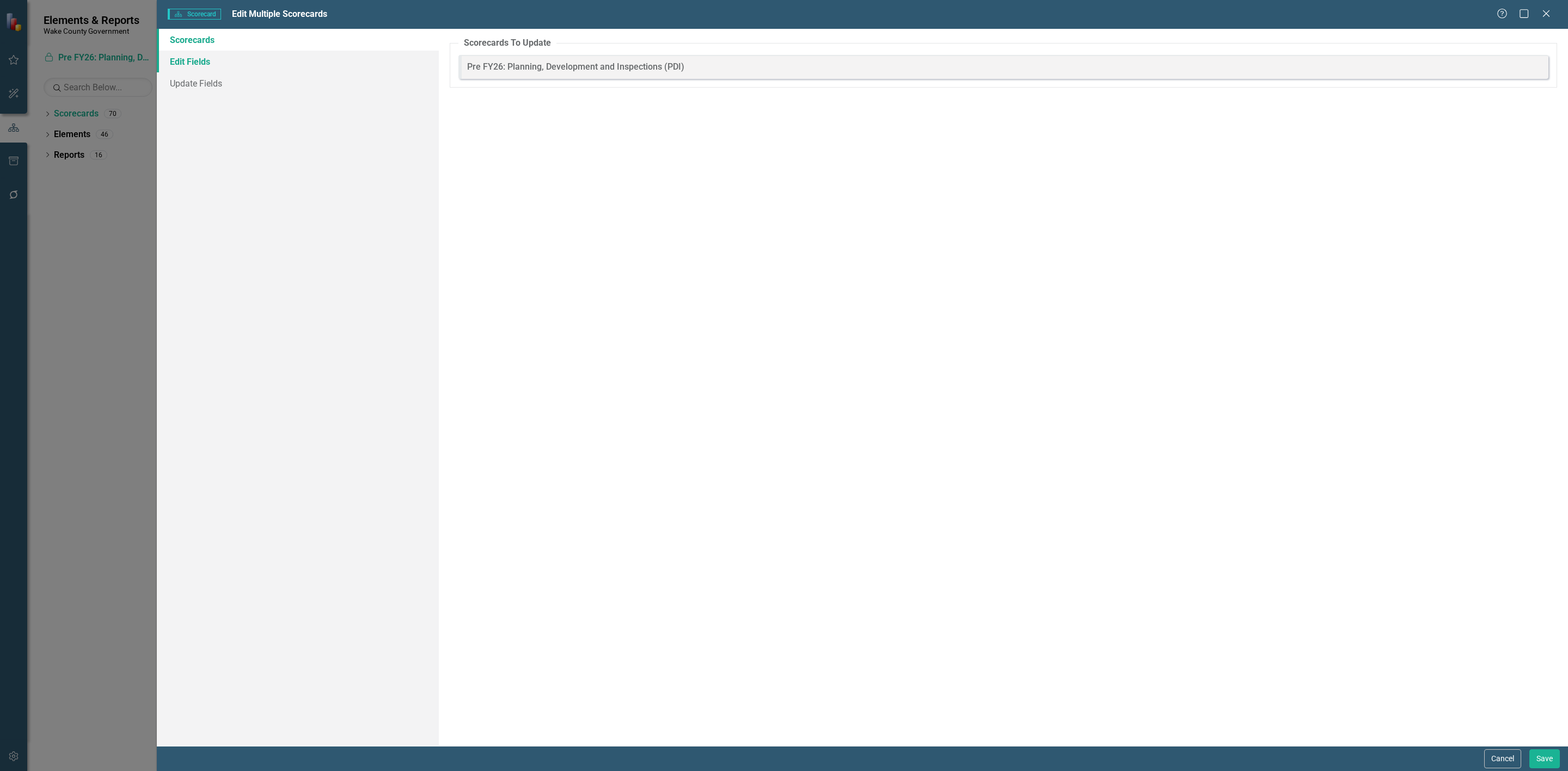
click at [191, 58] on link "Edit Fields" at bounding box center [297, 61] width 282 height 22
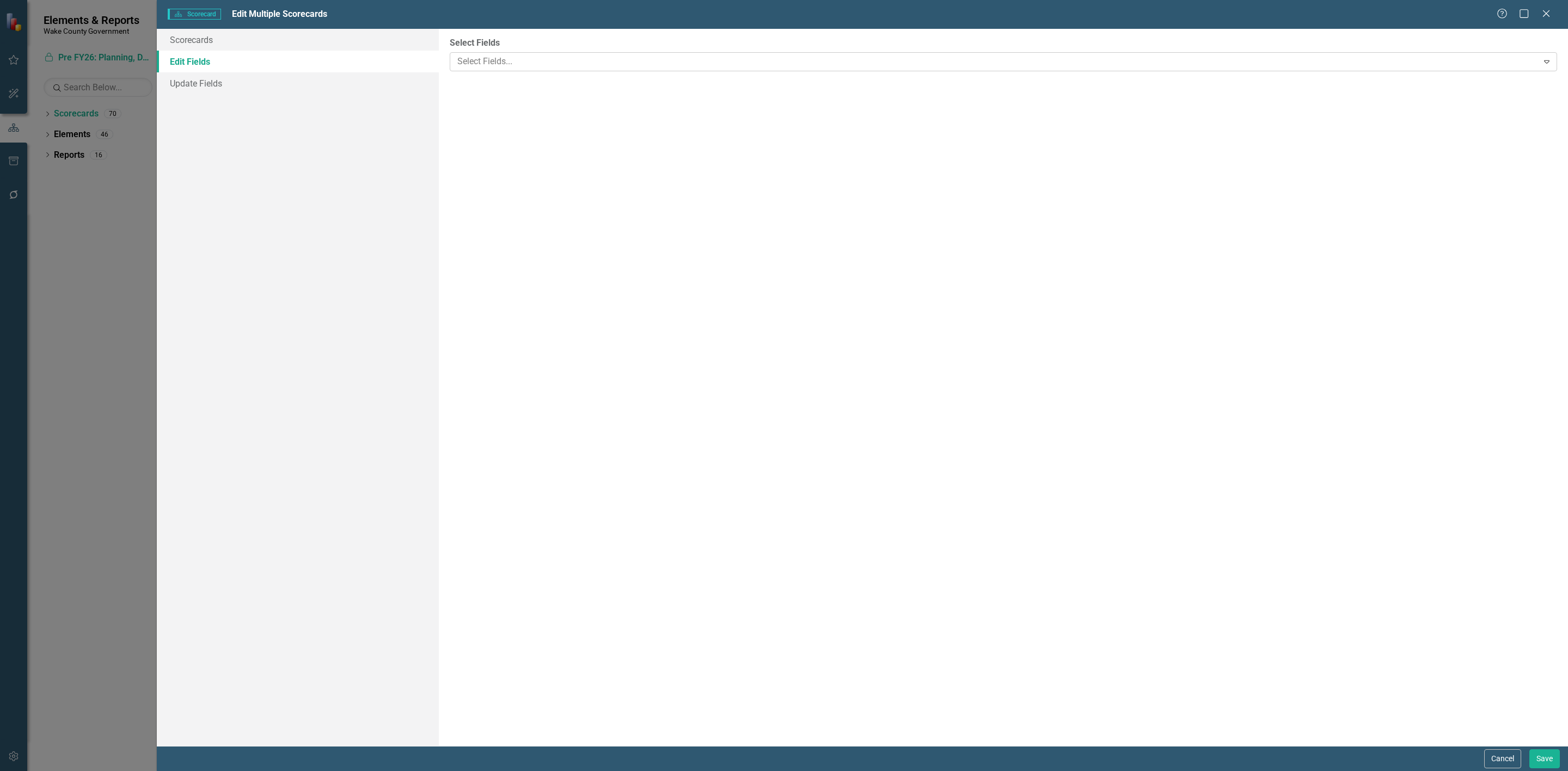
click at [515, 65] on div at bounding box center [995, 61] width 1085 height 14
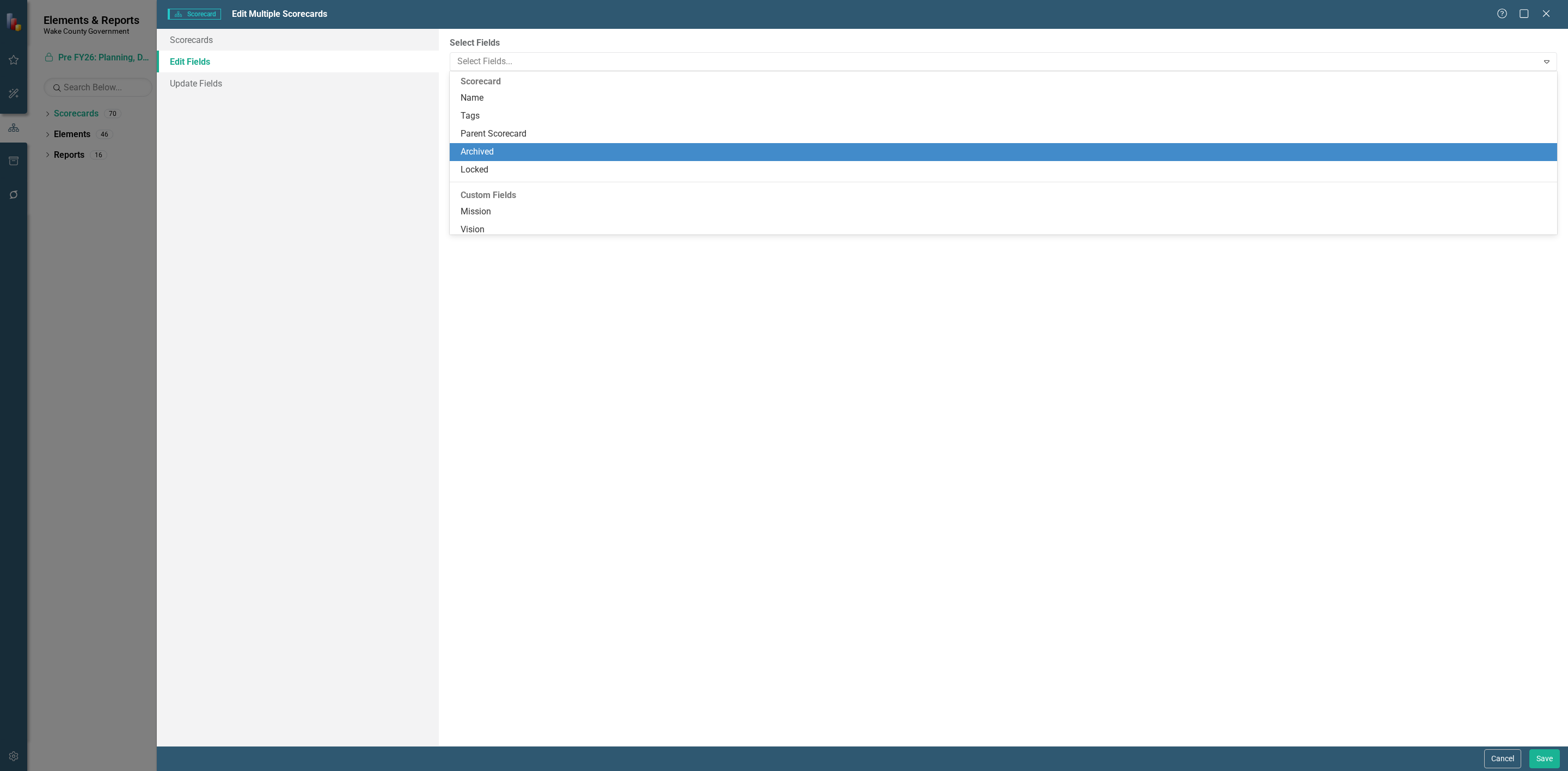
click at [518, 148] on div "Archived" at bounding box center [1005, 152] width 1090 height 13
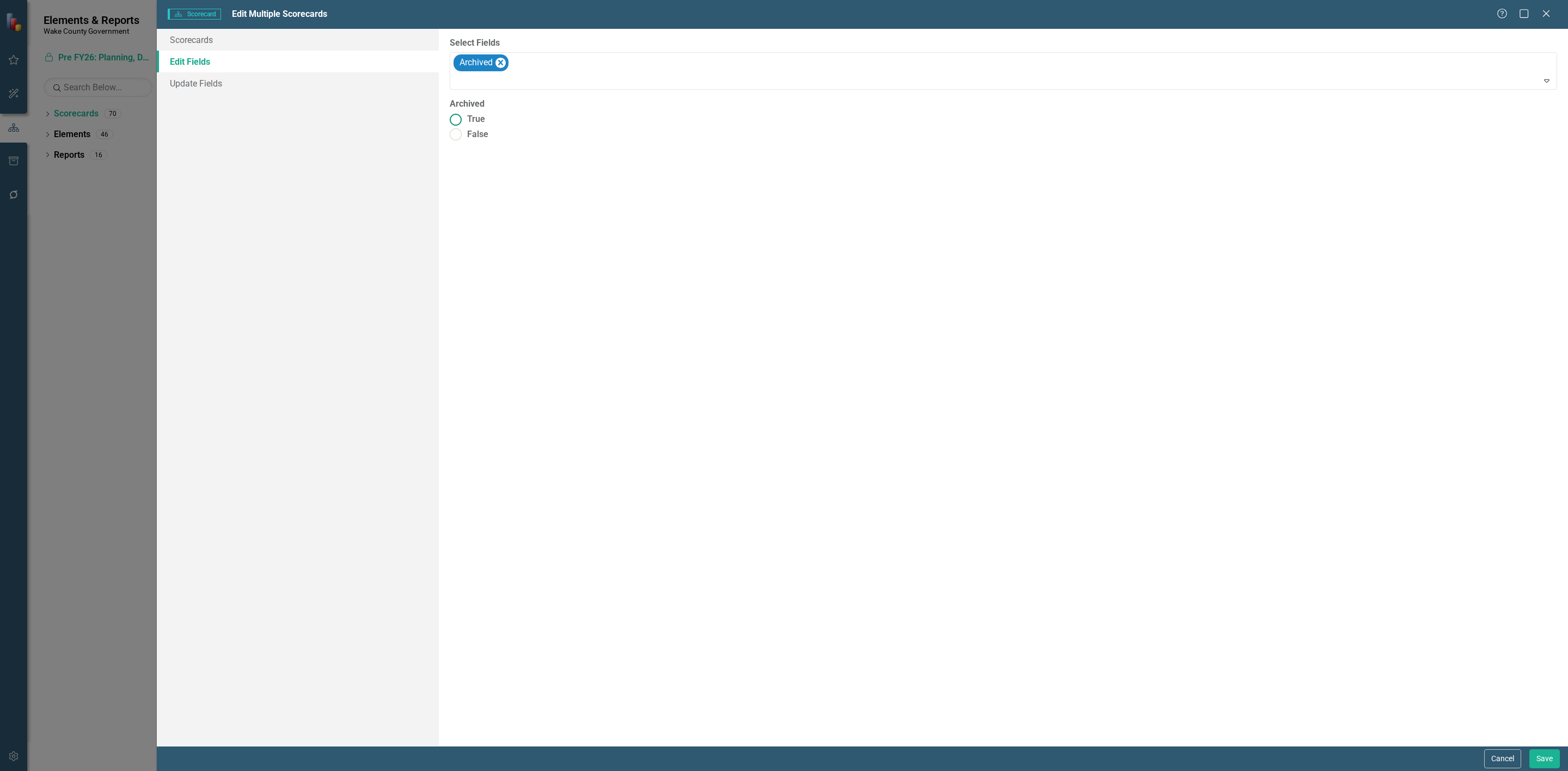
click at [479, 121] on span "True" at bounding box center [476, 120] width 18 height 13
click at [464, 121] on input "True" at bounding box center [456, 119] width 17 height 17
radio input "true"
click at [1534, 763] on button "Save" at bounding box center [1544, 759] width 31 height 19
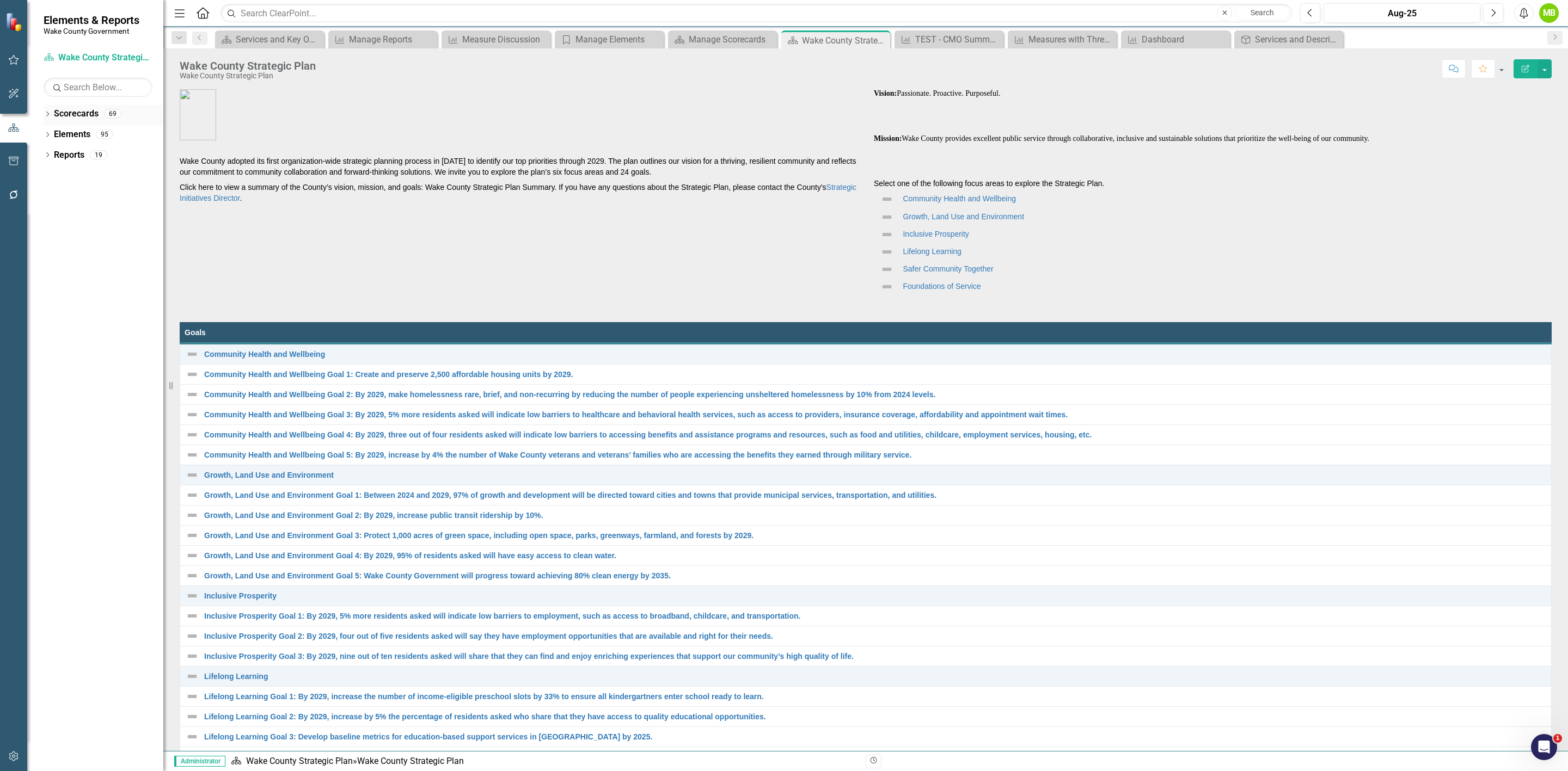
click at [49, 113] on icon "Dropdown" at bounding box center [48, 115] width 8 height 6
click at [54, 159] on div "Dropdown" at bounding box center [53, 155] width 8 height 9
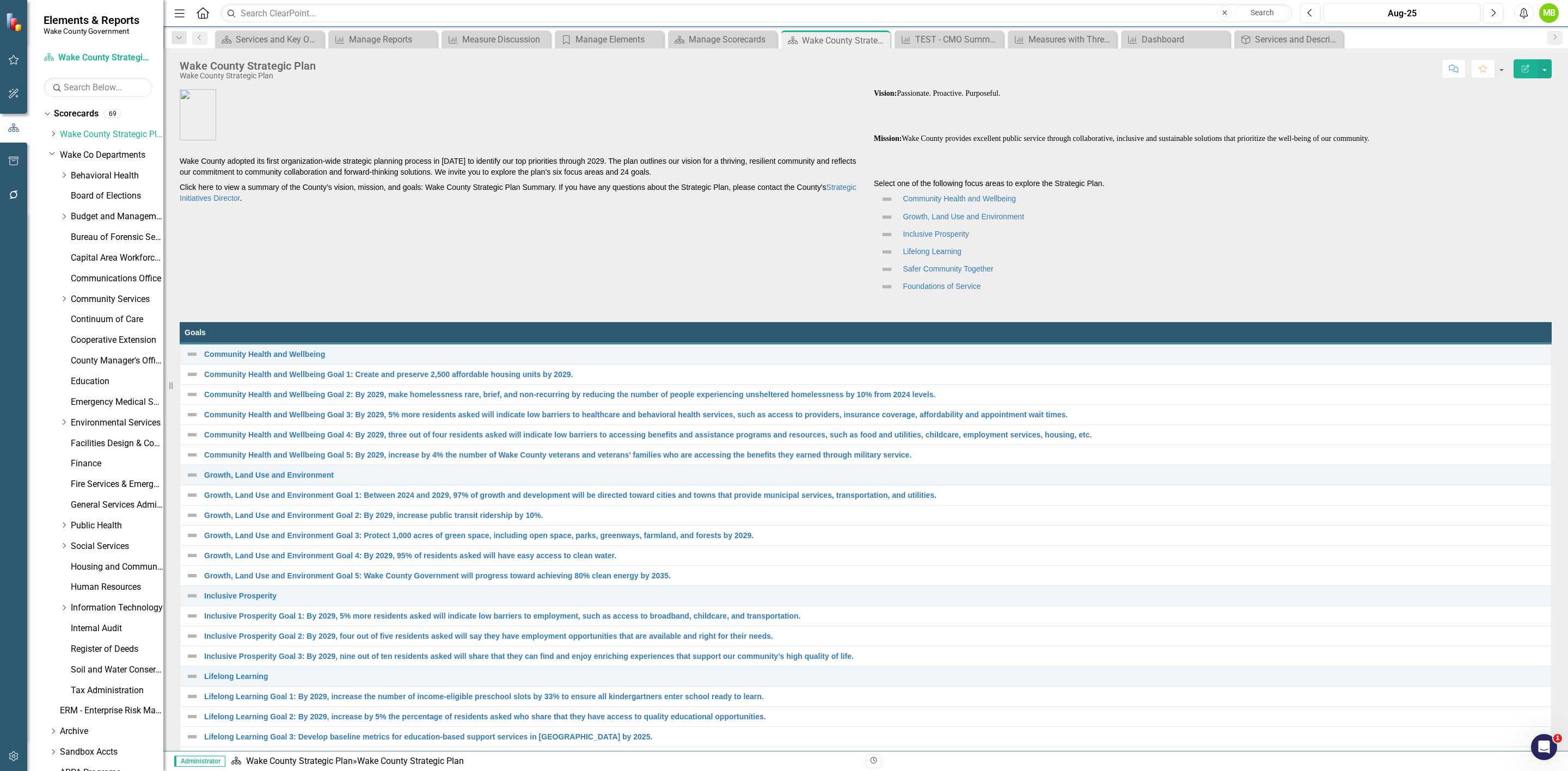
click at [59, 298] on div "Dropdown Community Services" at bounding box center [106, 300] width 115 height 21
click at [63, 294] on div "Dropdown Community Services" at bounding box center [111, 299] width 103 height 18
click at [64, 302] on icon "Dropdown" at bounding box center [64, 299] width 8 height 6
click at [119, 365] on link "Planning, Development and Inspections (PDI)" at bounding box center [122, 361] width 81 height 13
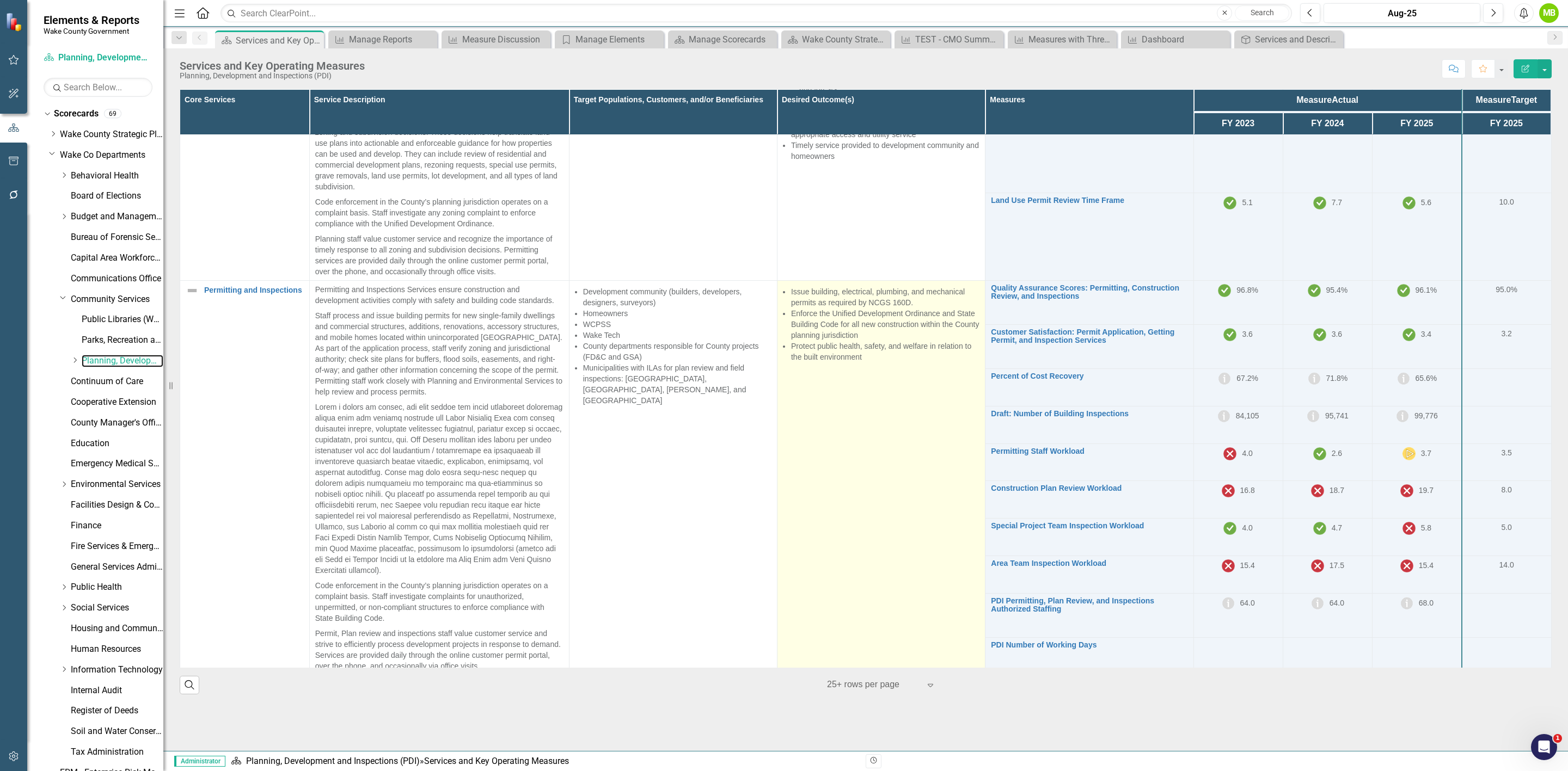
scroll to position [143, 0]
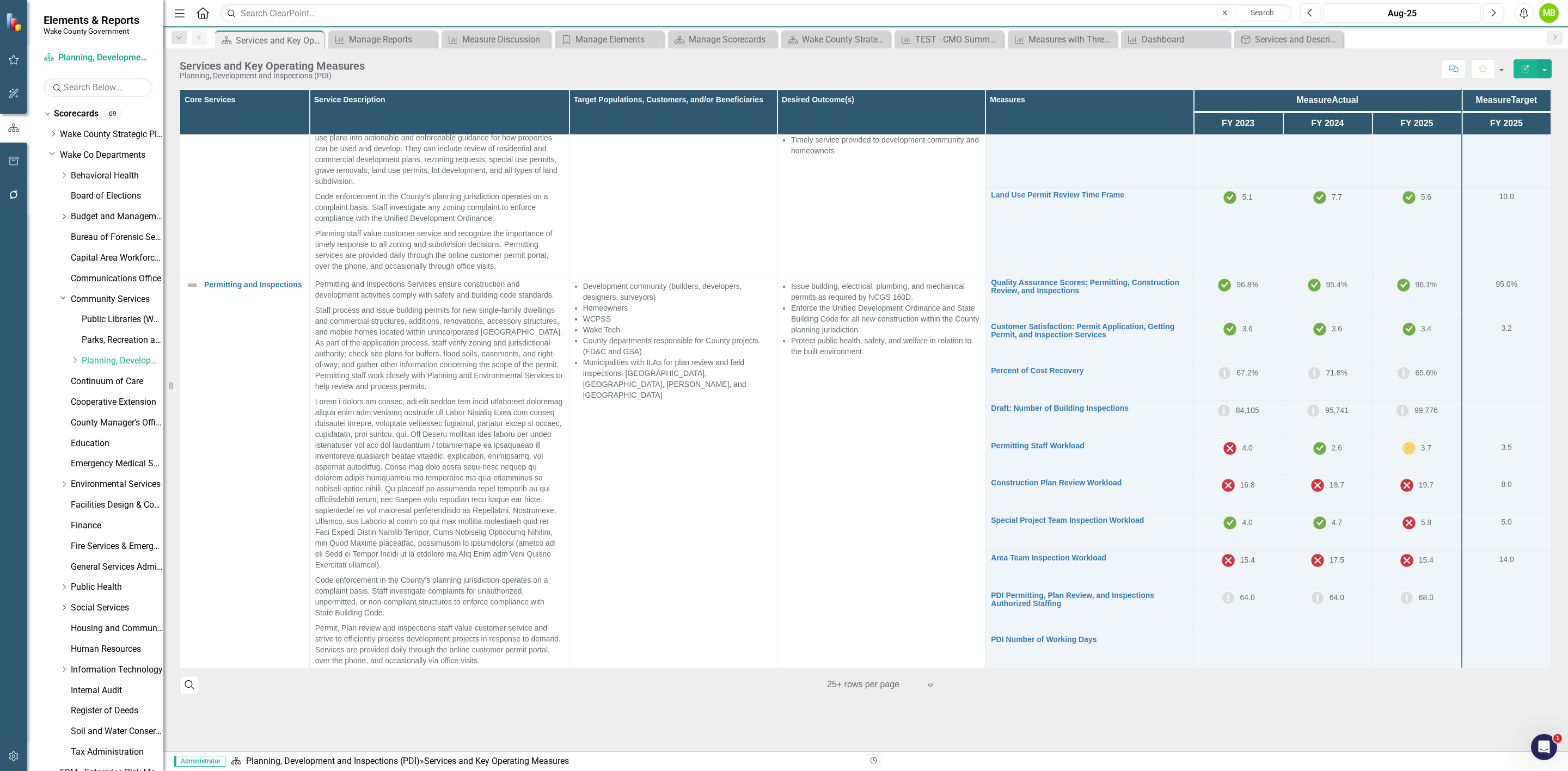
click at [1358, 77] on div "Score: N/A Aug-25 Completed Comment Favorite Edit Report" at bounding box center [960, 69] width 1181 height 19
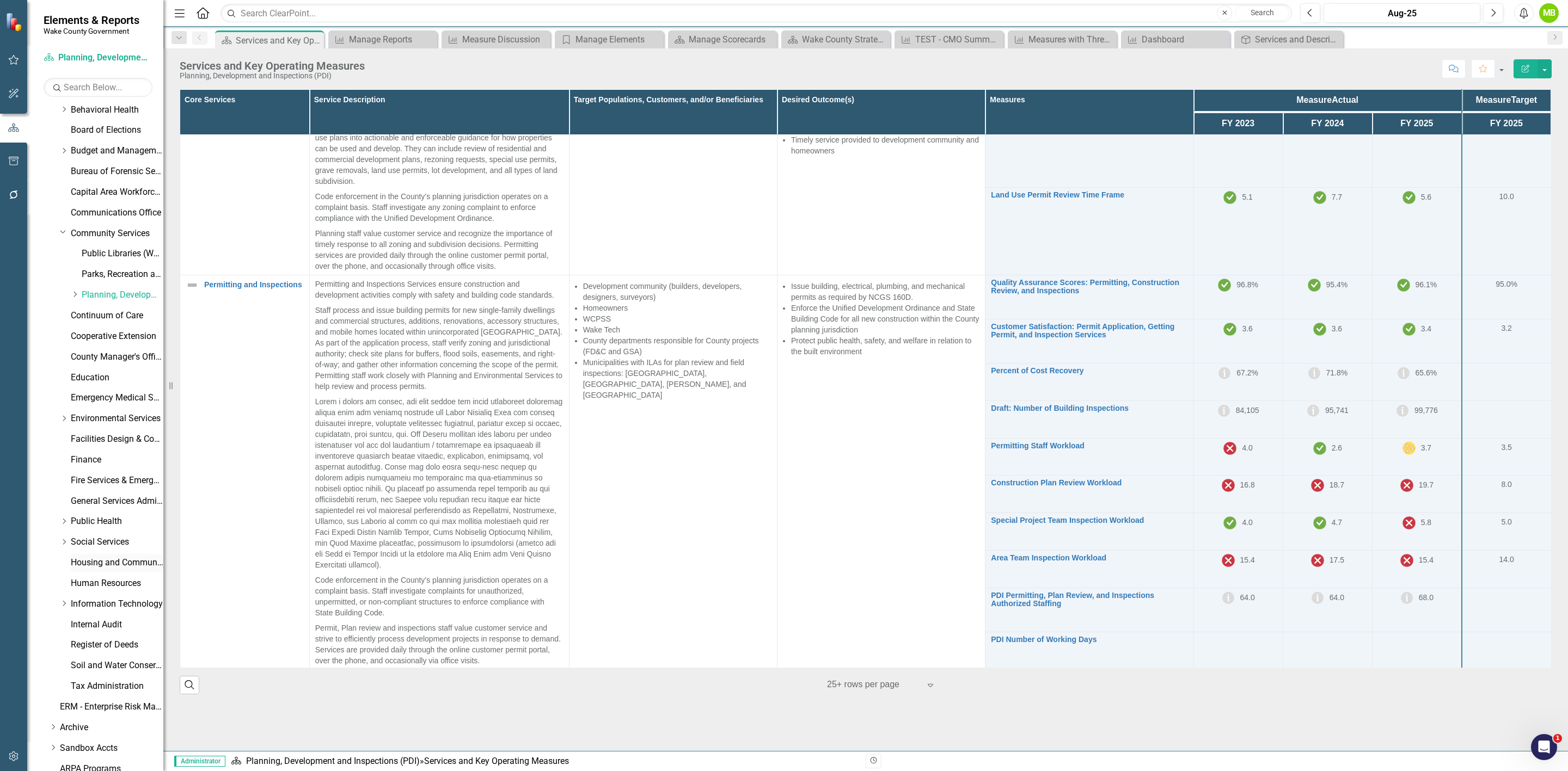
scroll to position [116, 0]
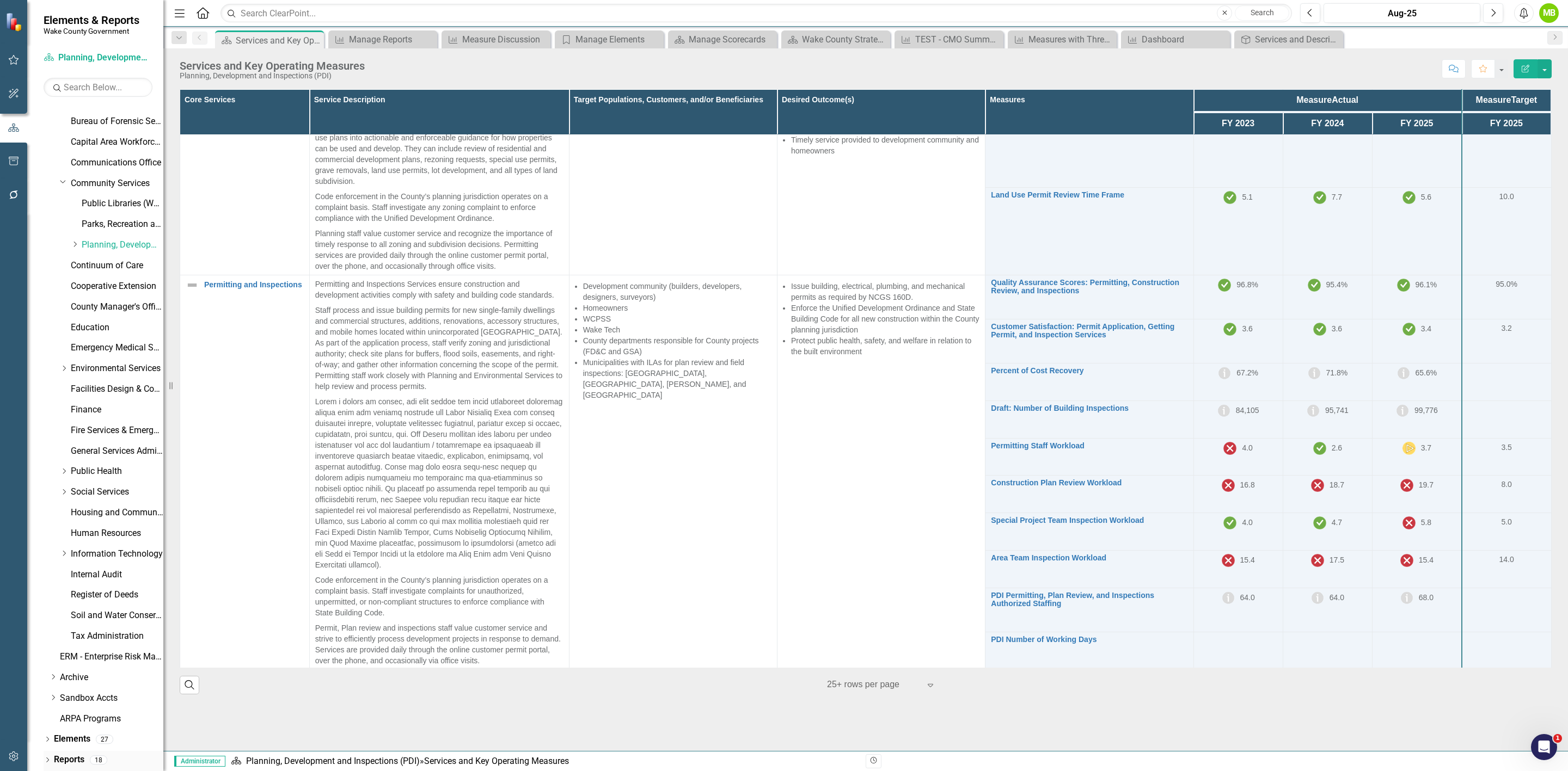
click at [61, 763] on link "Reports" at bounding box center [69, 760] width 31 height 13
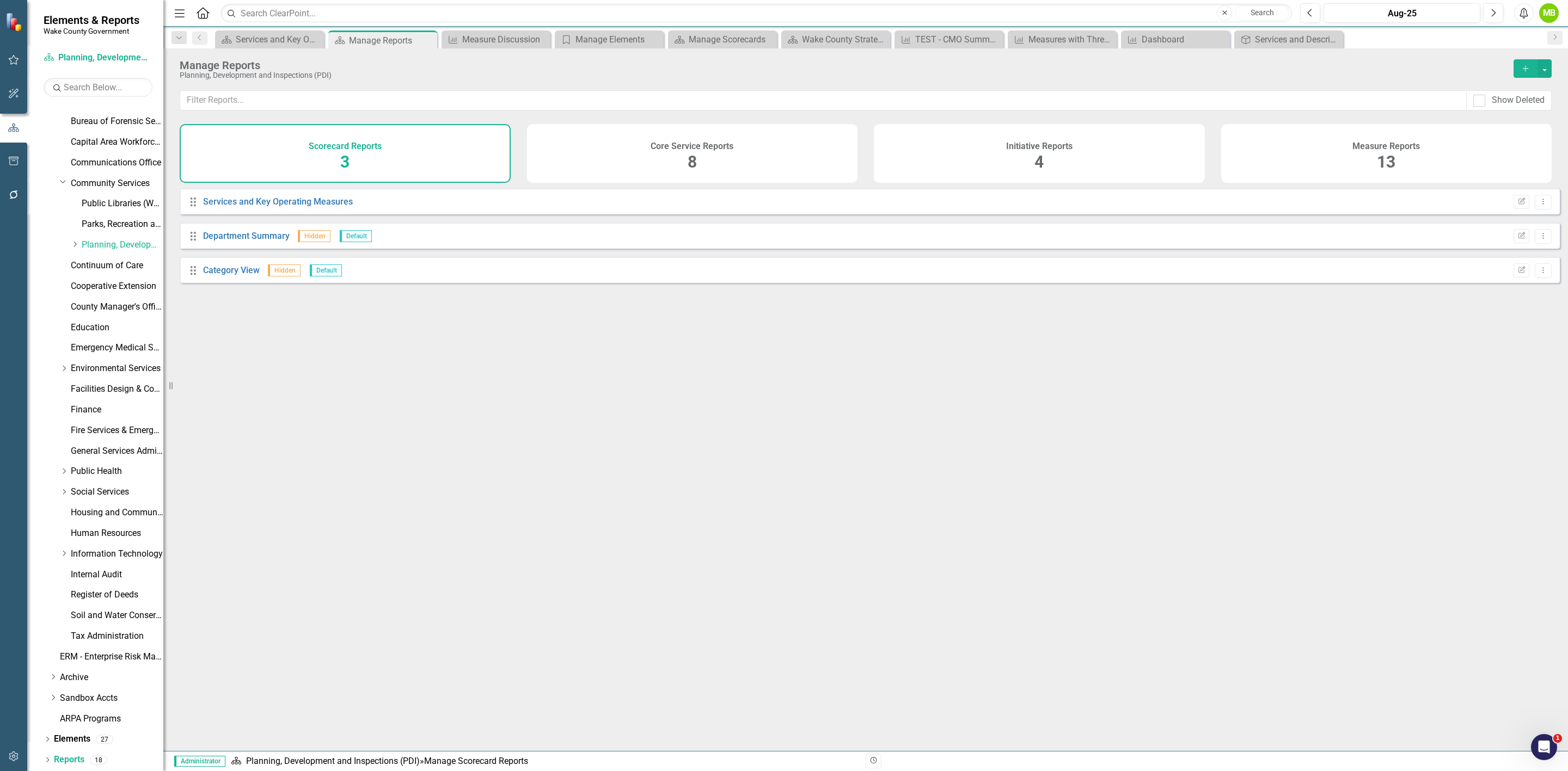
click at [1331, 145] on div "Measure Reports 13" at bounding box center [1386, 153] width 331 height 59
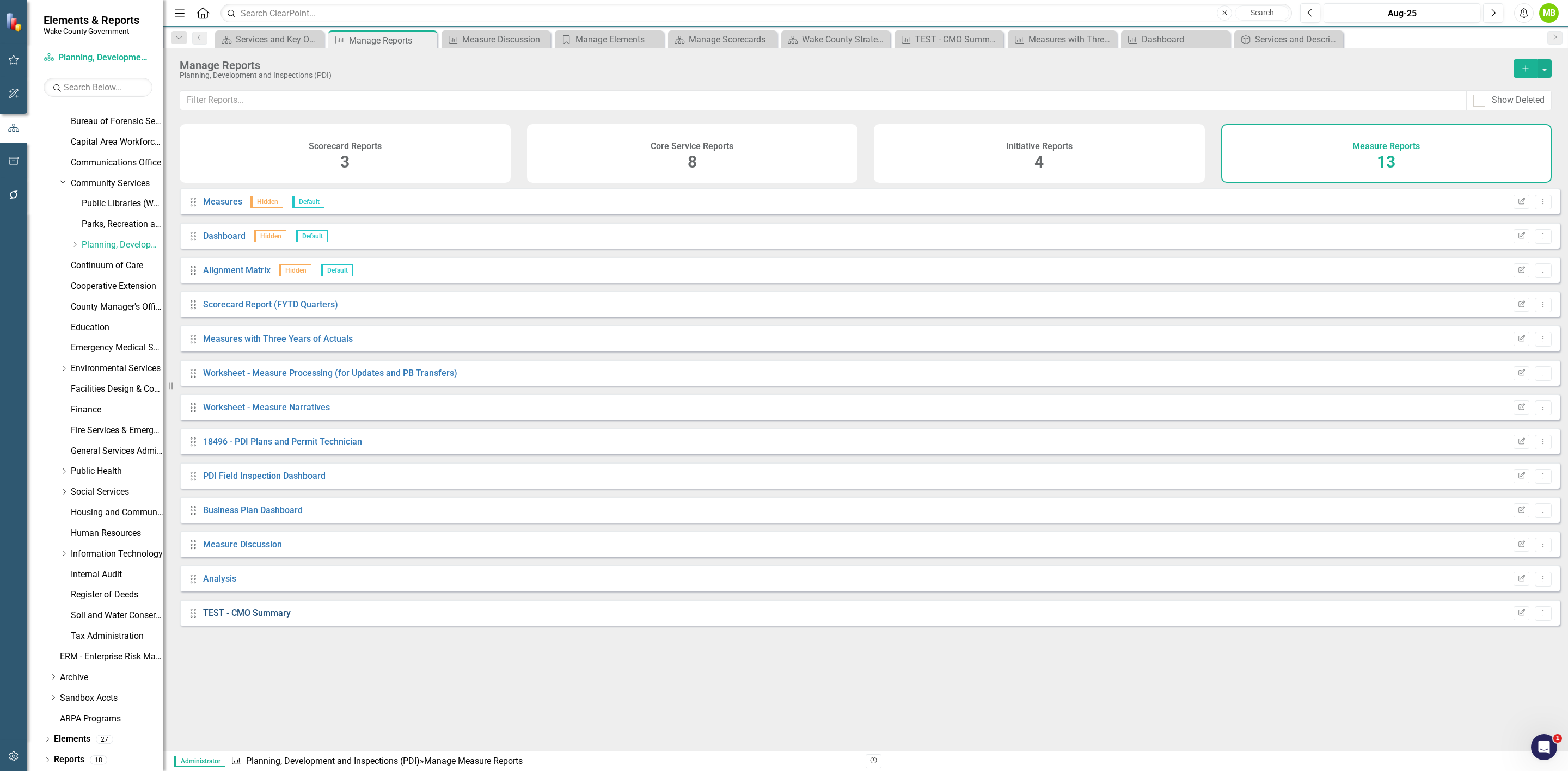
click at [242, 618] on link "TEST - CMO Summary" at bounding box center [247, 613] width 88 height 11
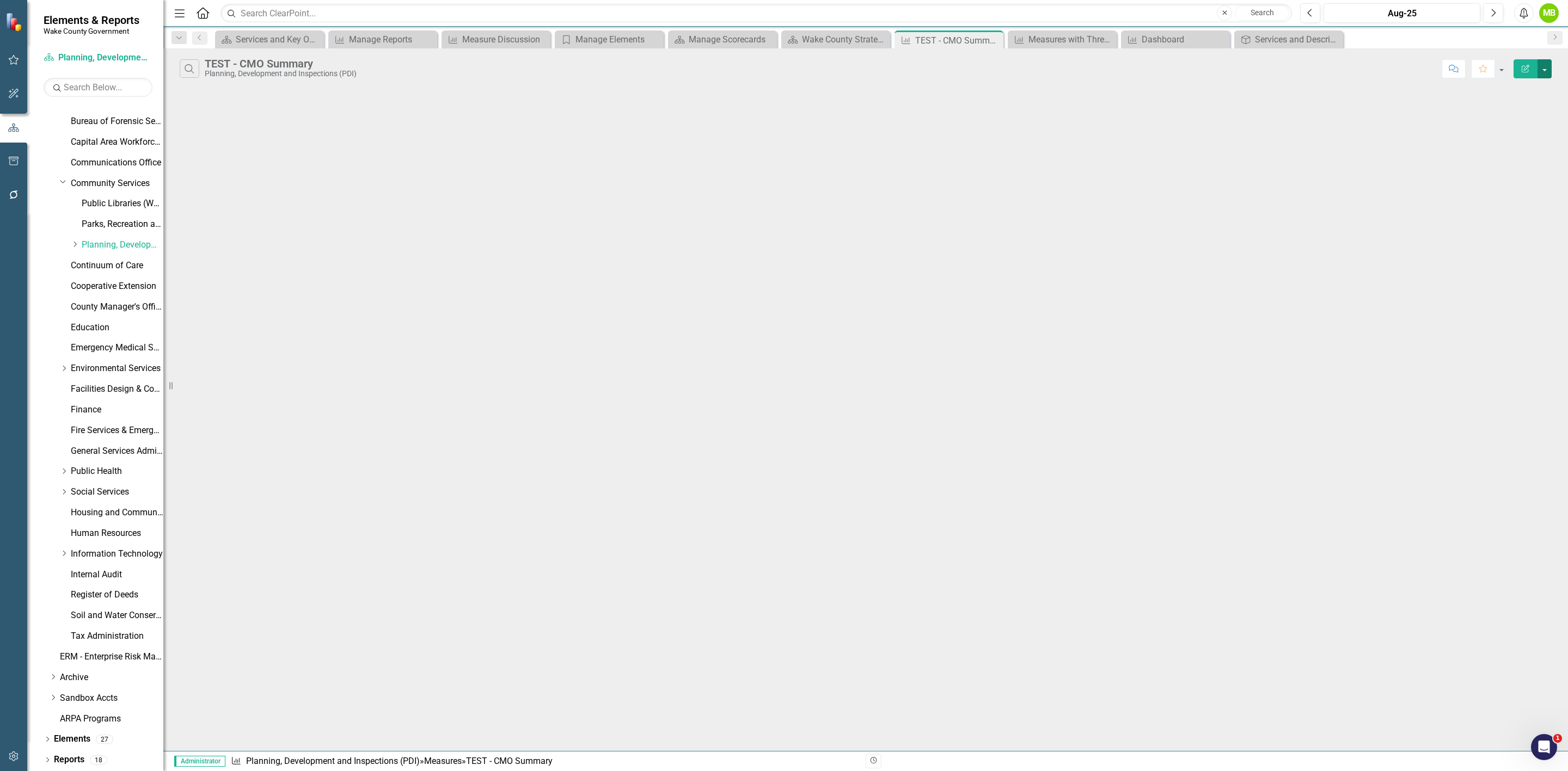
click at [1545, 68] on button "button" at bounding box center [1544, 69] width 14 height 19
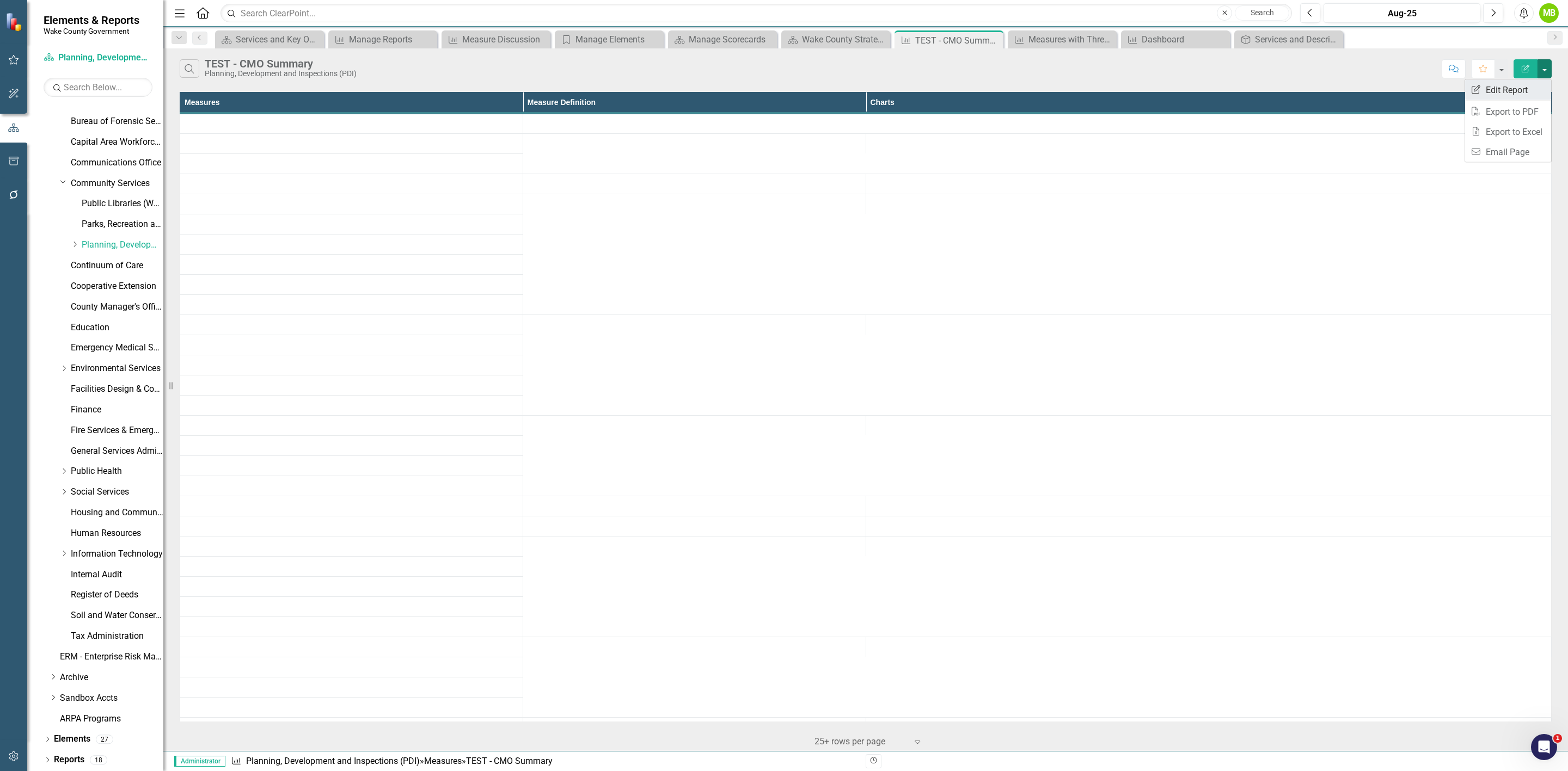
click at [1529, 82] on link "Edit Report Edit Report" at bounding box center [1508, 90] width 86 height 20
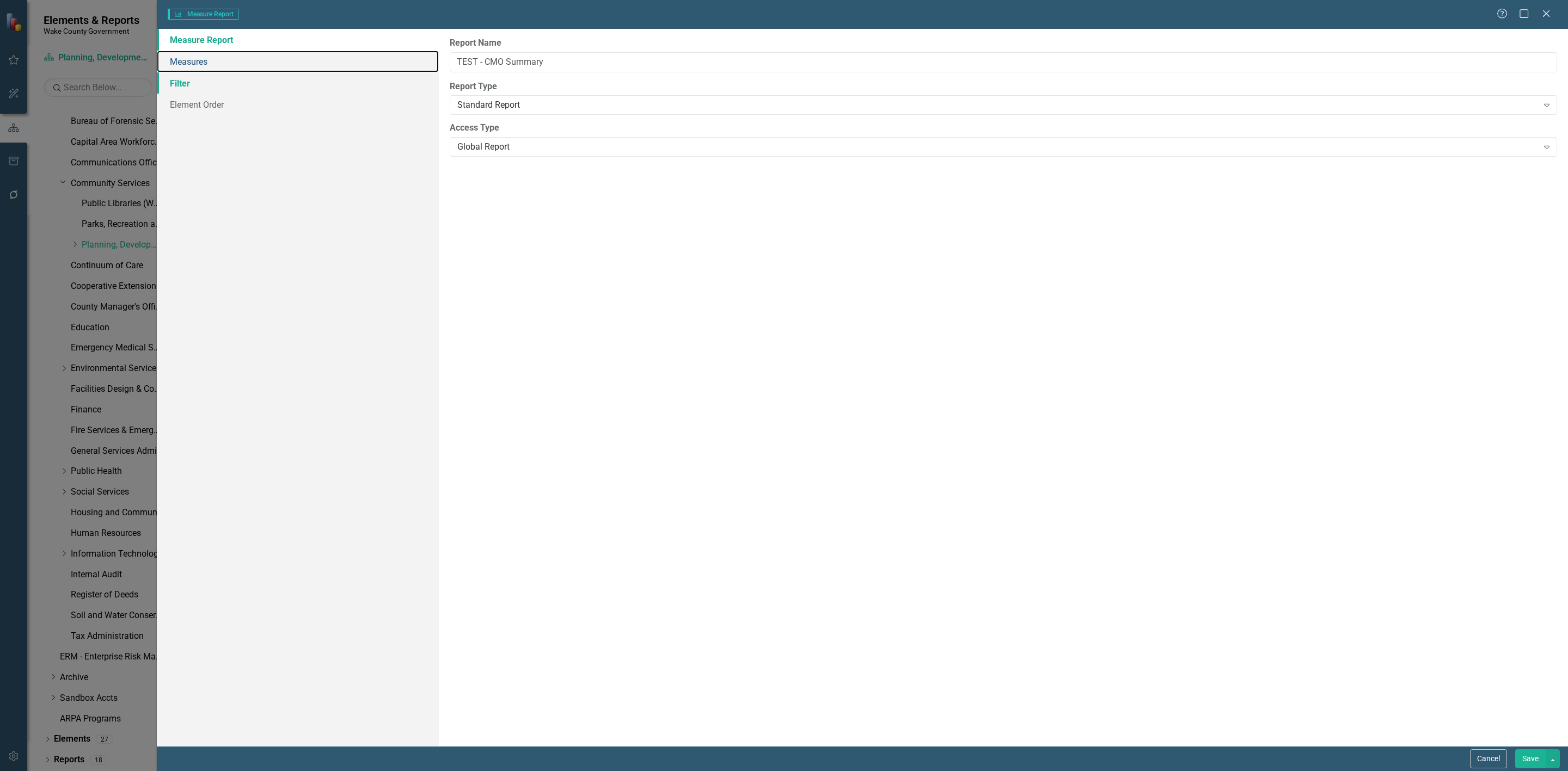
click at [237, 73] on link "Measures" at bounding box center [297, 61] width 282 height 22
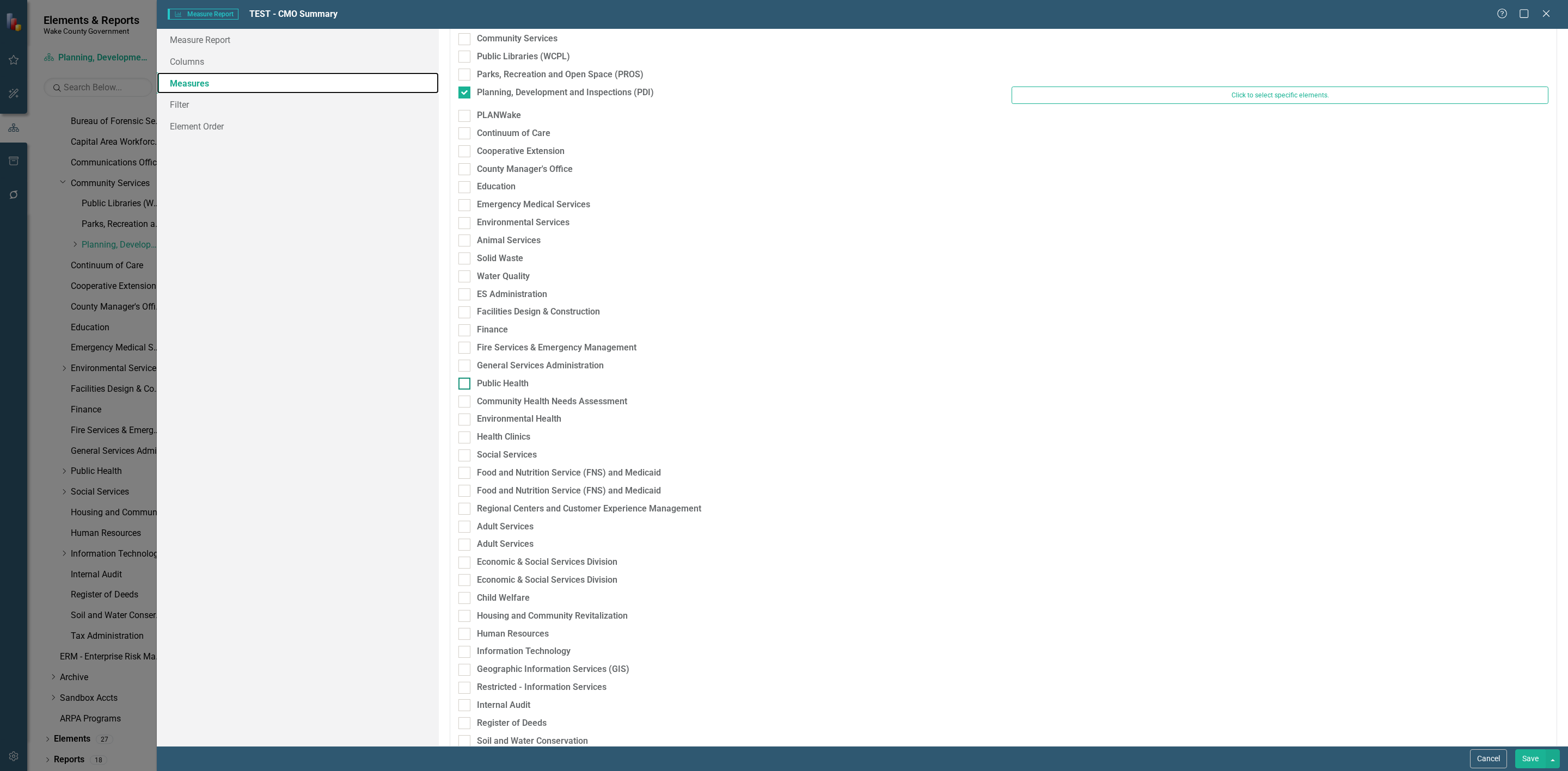
scroll to position [611, 0]
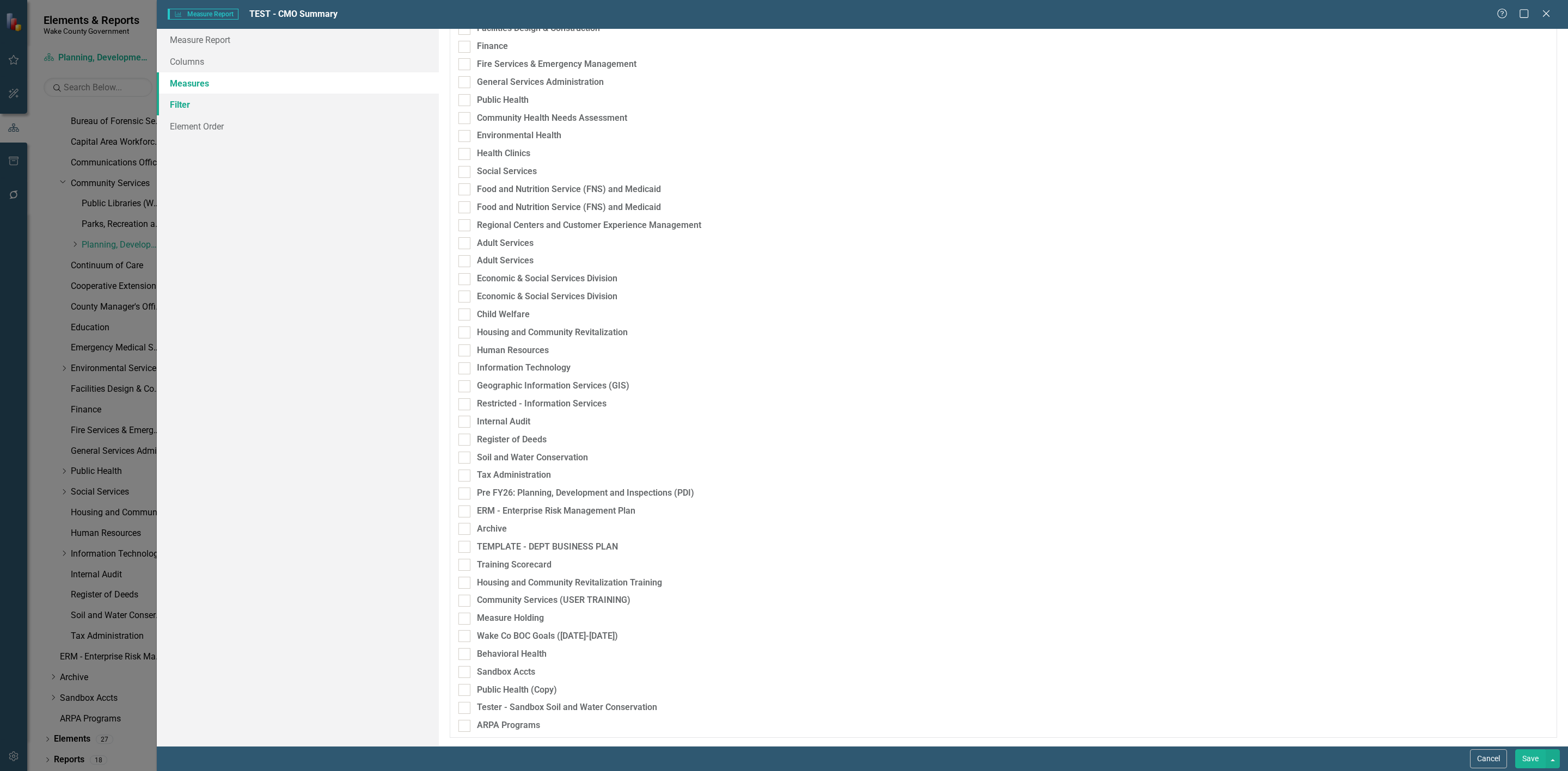
click at [193, 103] on link "Filter" at bounding box center [297, 105] width 282 height 22
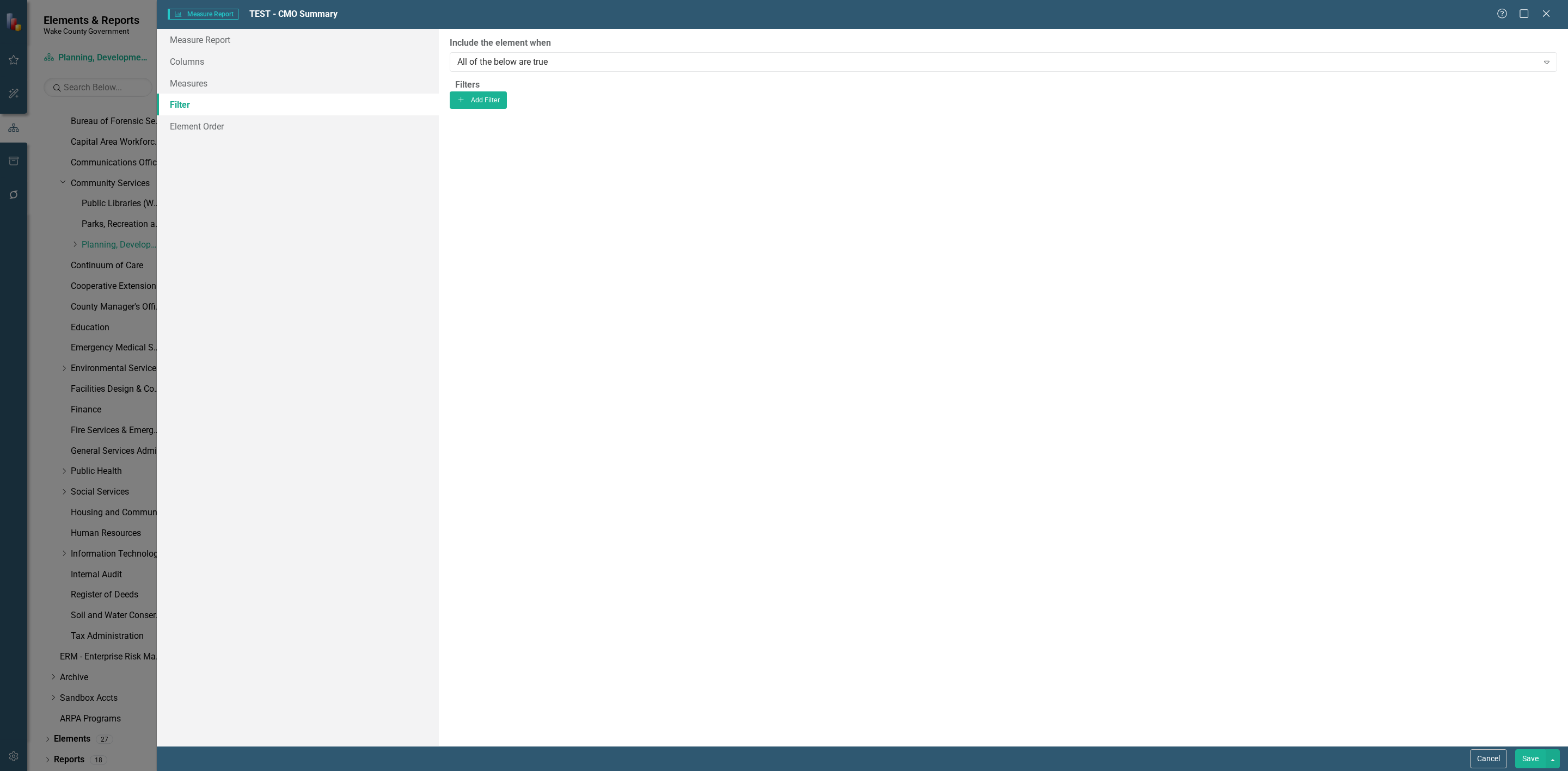
click at [188, 110] on link "Filter" at bounding box center [297, 105] width 282 height 22
click at [188, 126] on link "Element Order" at bounding box center [297, 126] width 282 height 22
click at [195, 89] on link "Measures" at bounding box center [297, 83] width 282 height 22
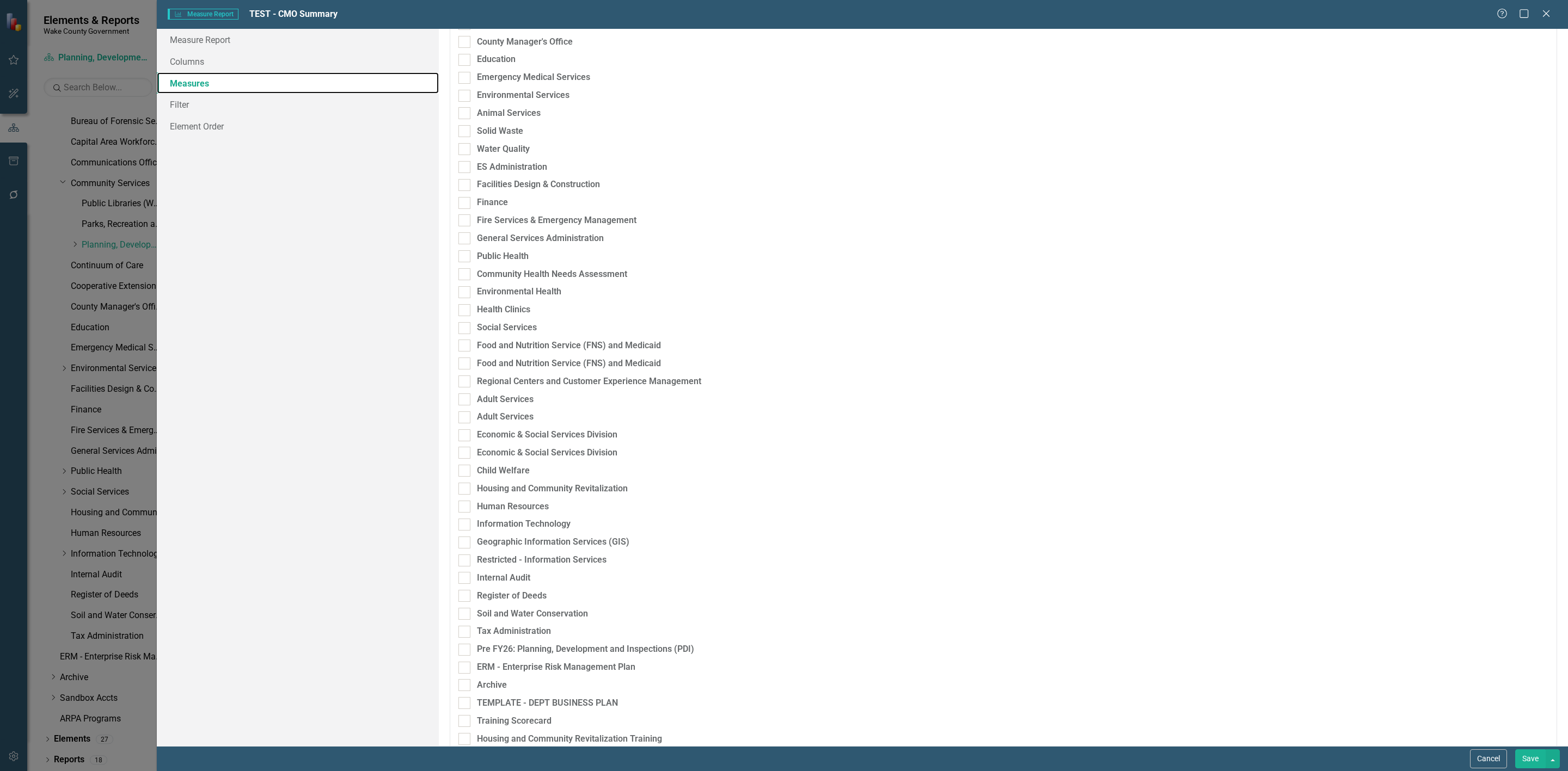
scroll to position [203, 0]
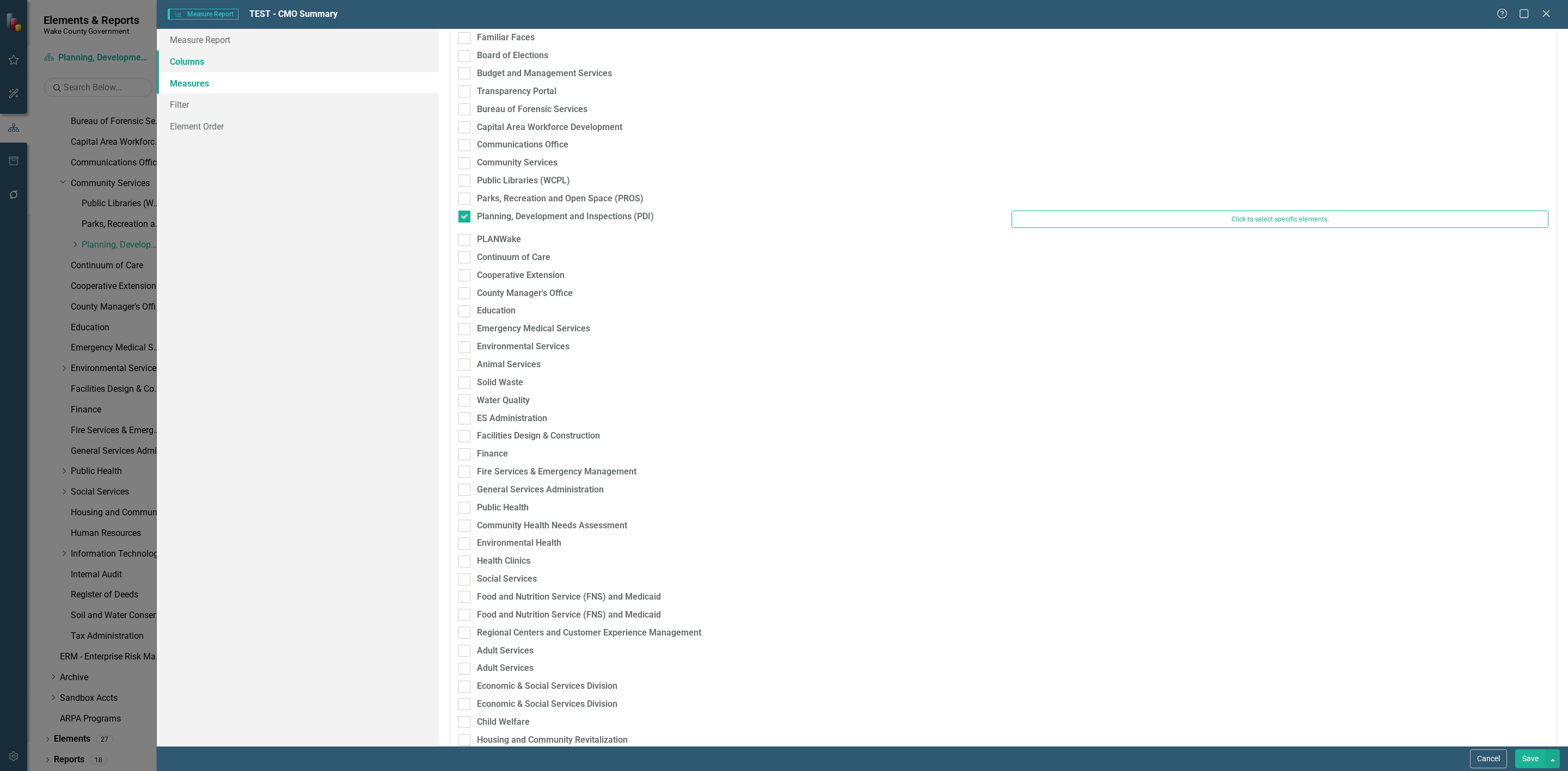
click at [185, 59] on link "Columns" at bounding box center [297, 61] width 282 height 22
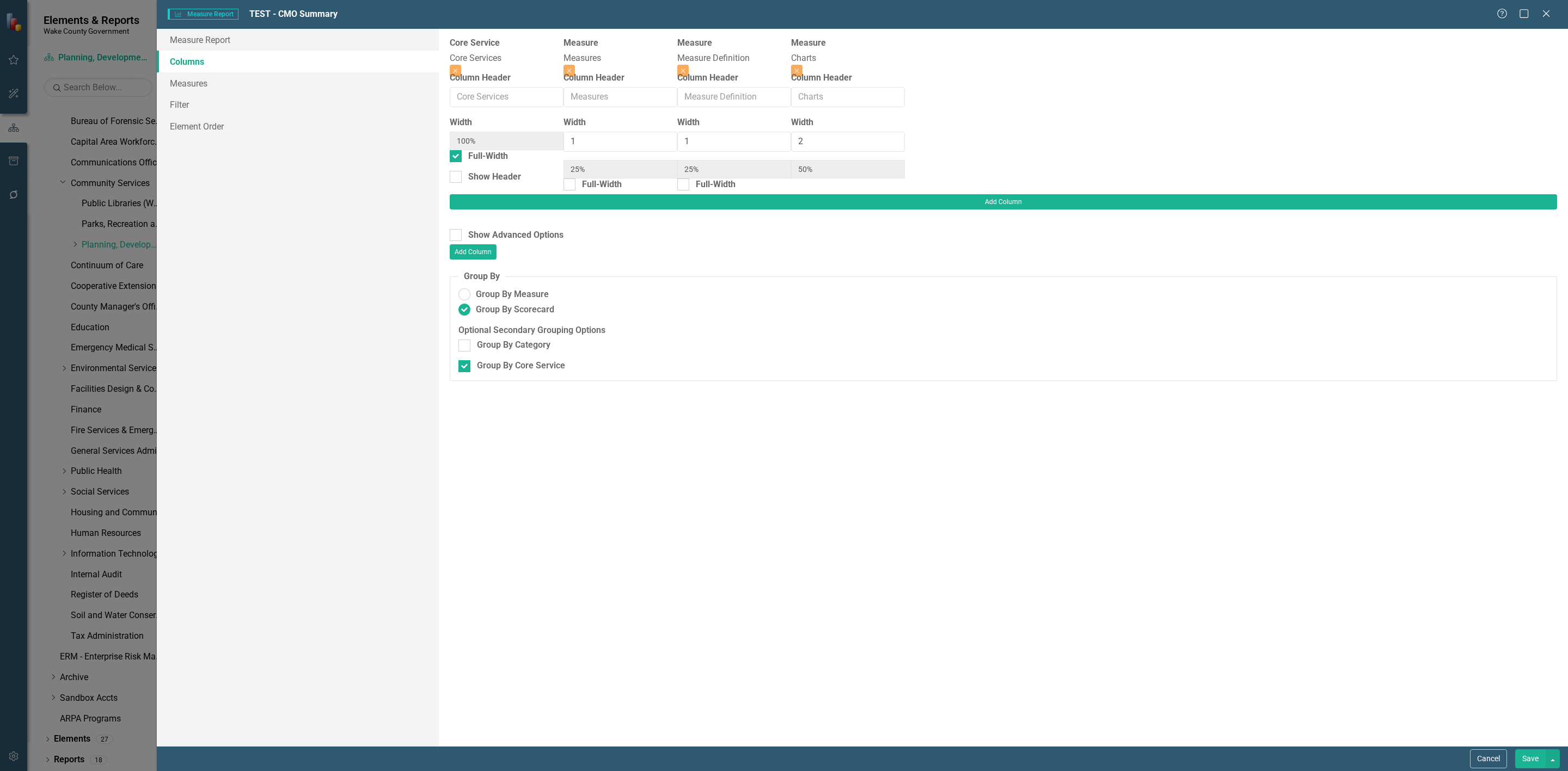
click at [1532, 763] on button "Save" at bounding box center [1530, 759] width 31 height 19
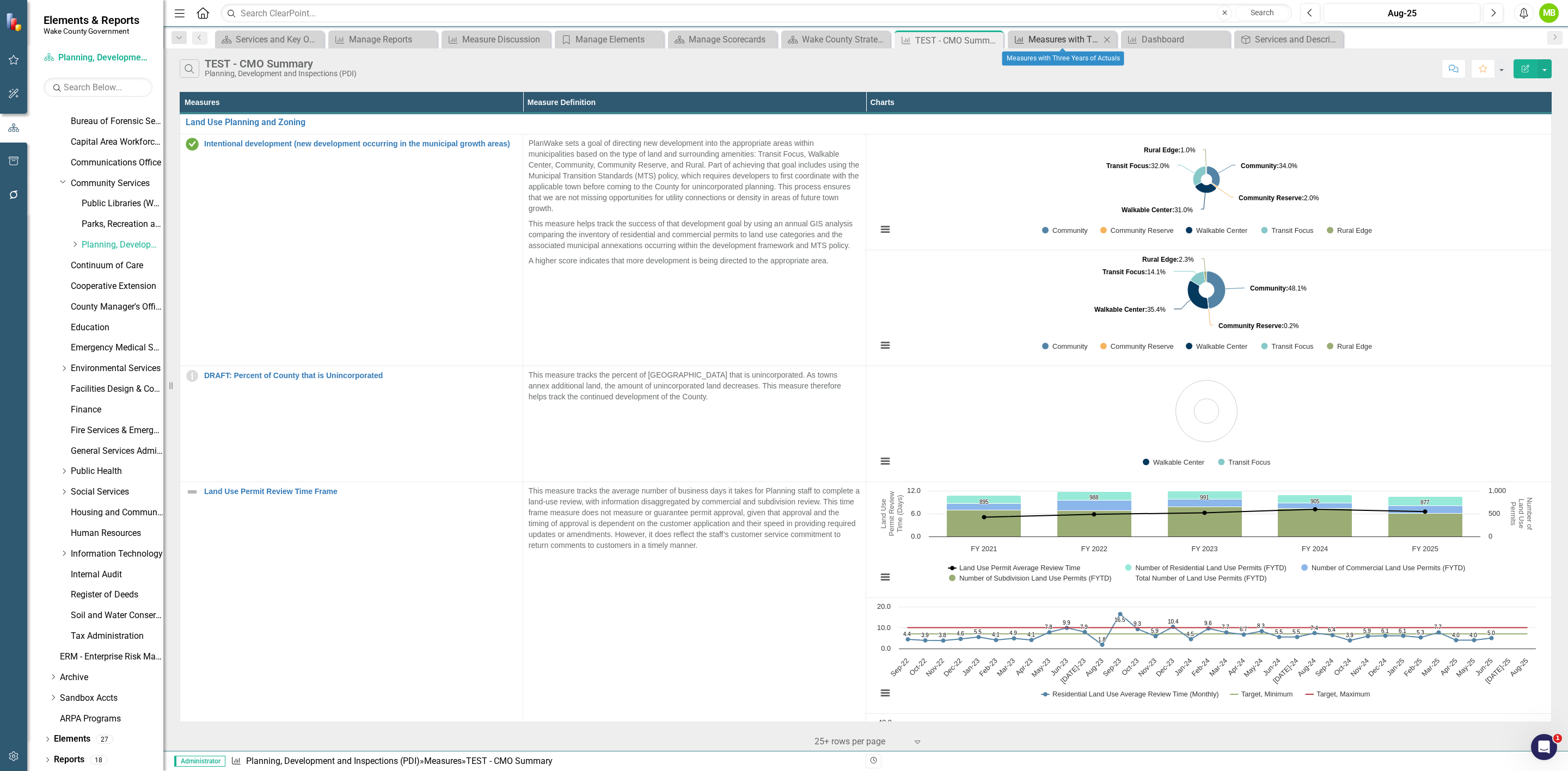
click at [1052, 34] on div "Measures with Three Years of Actuals" at bounding box center [1064, 39] width 72 height 14
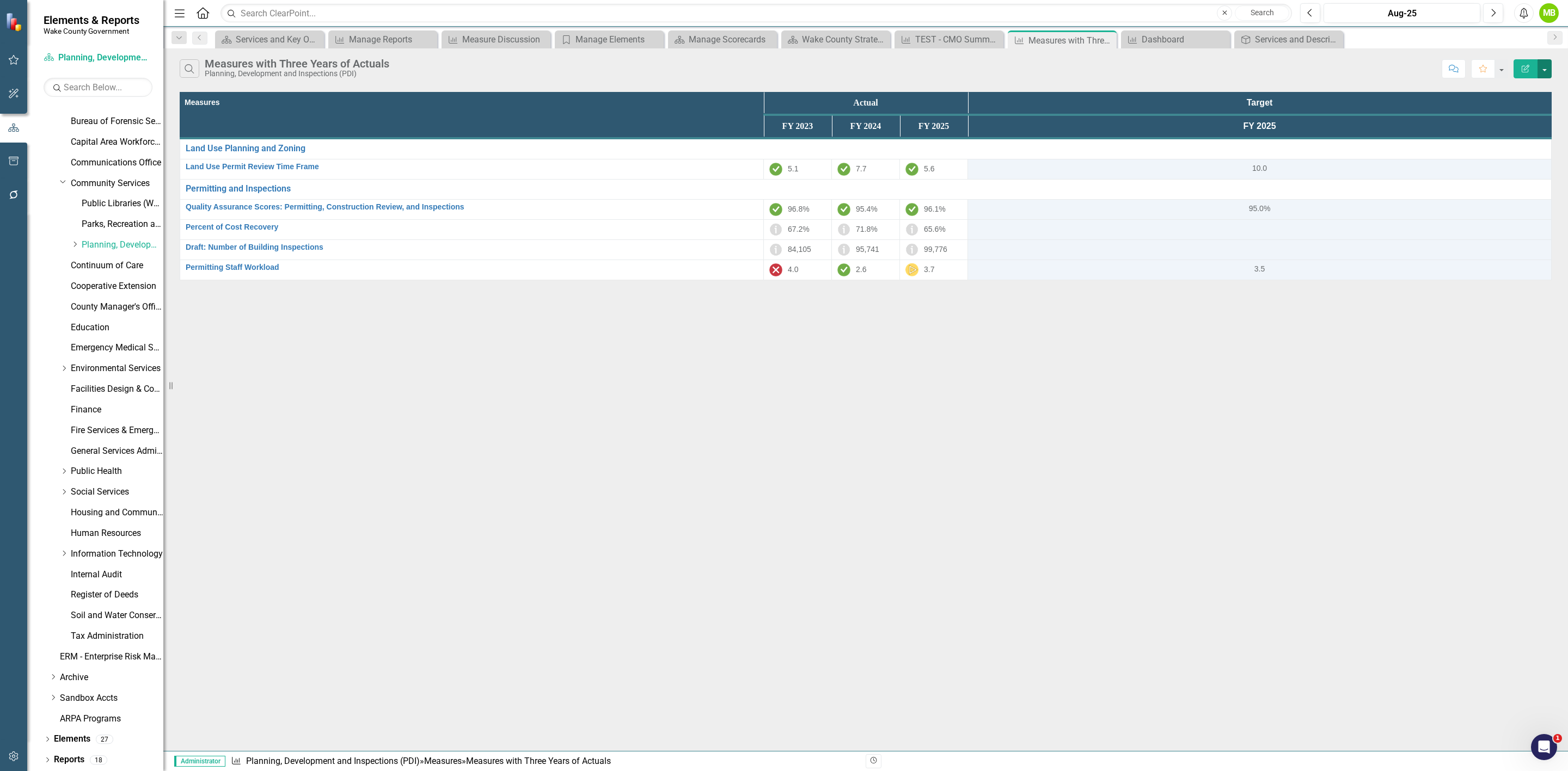
click at [1544, 69] on button "button" at bounding box center [1544, 69] width 14 height 19
click at [1531, 88] on link "Edit Report Edit Report" at bounding box center [1508, 90] width 86 height 20
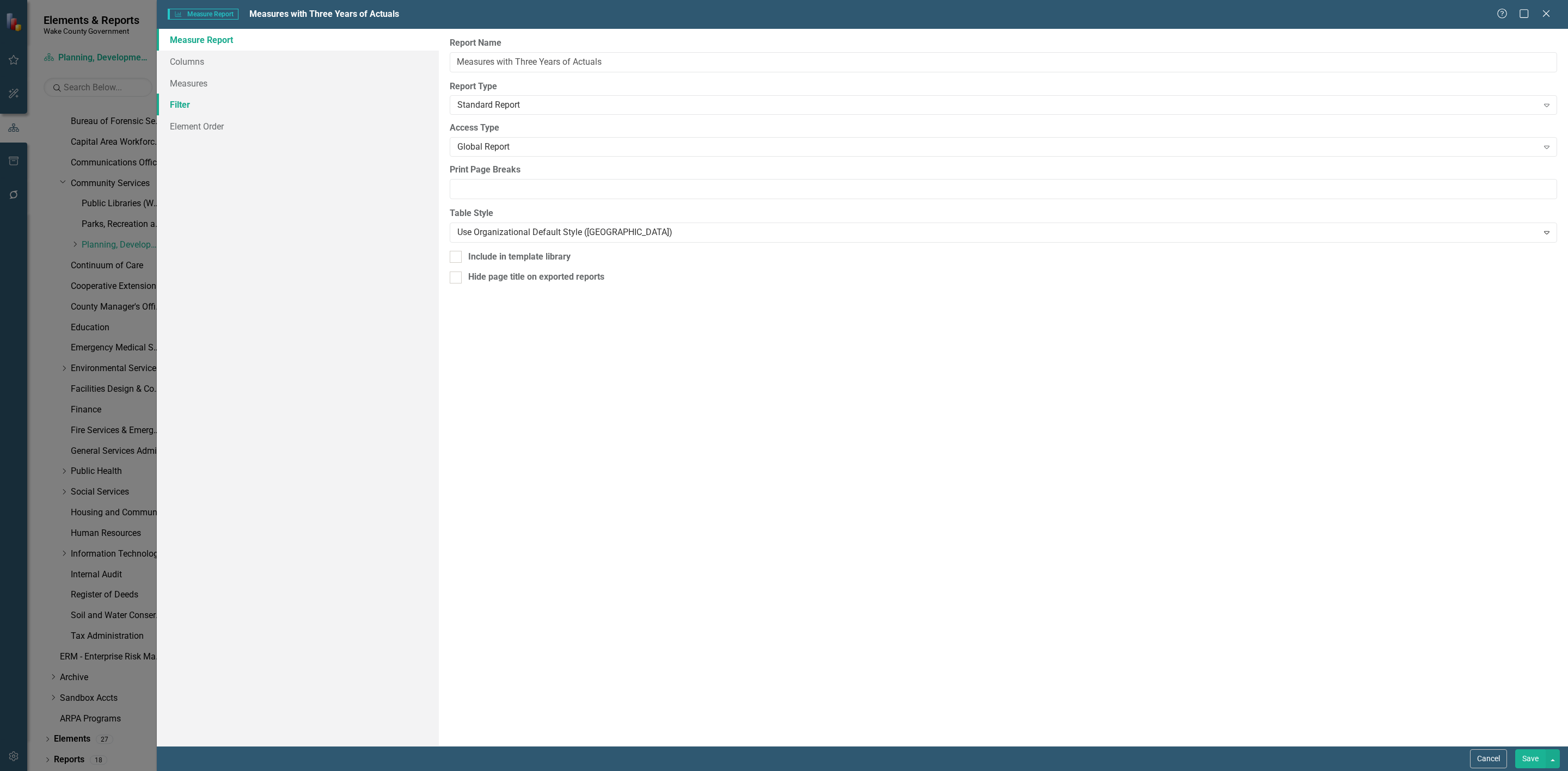
click at [193, 110] on link "Filter" at bounding box center [297, 105] width 282 height 22
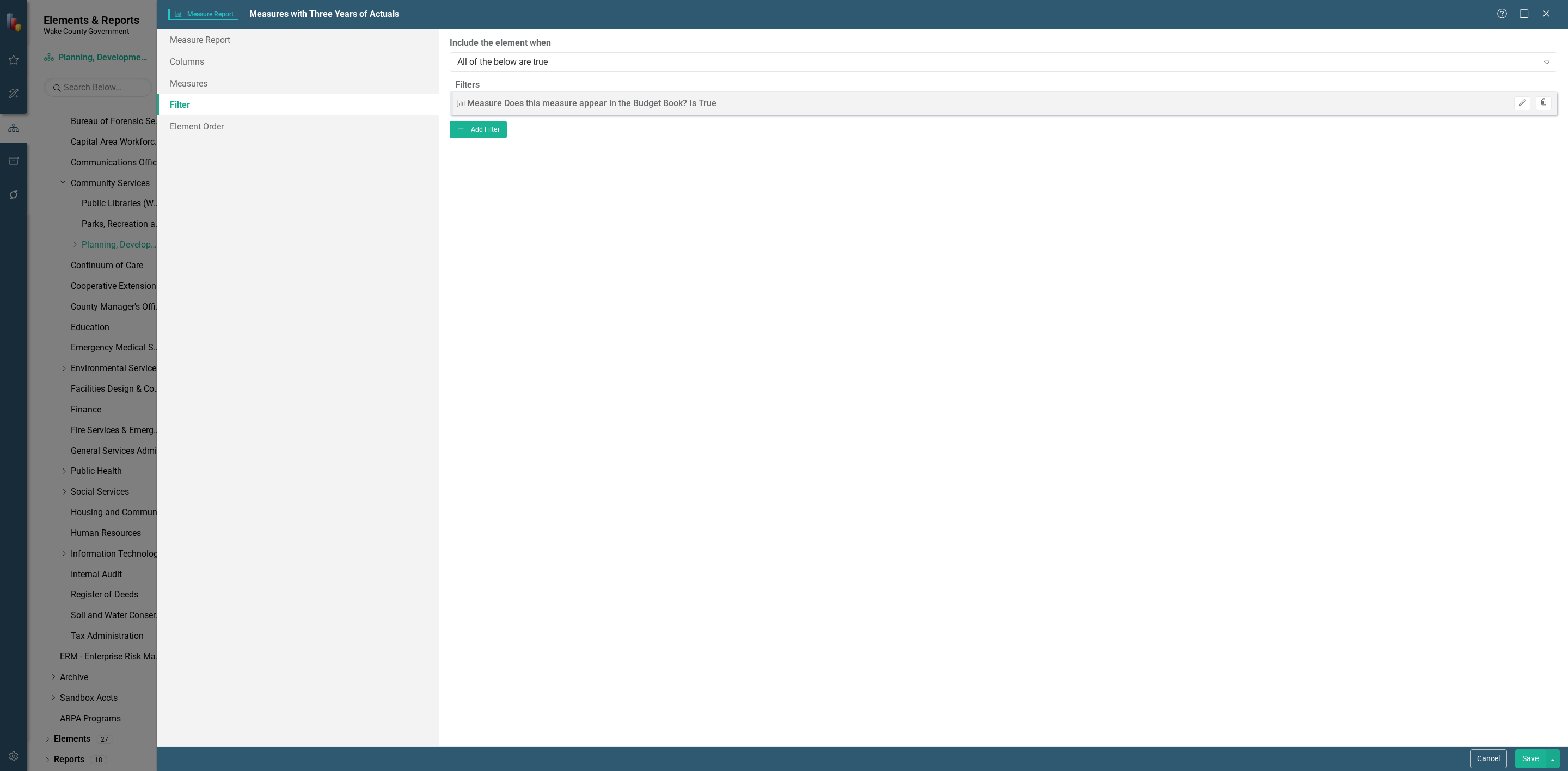
click at [1540, 106] on icon "Trash" at bounding box center [1544, 103] width 8 height 6
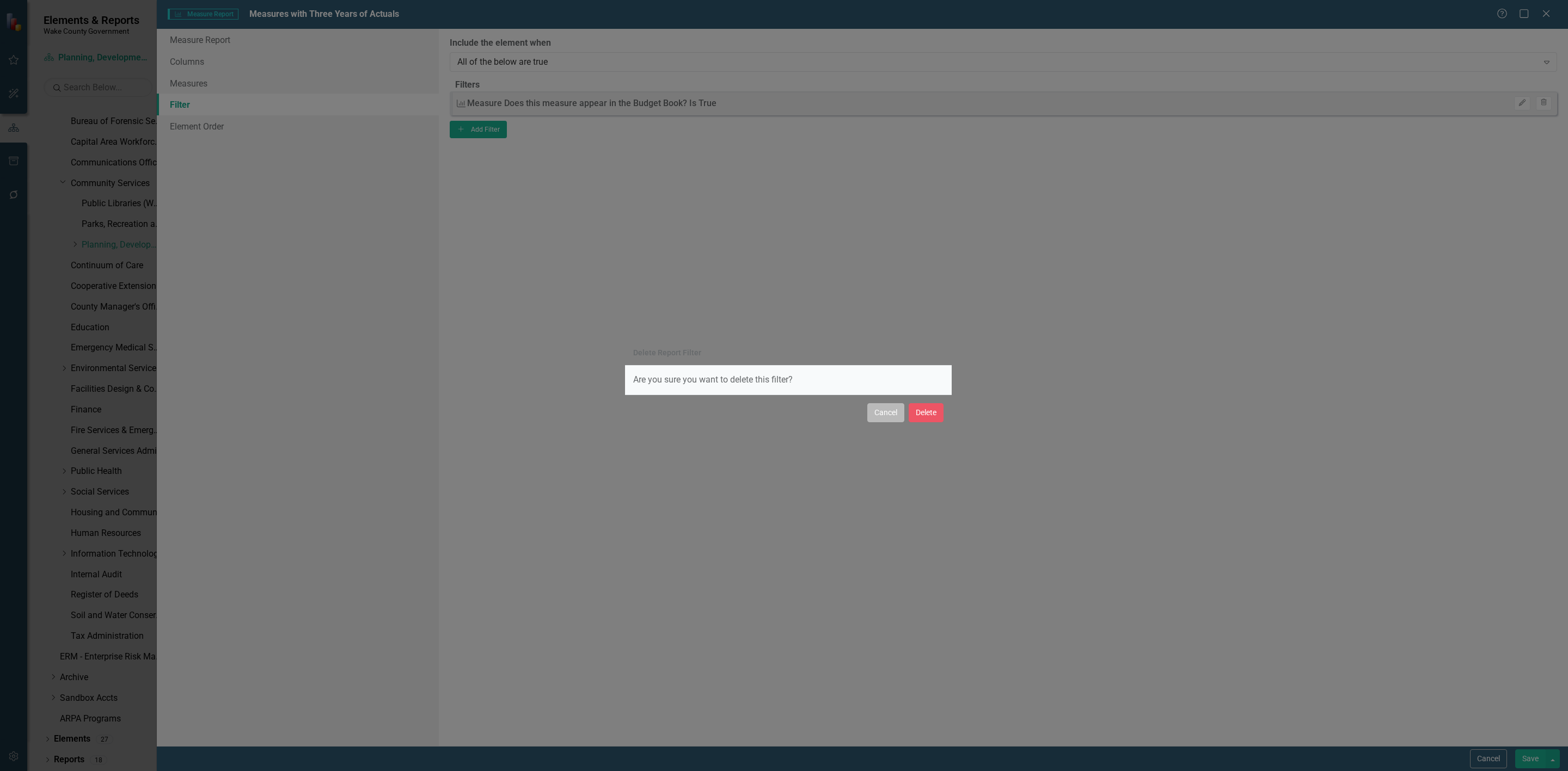
click at [892, 413] on button "Cancel" at bounding box center [886, 413] width 37 height 19
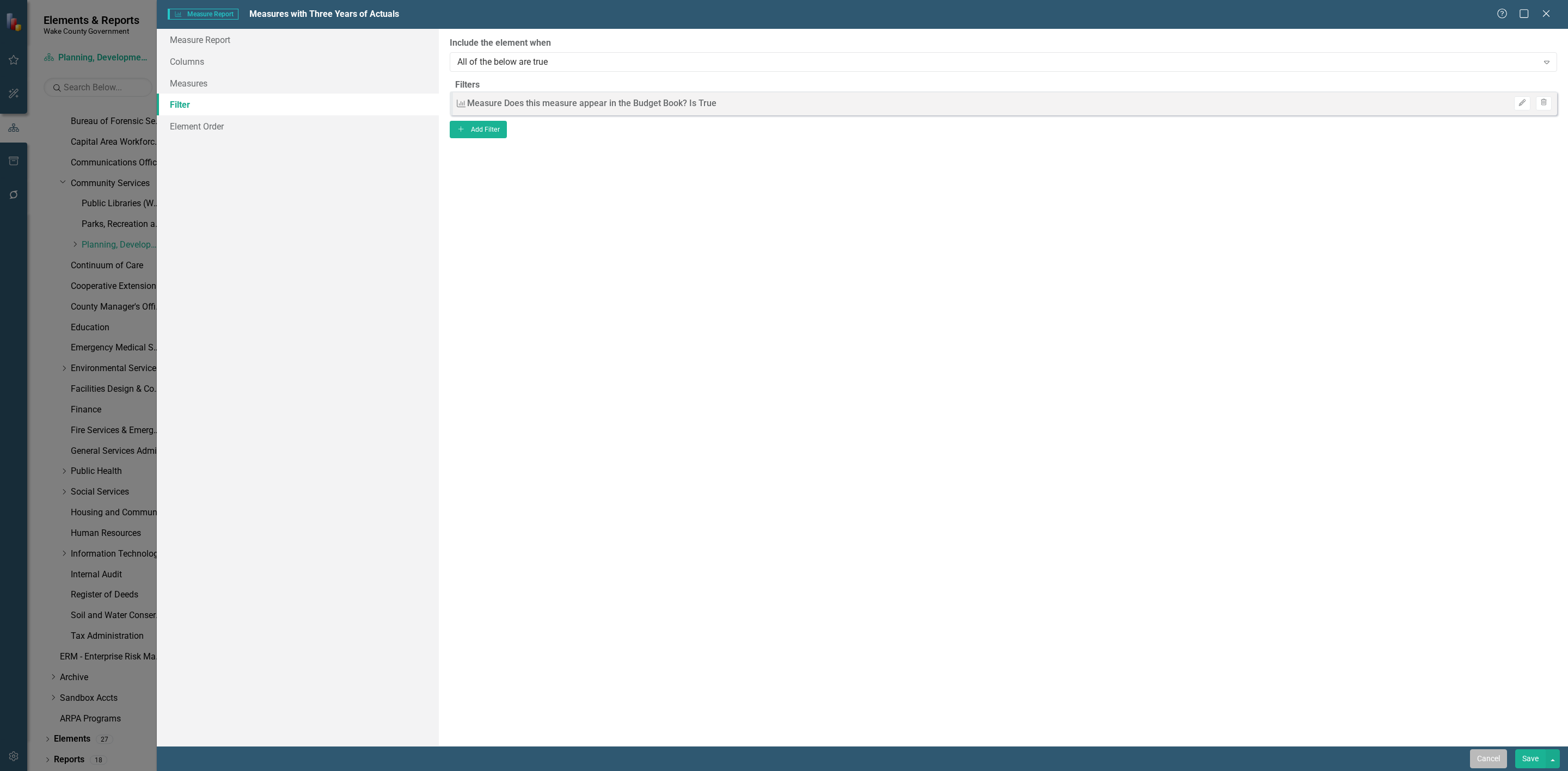
click at [1499, 766] on button "Cancel" at bounding box center [1488, 759] width 37 height 19
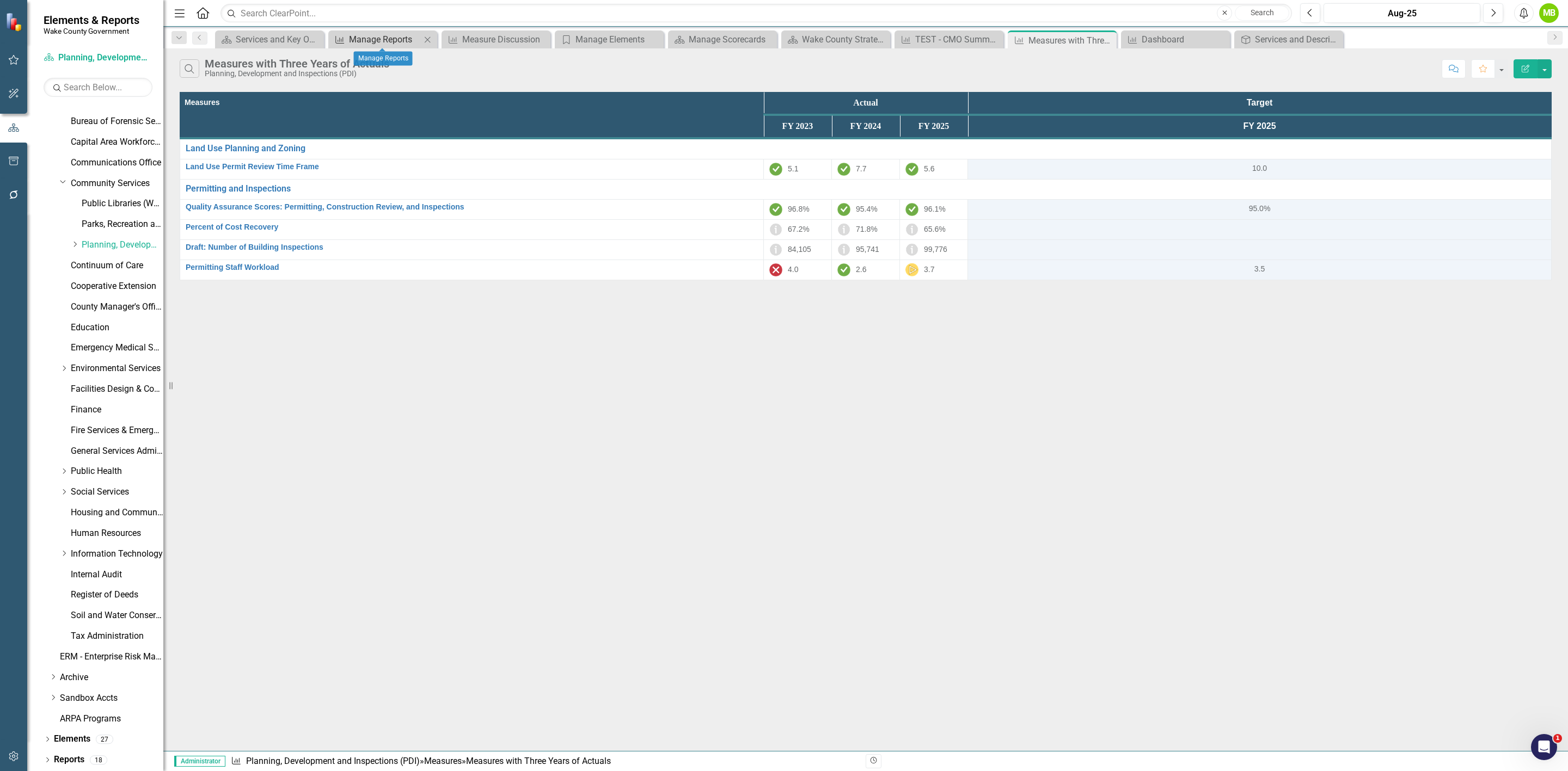
click at [387, 39] on div "Manage Reports" at bounding box center [385, 39] width 72 height 14
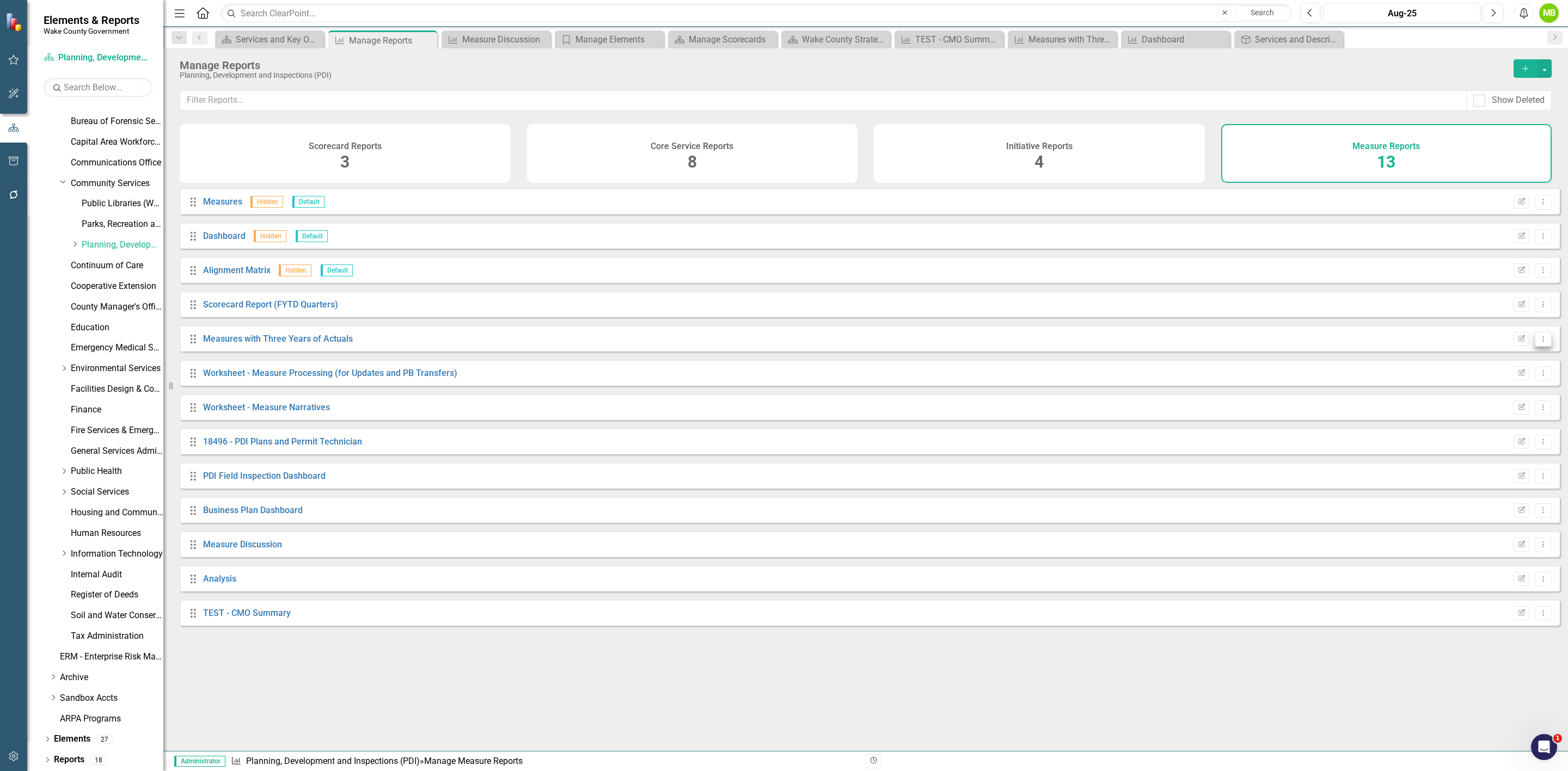
click at [1539, 342] on icon "Dropdown Menu" at bounding box center [1543, 339] width 9 height 7
click at [1521, 407] on link "Copy Duplicate Report" at bounding box center [1498, 406] width 90 height 20
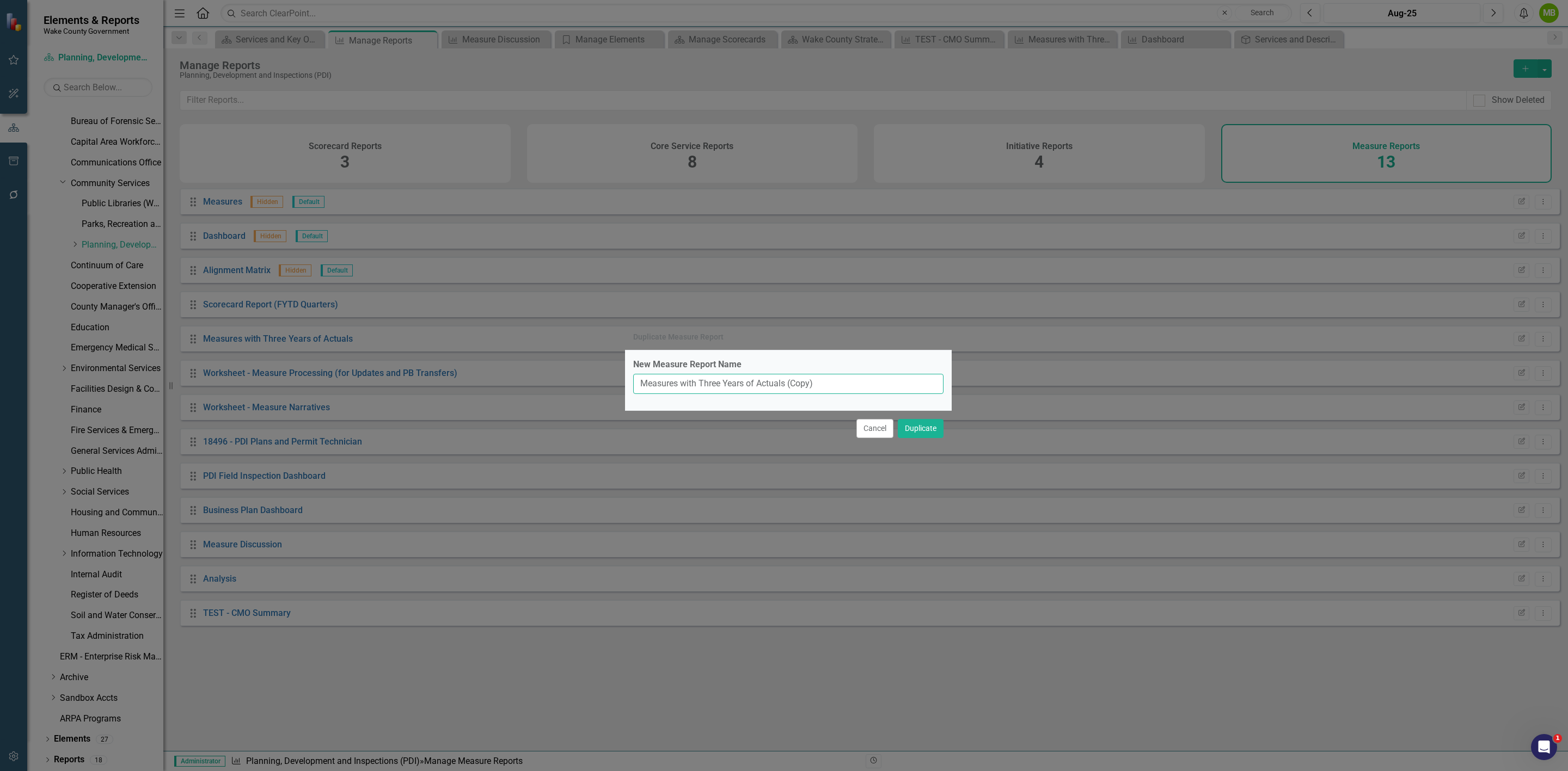
drag, startPoint x: 848, startPoint y: 379, endPoint x: 562, endPoint y: 386, distance: 286.1
click at [562, 386] on div "Duplicate Measure Report New Measure Report Name Measures with Three Years of A…" at bounding box center [784, 386] width 1568 height 771
type input "CMO TEST 2"
click at [898, 419] on button "Duplicate" at bounding box center [920, 429] width 46 height 19
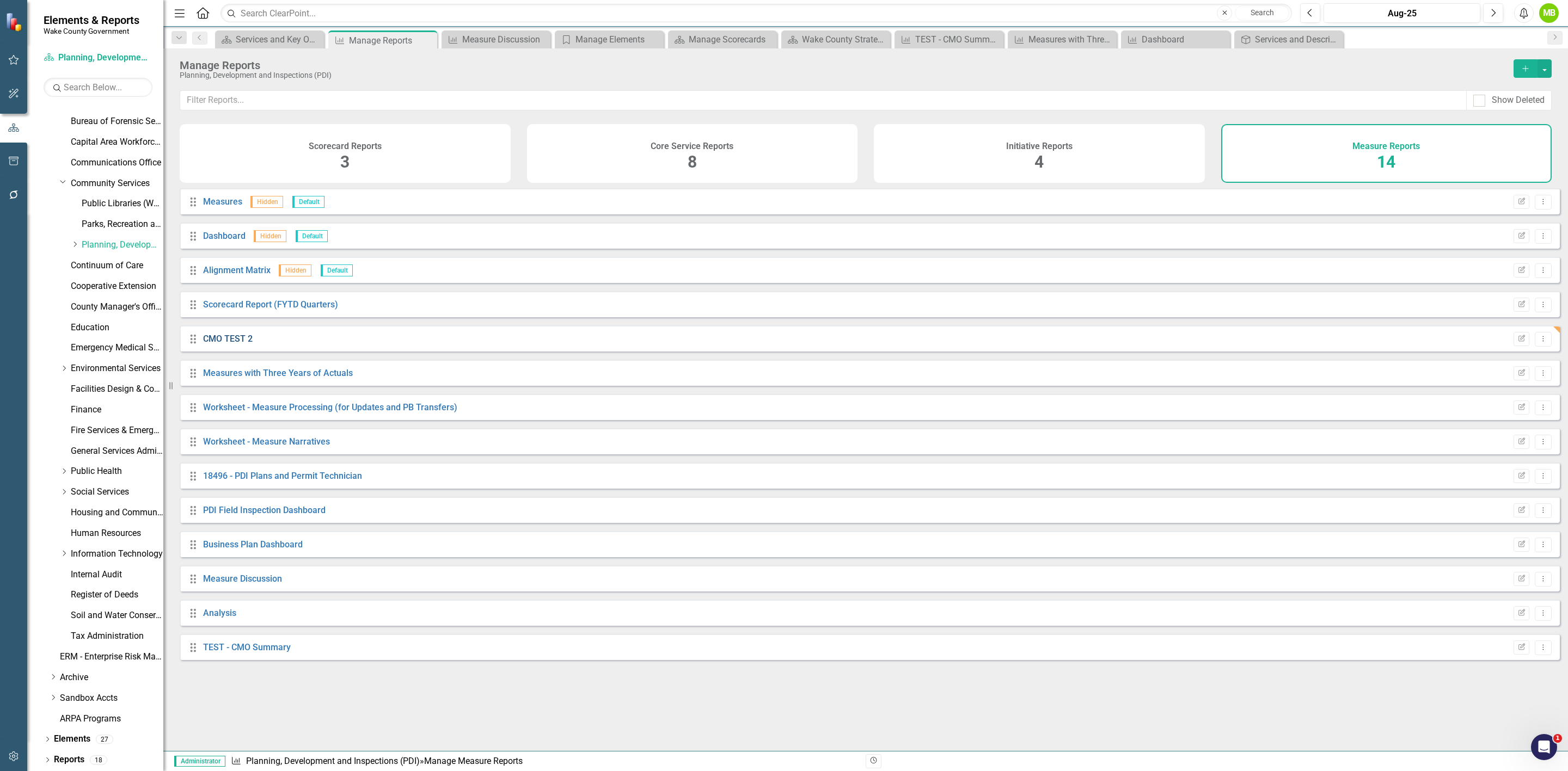
click at [228, 344] on link "CMO TEST 2" at bounding box center [227, 339] width 49 height 11
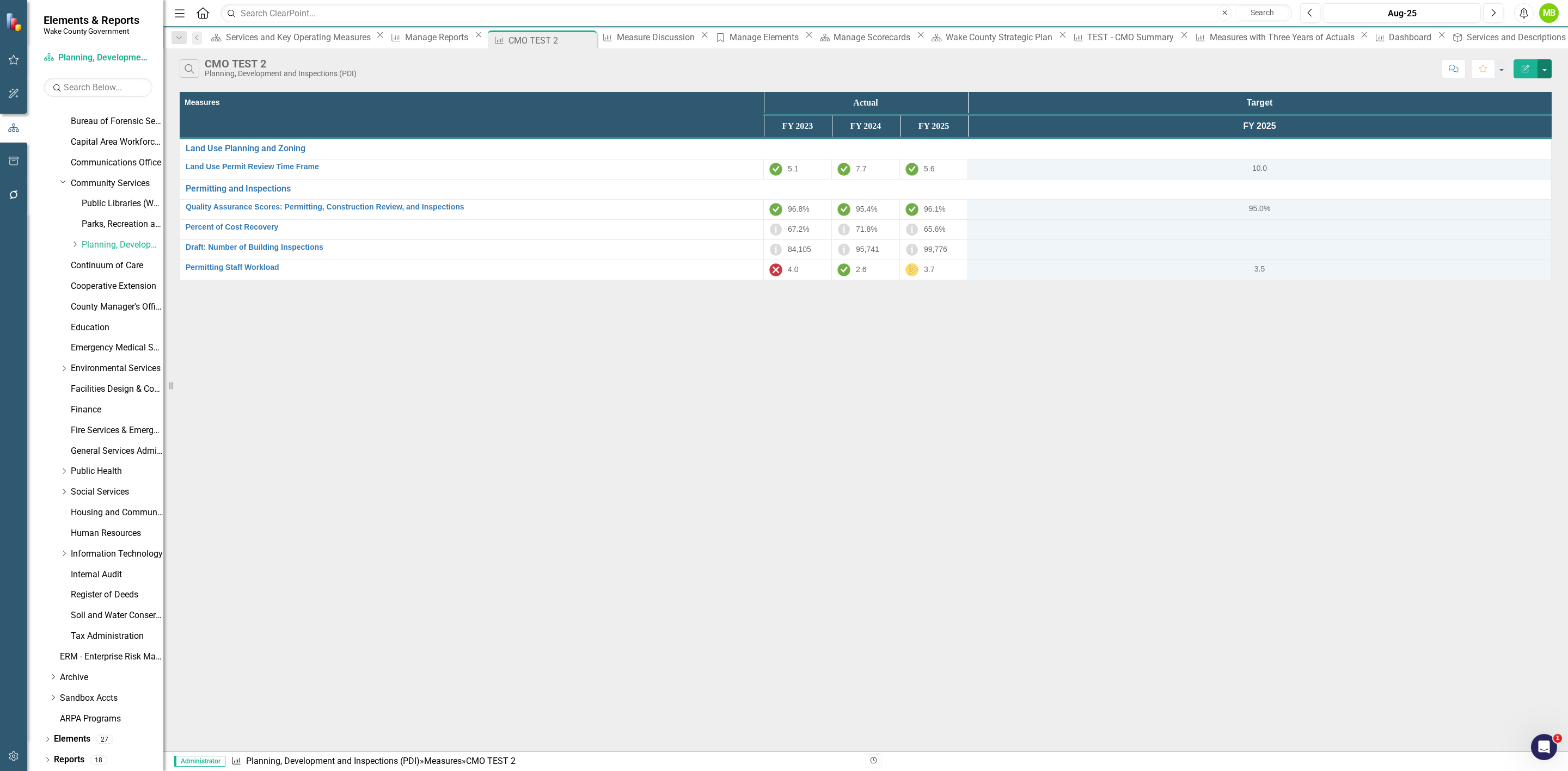
click at [1544, 71] on button "button" at bounding box center [1544, 69] width 14 height 19
click at [1532, 92] on link "Edit Report Edit Report" at bounding box center [1508, 90] width 86 height 20
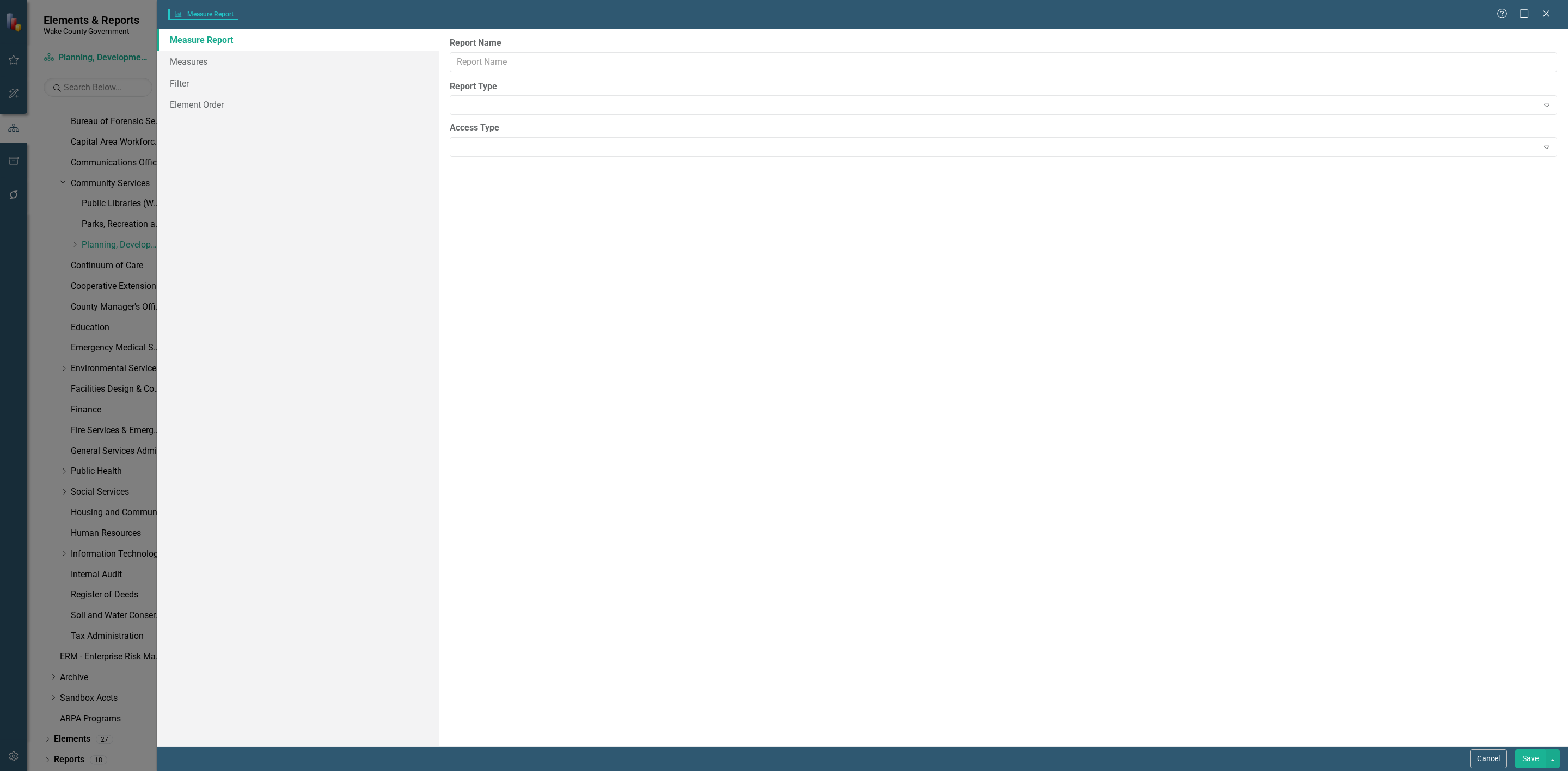
type input "CMO TEST 2"
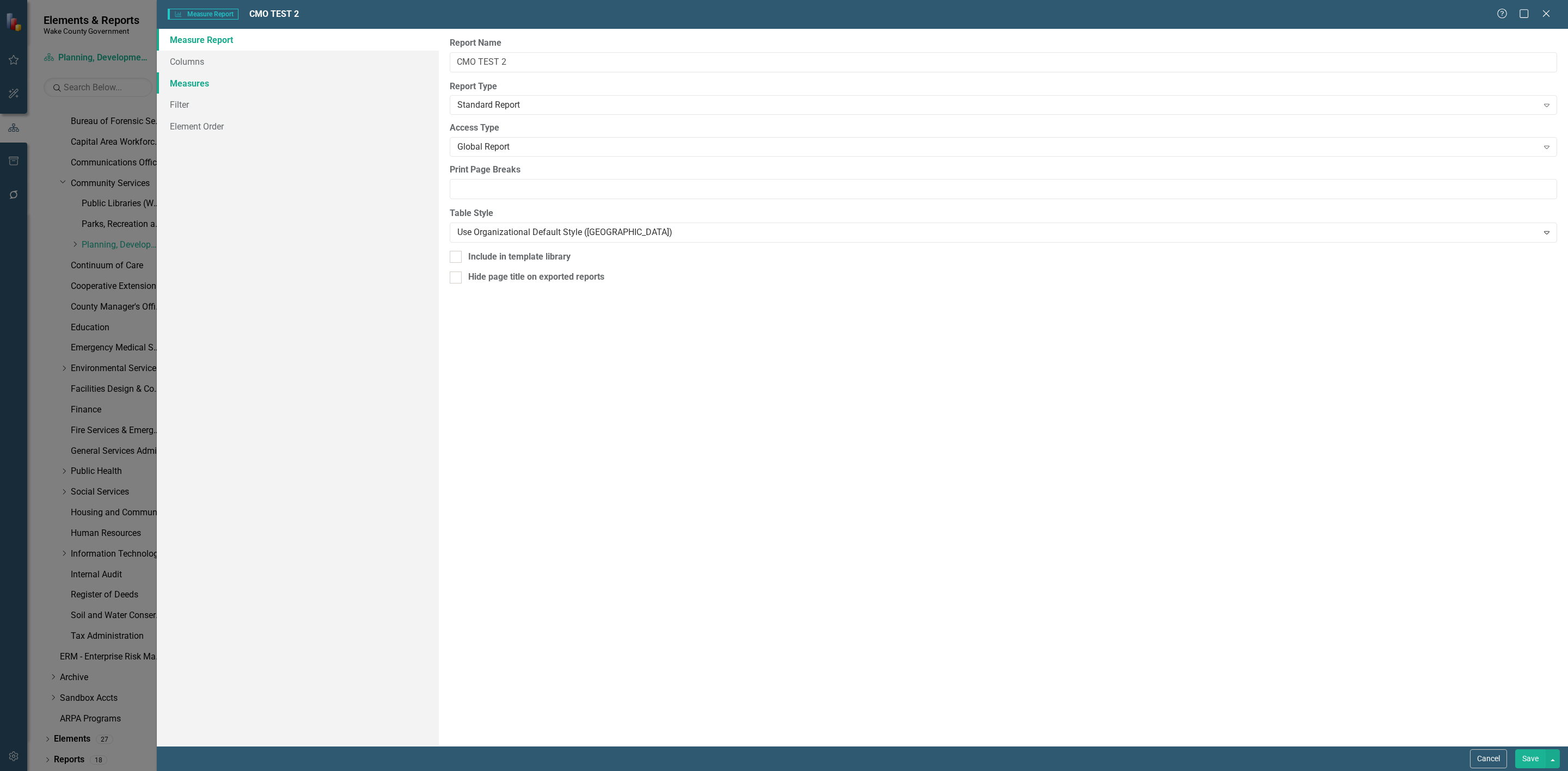
click at [210, 83] on link "Measures" at bounding box center [297, 83] width 282 height 22
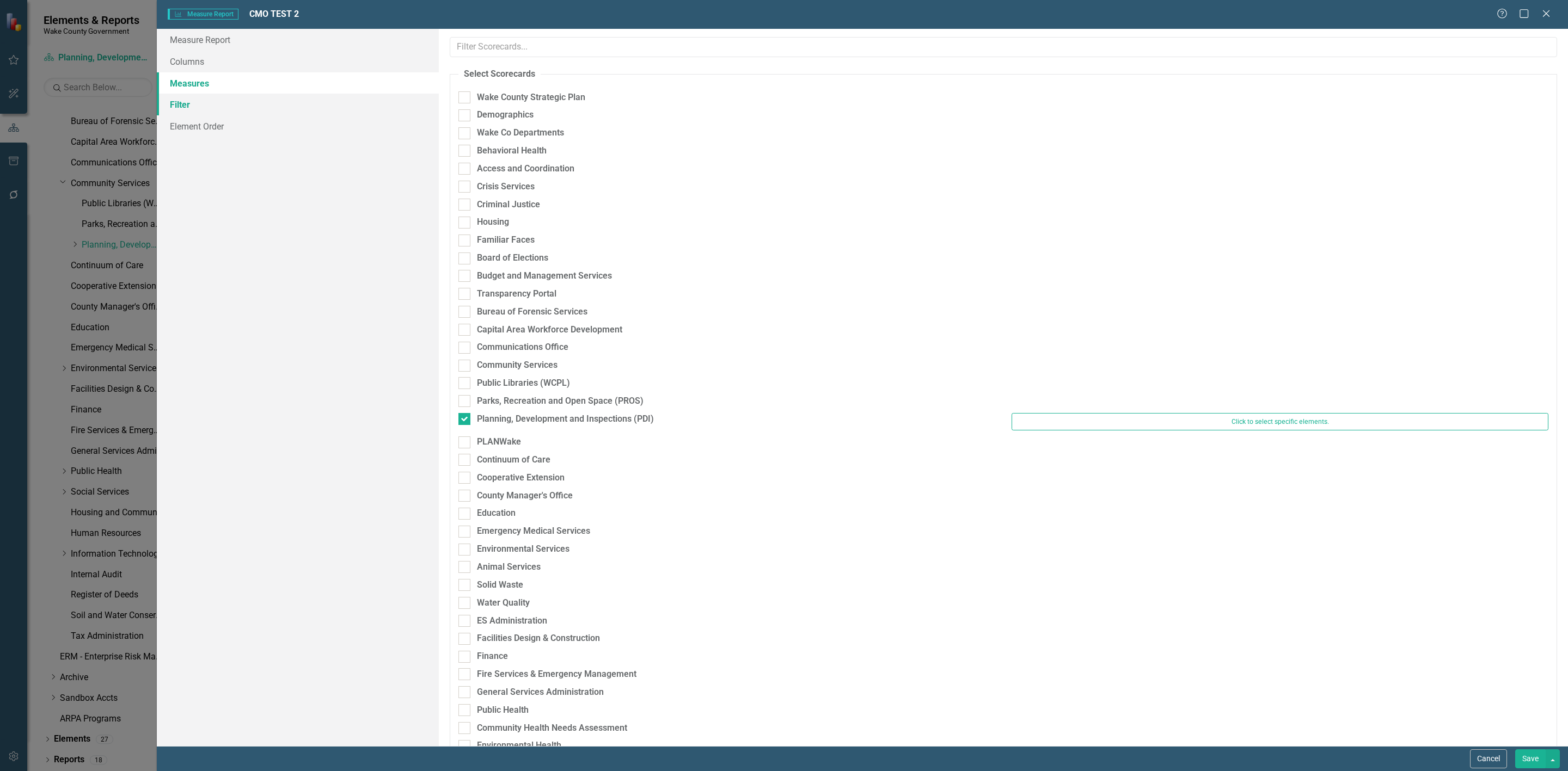
click at [200, 100] on link "Filter" at bounding box center [297, 105] width 282 height 22
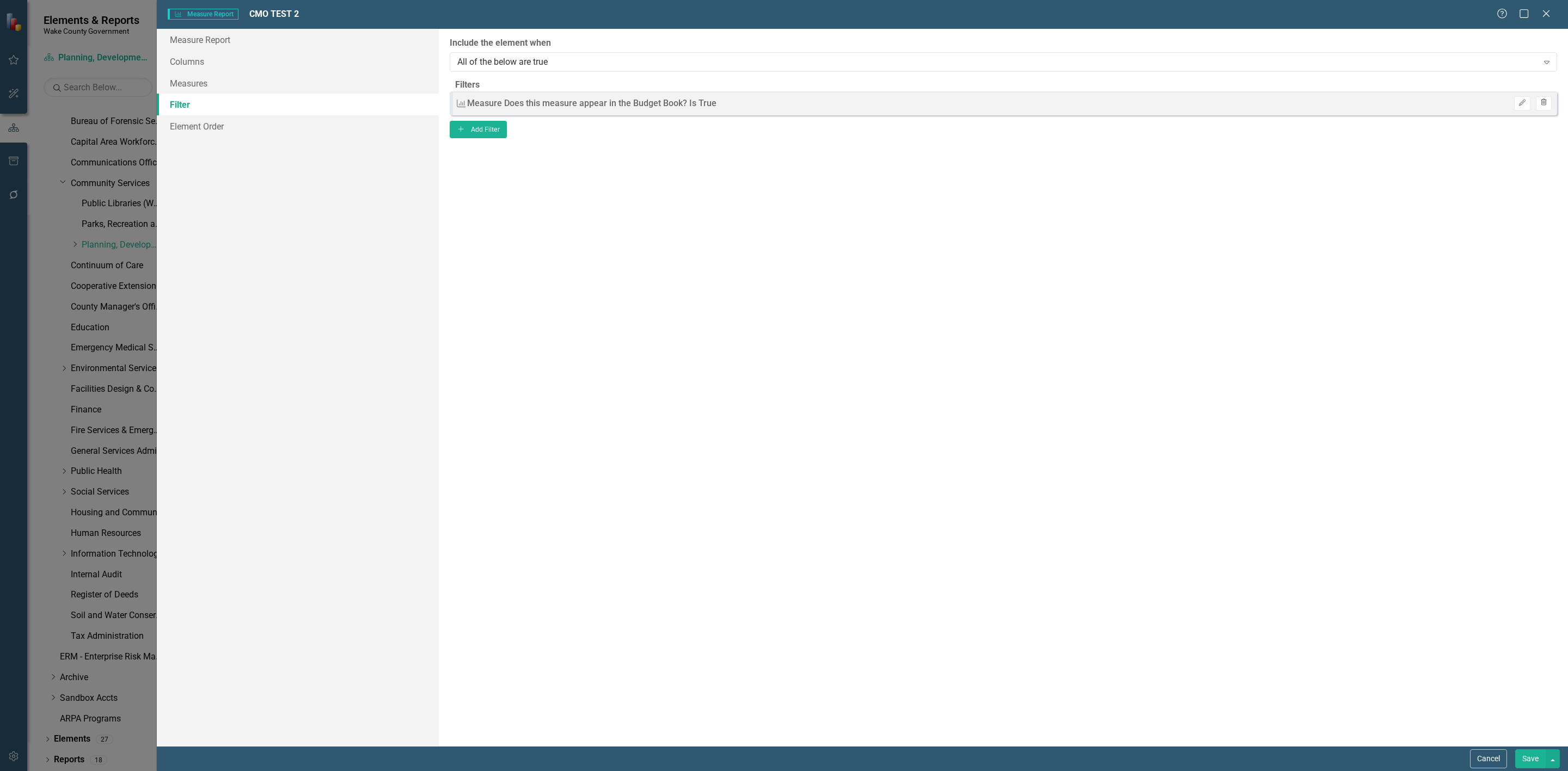
click at [1540, 106] on icon "Trash" at bounding box center [1544, 103] width 8 height 6
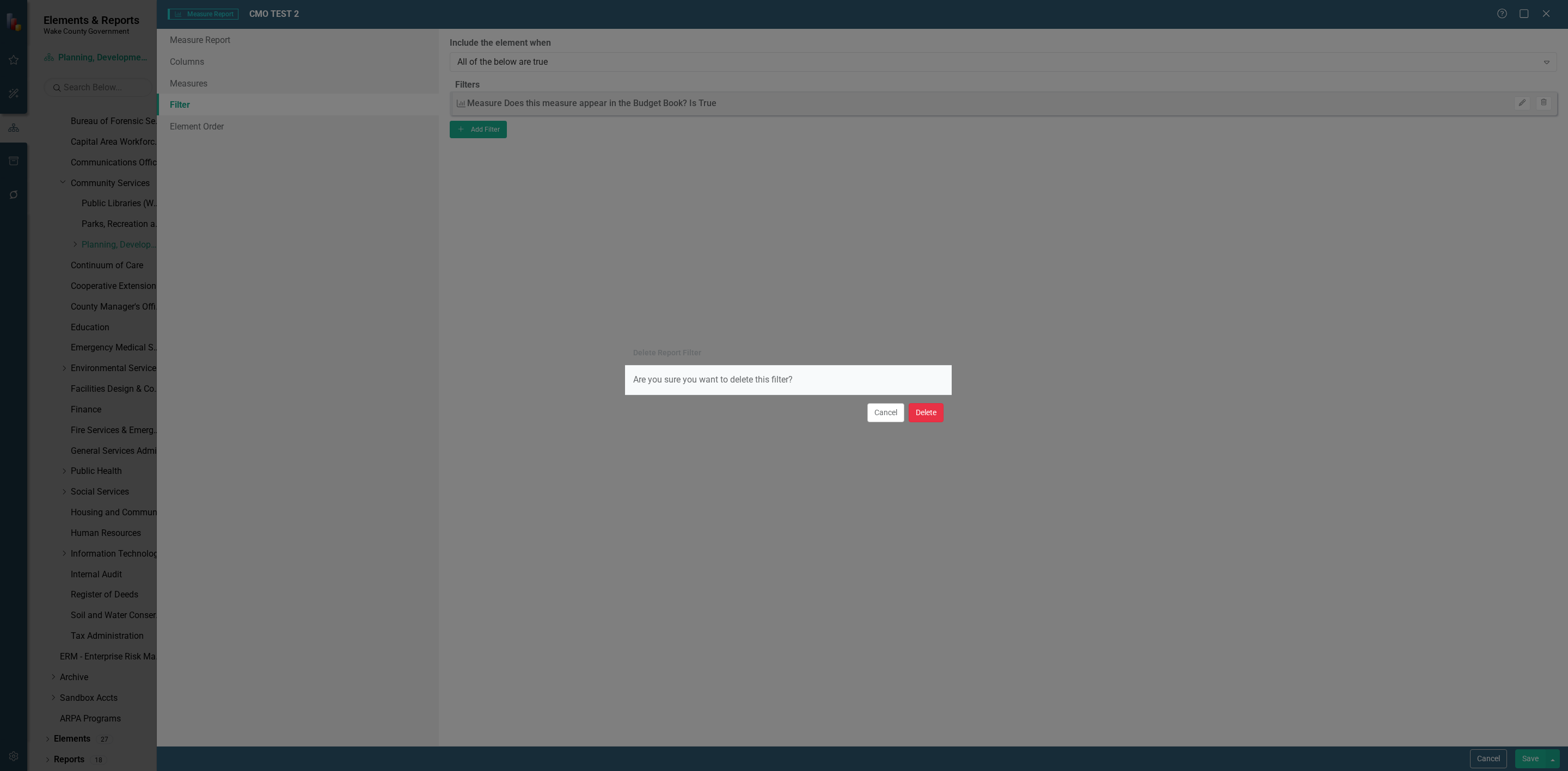
click at [920, 419] on button "Delete" at bounding box center [926, 413] width 35 height 19
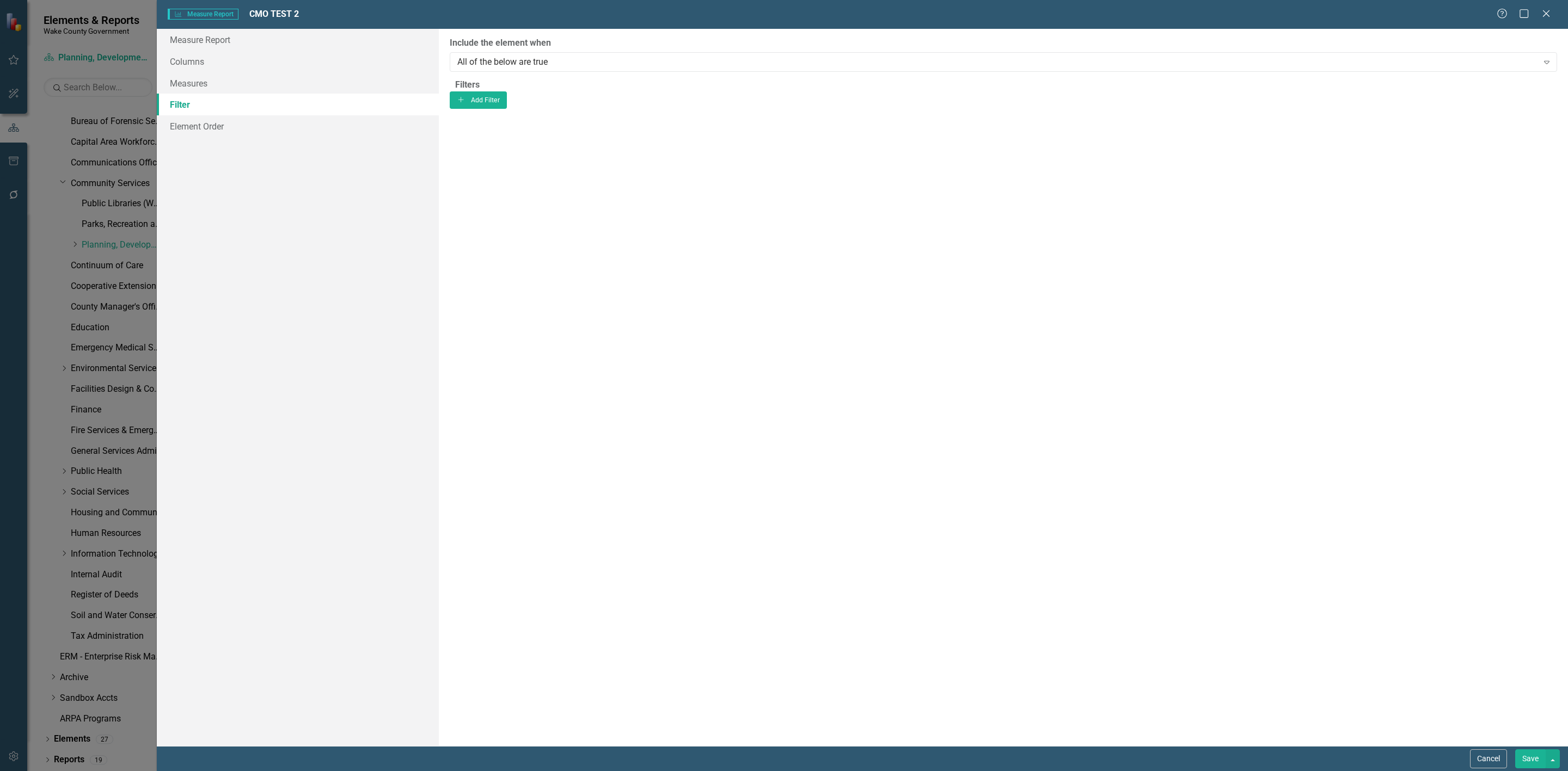
click at [1529, 763] on button "Save" at bounding box center [1530, 759] width 31 height 19
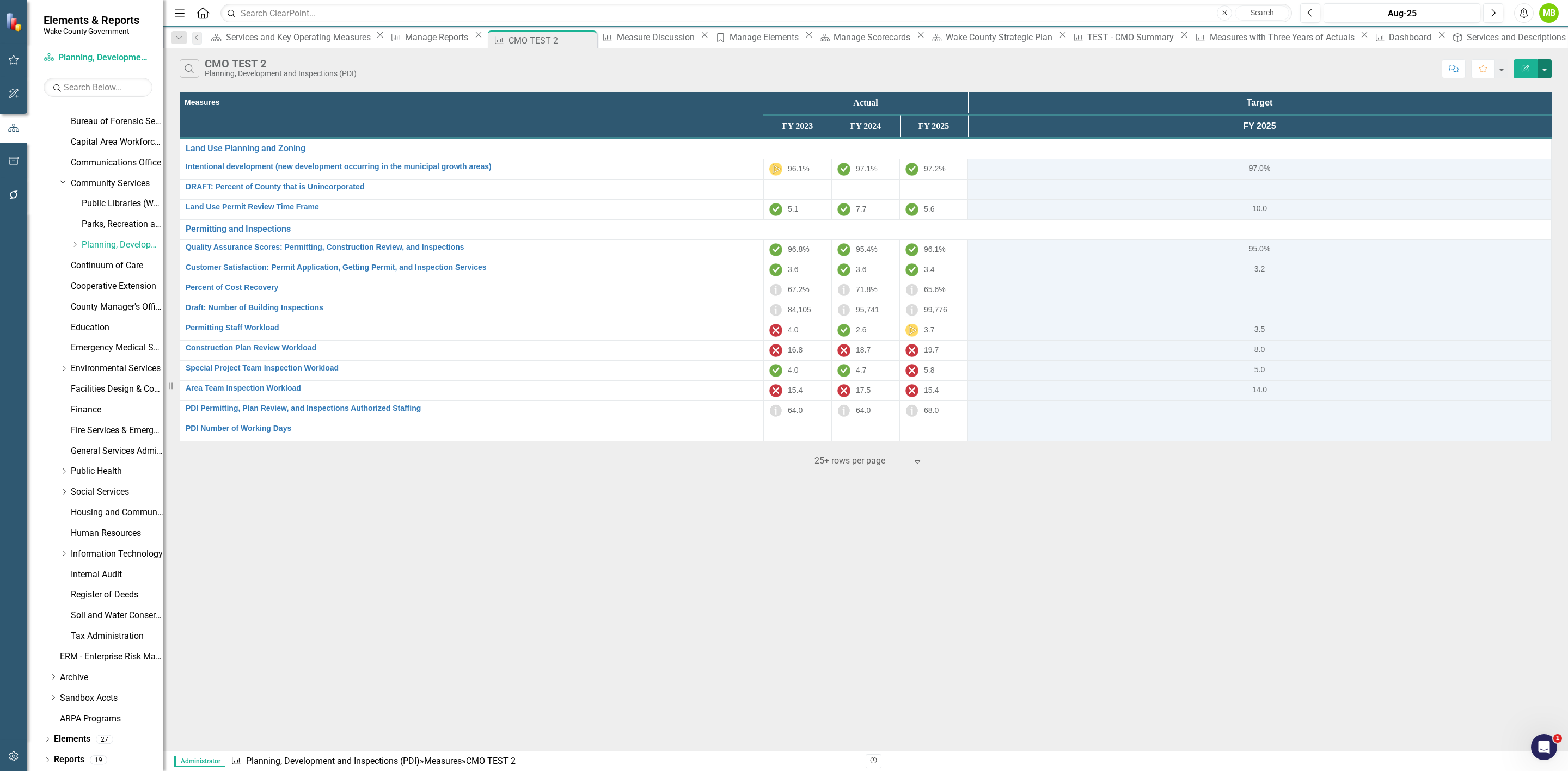
click at [1542, 63] on button "button" at bounding box center [1544, 69] width 14 height 19
click at [1540, 110] on link "PDF Export to PDF" at bounding box center [1508, 112] width 86 height 20
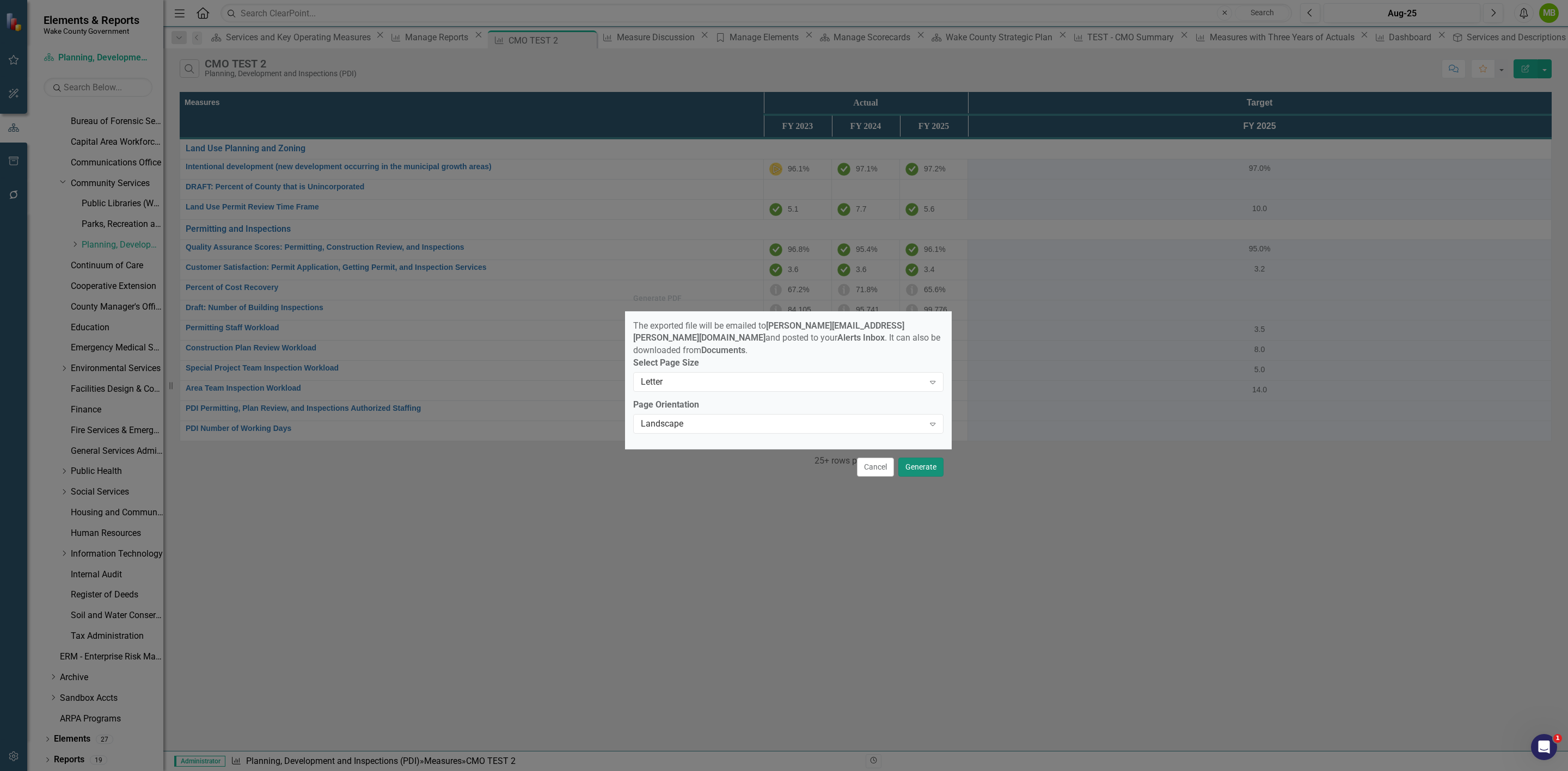
click at [918, 462] on button "Generate" at bounding box center [921, 467] width 45 height 19
